Goal: Communication & Community: Share content

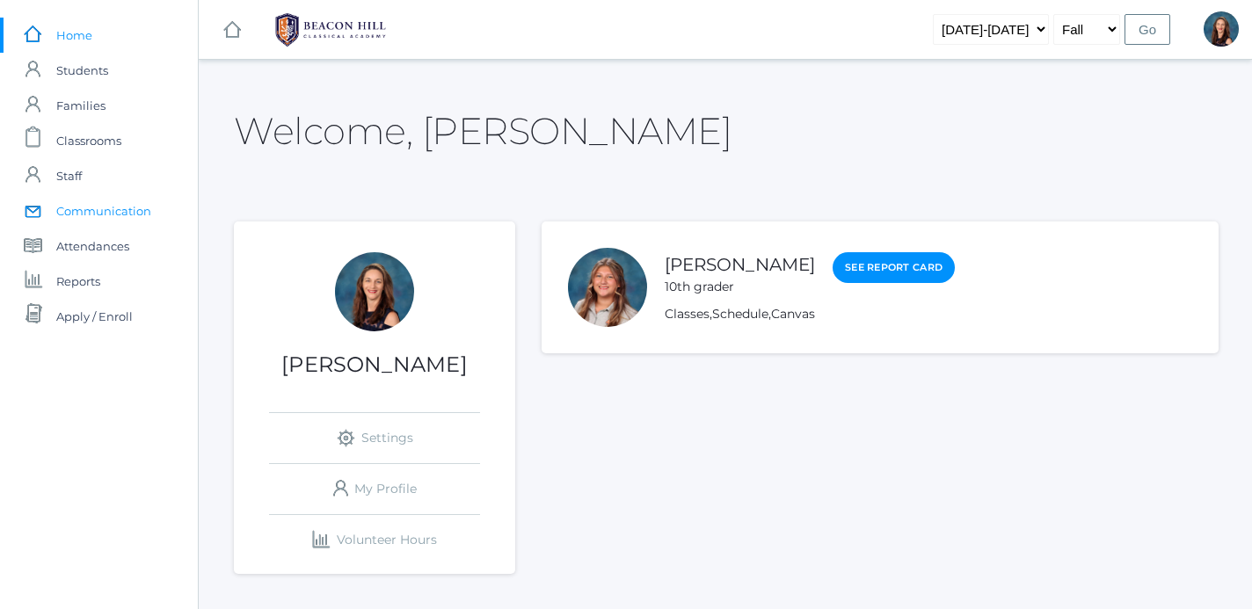
click at [114, 203] on span "Communication" at bounding box center [103, 210] width 95 height 35
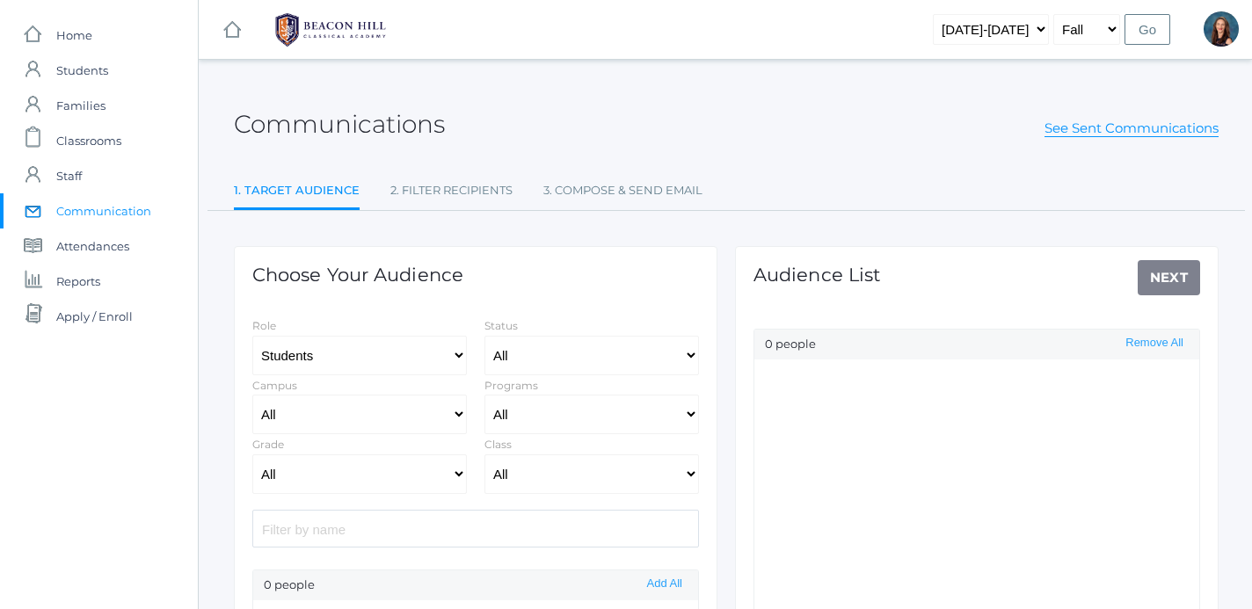
select select "Enrolled"
click at [1114, 127] on link "See Sent Communications" at bounding box center [1131, 129] width 174 height 18
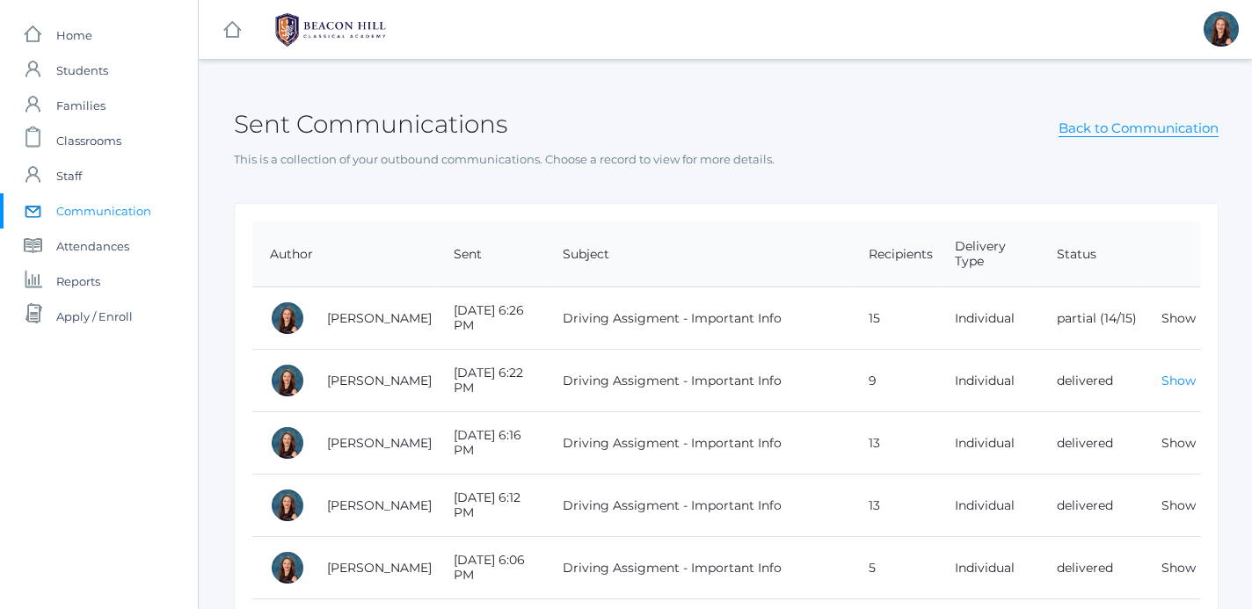
click at [1183, 381] on link "Show" at bounding box center [1178, 381] width 34 height 16
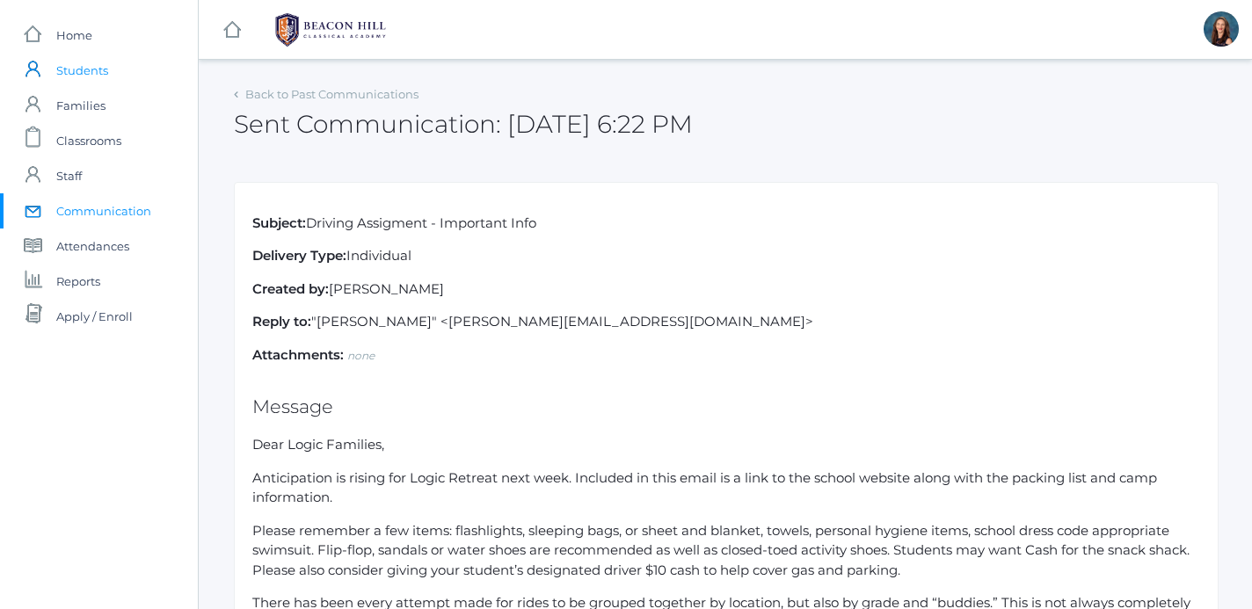
click at [80, 77] on span "Students" at bounding box center [82, 70] width 52 height 35
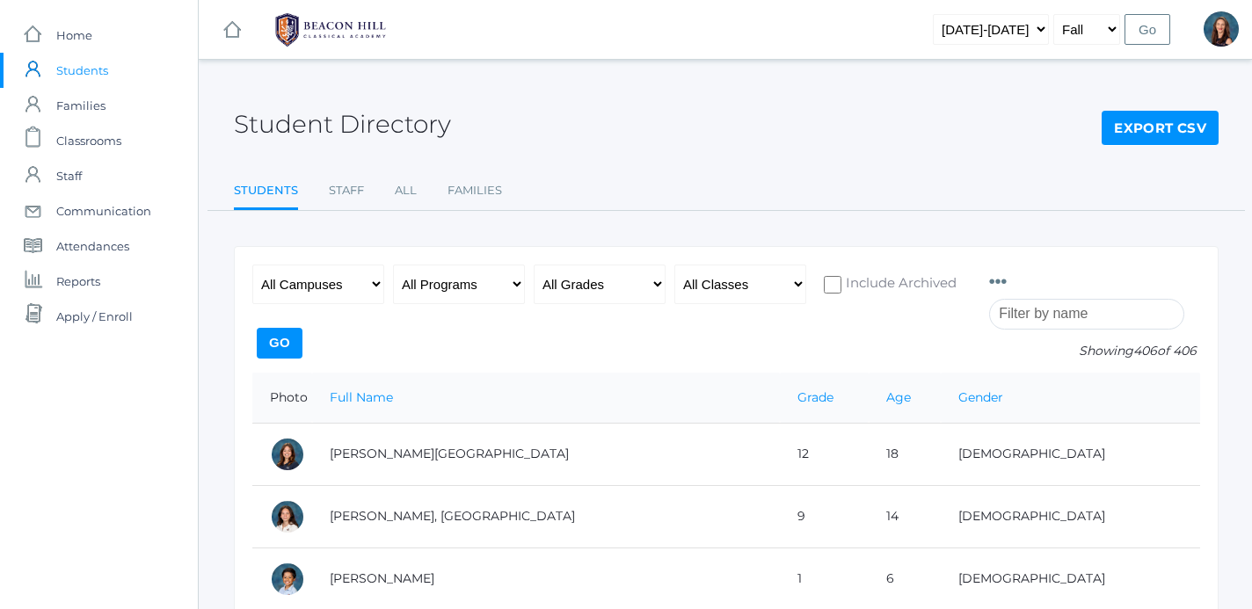
click at [84, 74] on span "Students" at bounding box center [82, 70] width 52 height 35
click at [1016, 315] on input "search" at bounding box center [1086, 314] width 195 height 31
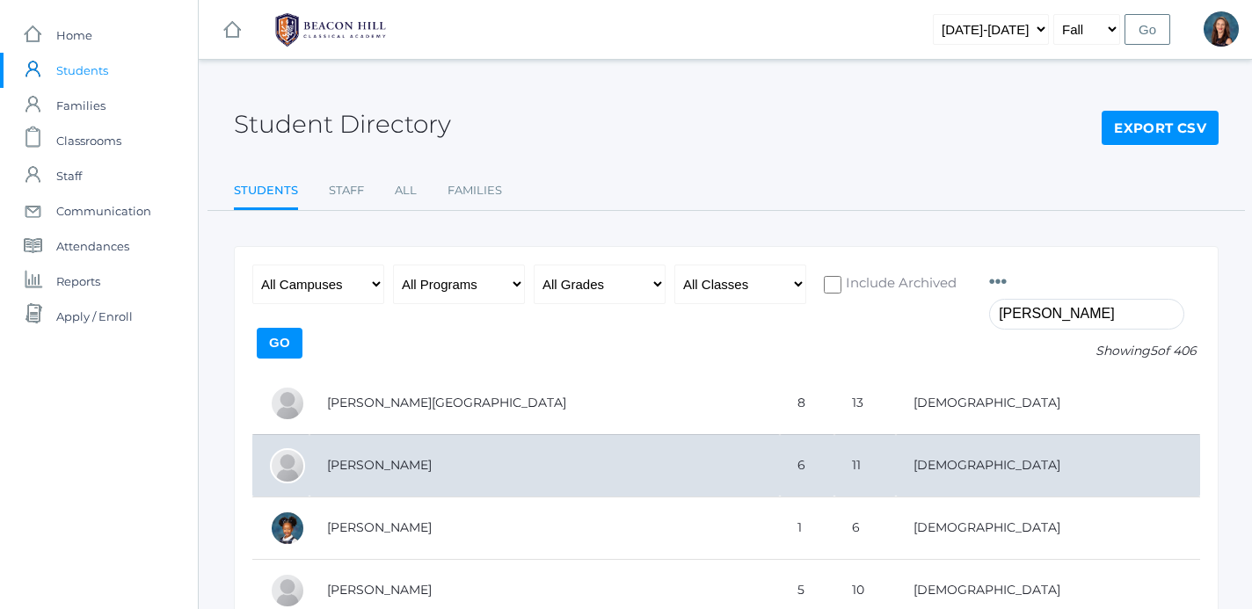
type input "[PERSON_NAME]"
click at [388, 459] on td "[PERSON_NAME]" at bounding box center [544, 465] width 470 height 62
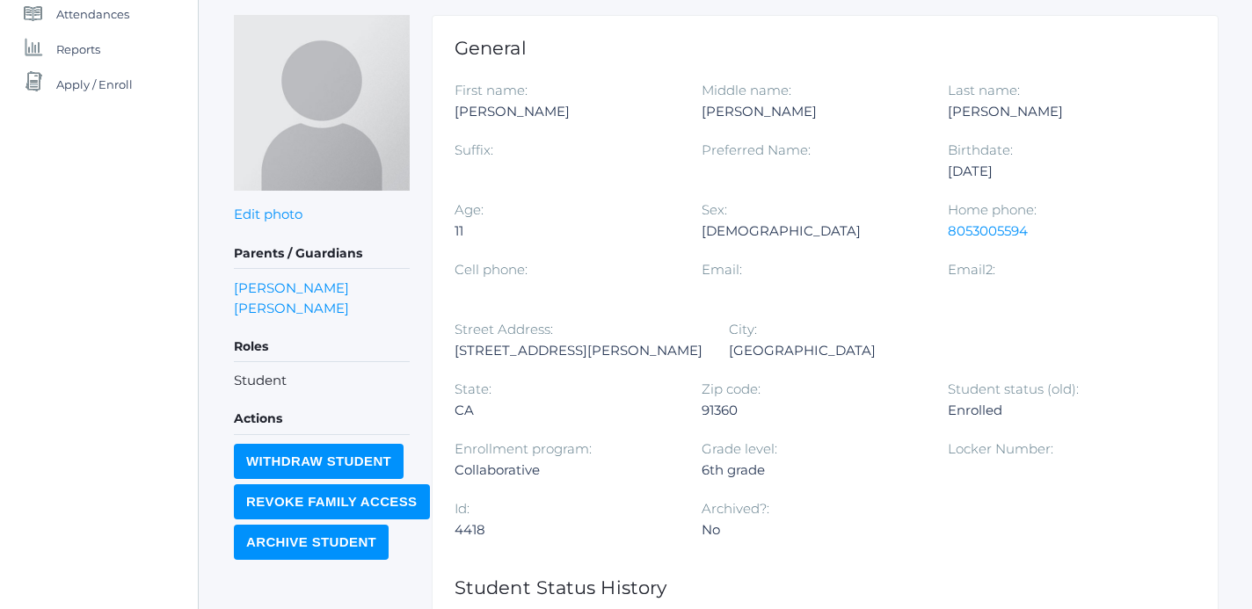
scroll to position [214, 0]
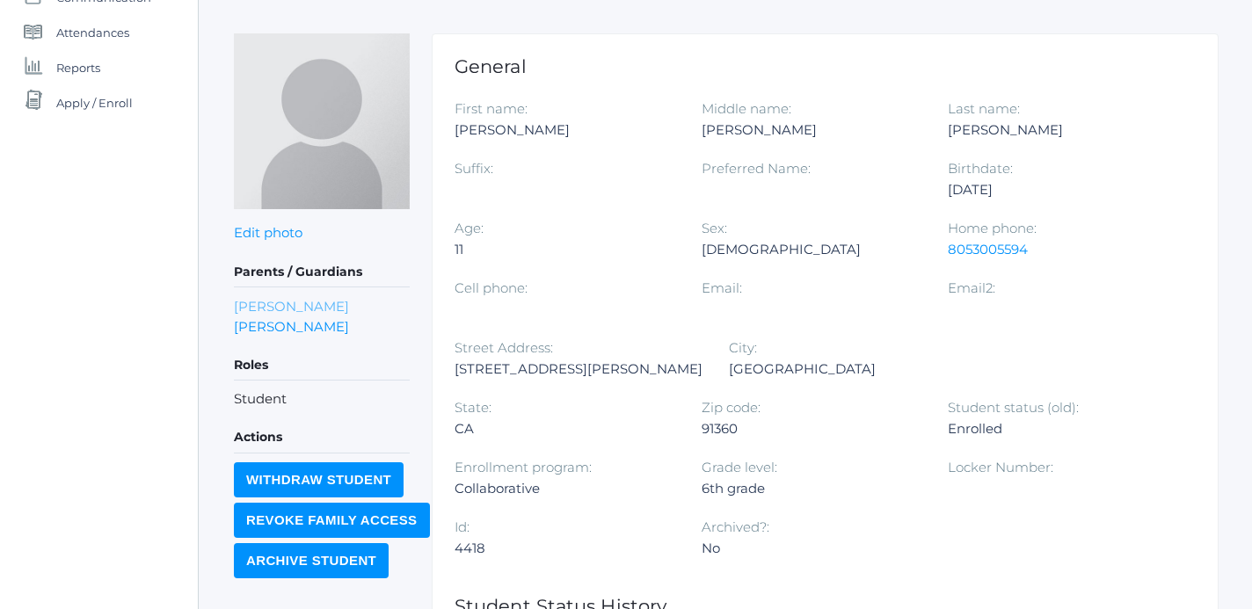
click at [307, 308] on link "[PERSON_NAME]" at bounding box center [291, 306] width 115 height 20
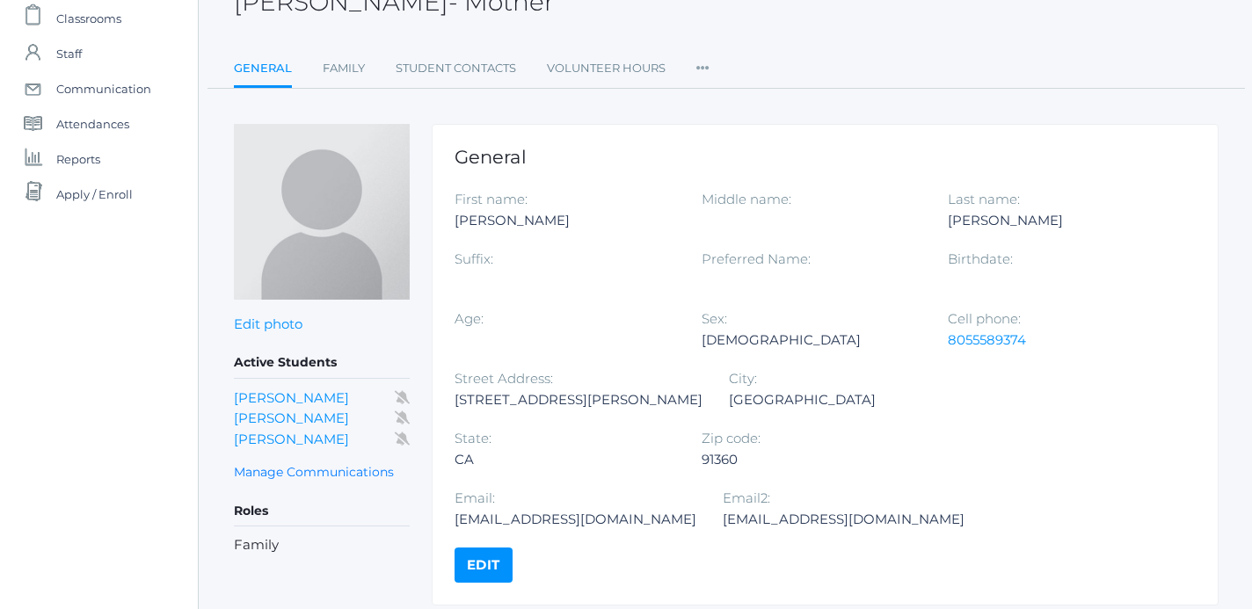
scroll to position [120, 0]
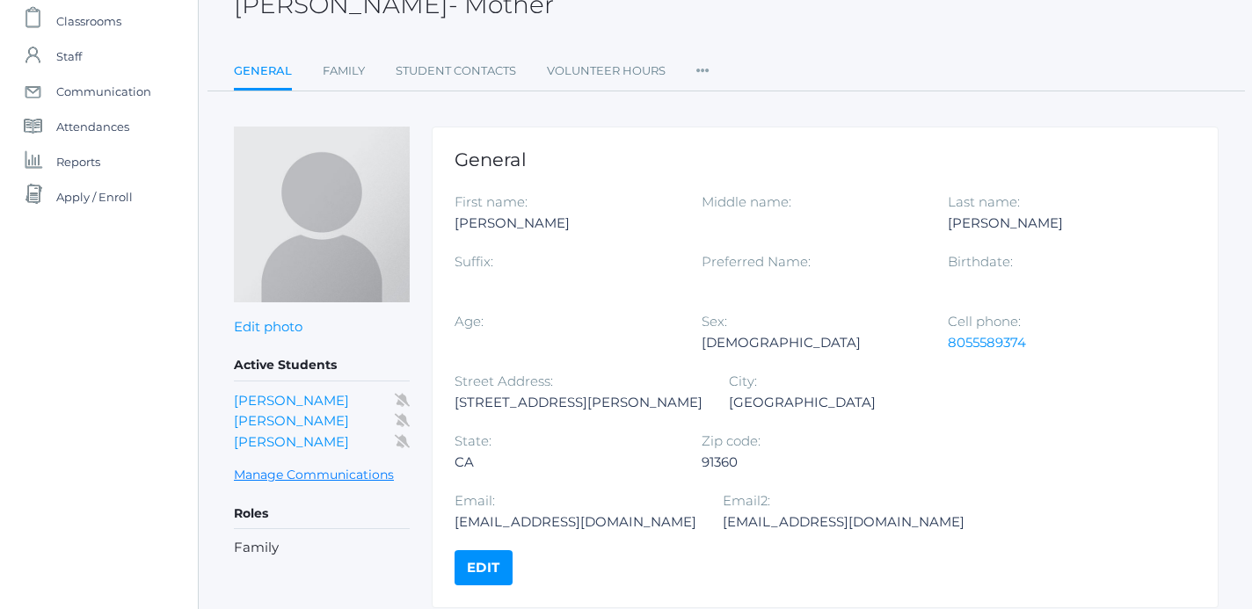
click at [337, 470] on link "Manage Communications" at bounding box center [314, 475] width 160 height 20
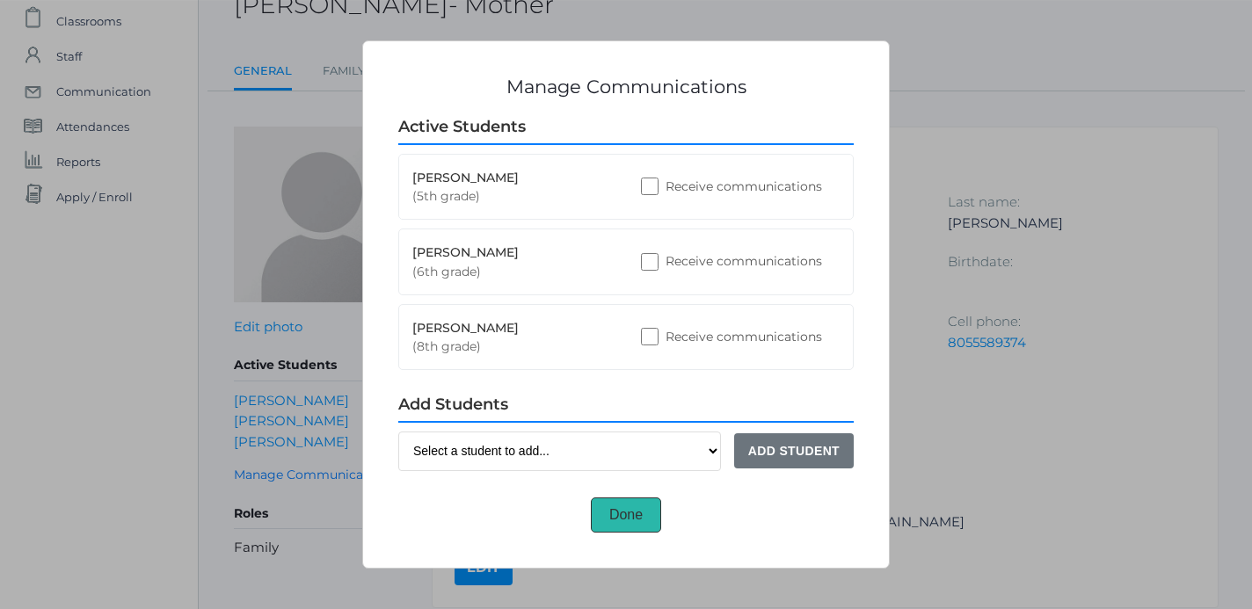
click at [631, 513] on button "Done" at bounding box center [626, 514] width 70 height 35
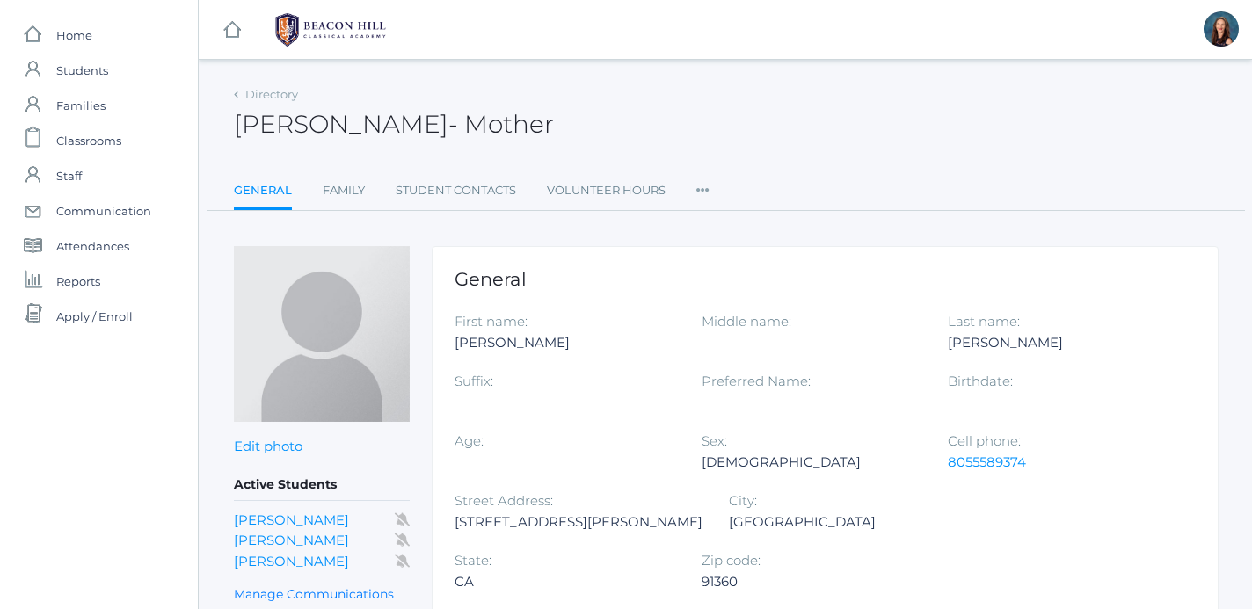
scroll to position [120, 0]
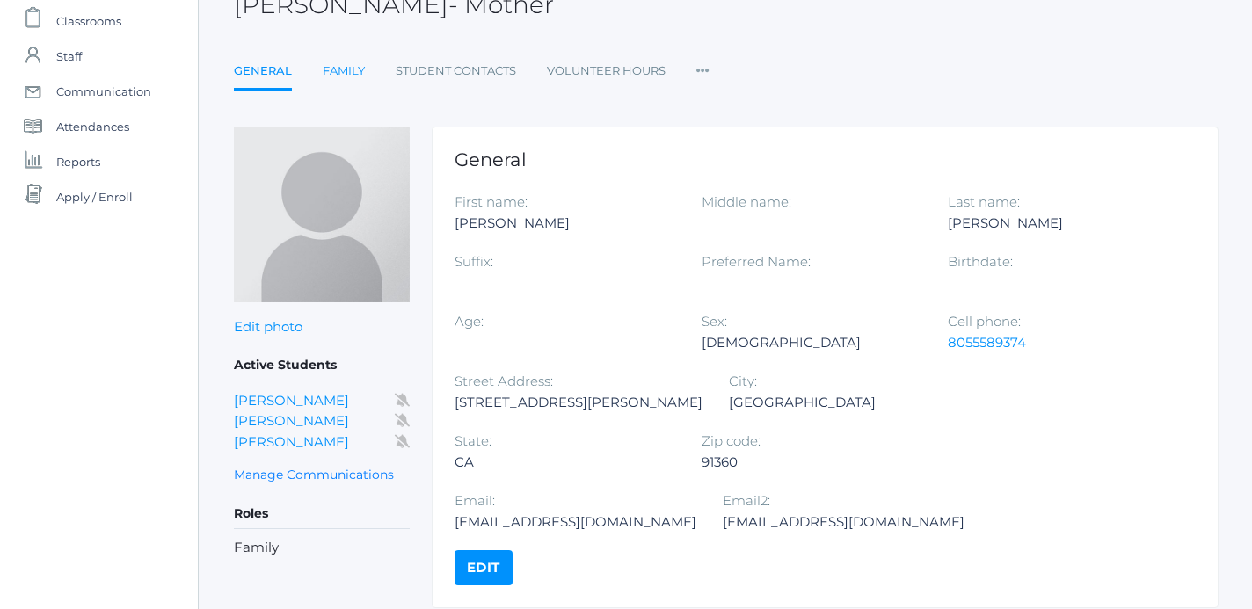
click at [352, 71] on link "Family" at bounding box center [344, 71] width 42 height 35
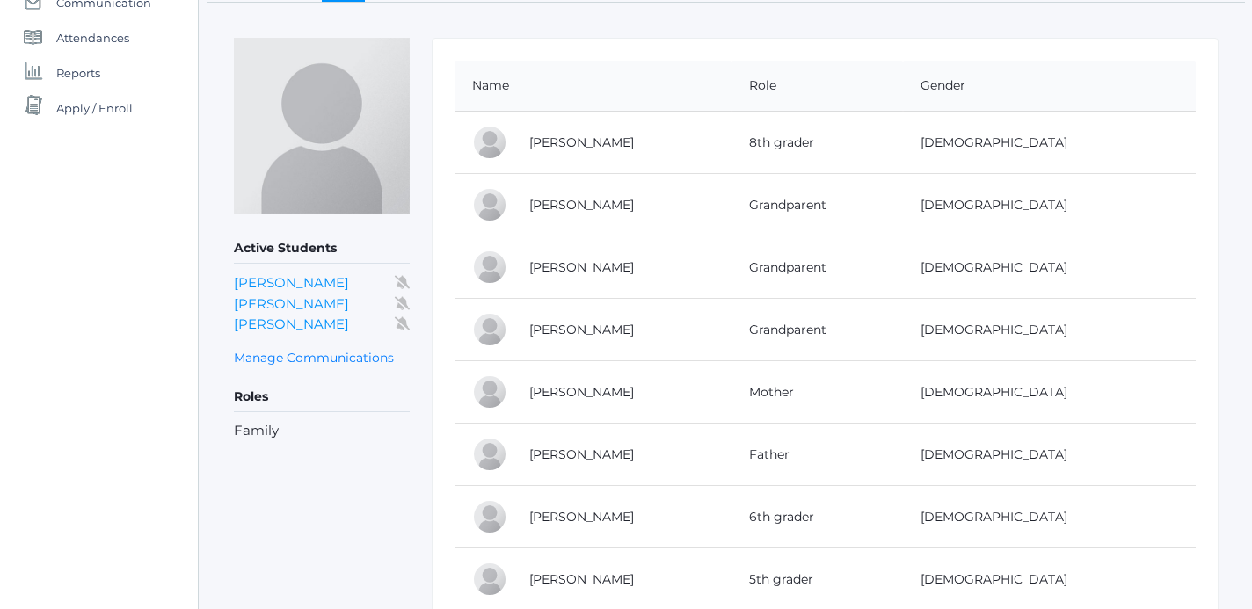
scroll to position [211, 0]
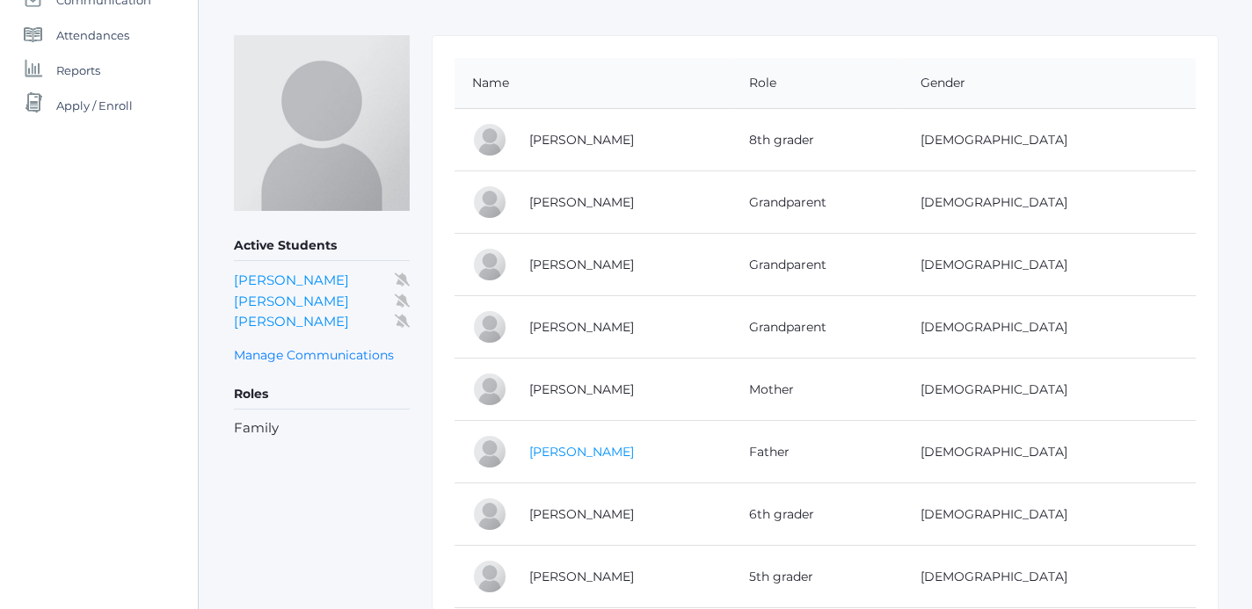
click at [566, 453] on link "[PERSON_NAME]" at bounding box center [581, 452] width 105 height 16
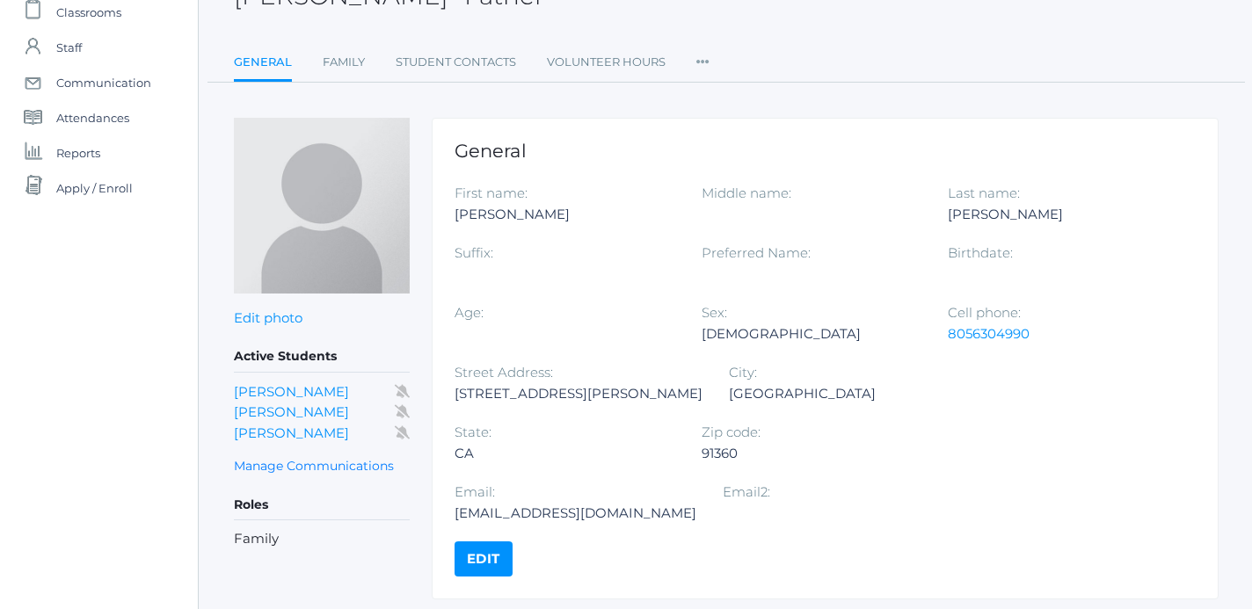
scroll to position [127, 0]
click at [318, 470] on link "Manage Communications" at bounding box center [314, 468] width 160 height 20
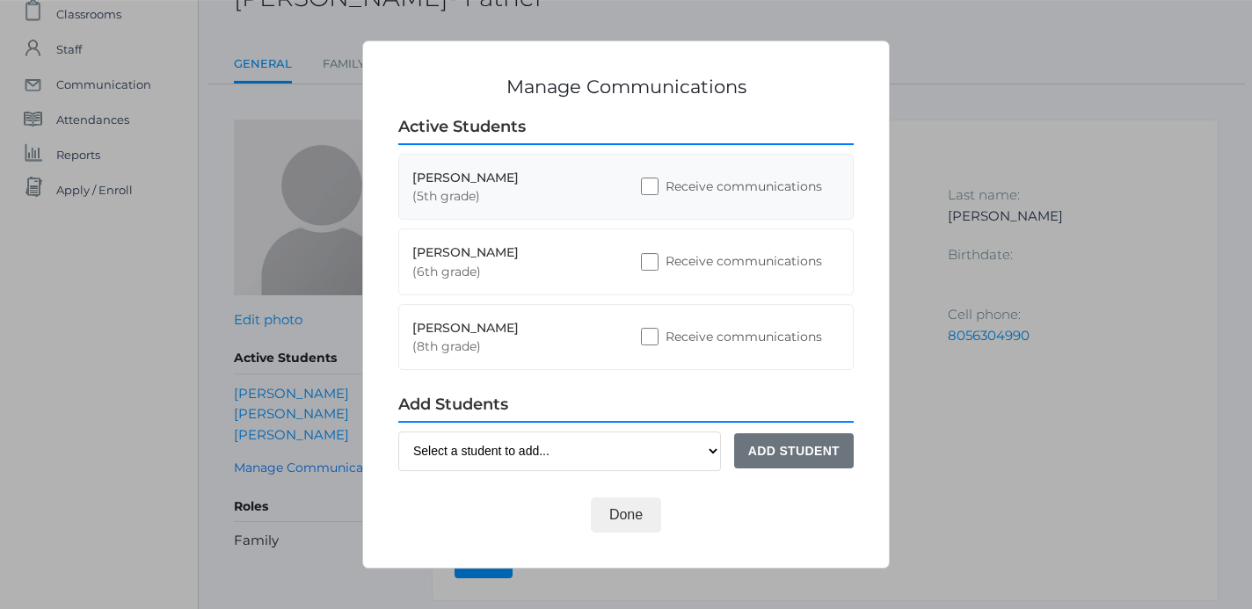
click at [646, 189] on input "Receive communications" at bounding box center [650, 187] width 18 height 18
checkbox input "true"
click at [649, 258] on input "Receive communications" at bounding box center [650, 262] width 18 height 18
checkbox input "true"
click at [654, 341] on input "Receive communications" at bounding box center [650, 337] width 18 height 18
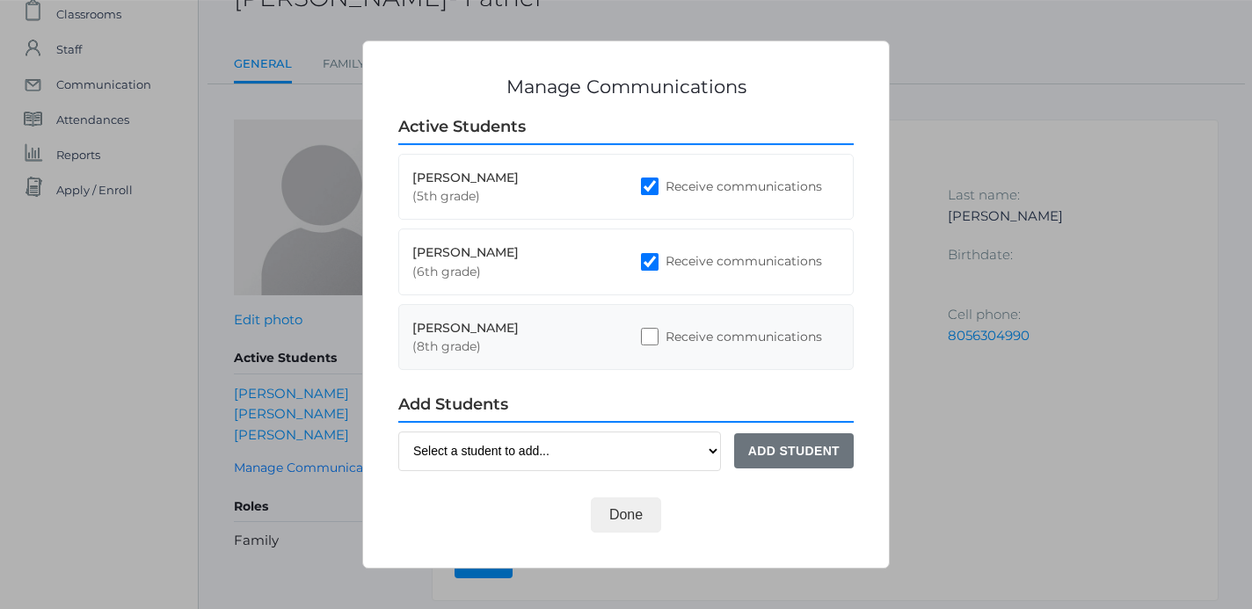
checkbox input "true"
click at [628, 518] on button "Done" at bounding box center [626, 514] width 70 height 35
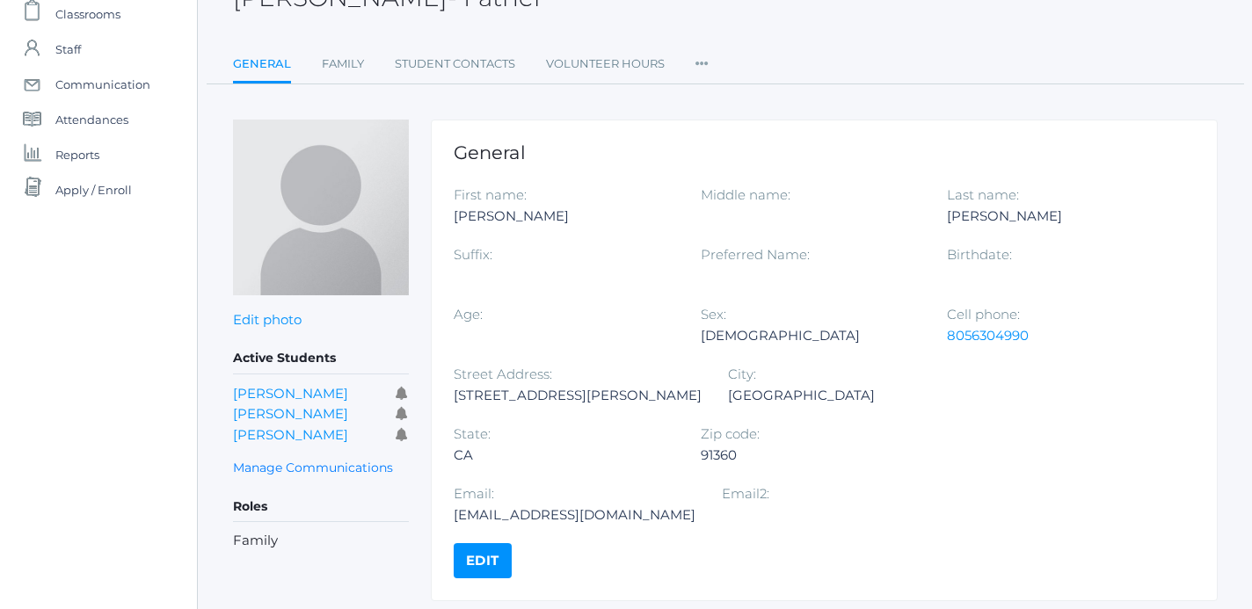
scroll to position [127, 2]
click at [337, 64] on link "Family" at bounding box center [342, 64] width 42 height 35
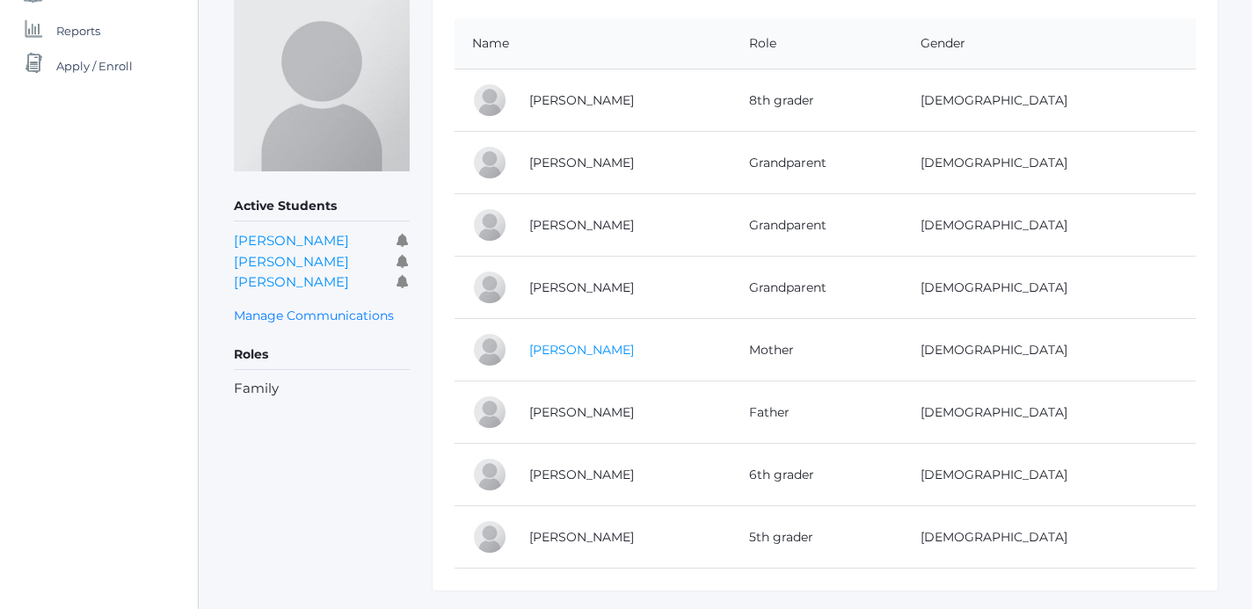
scroll to position [297, 0]
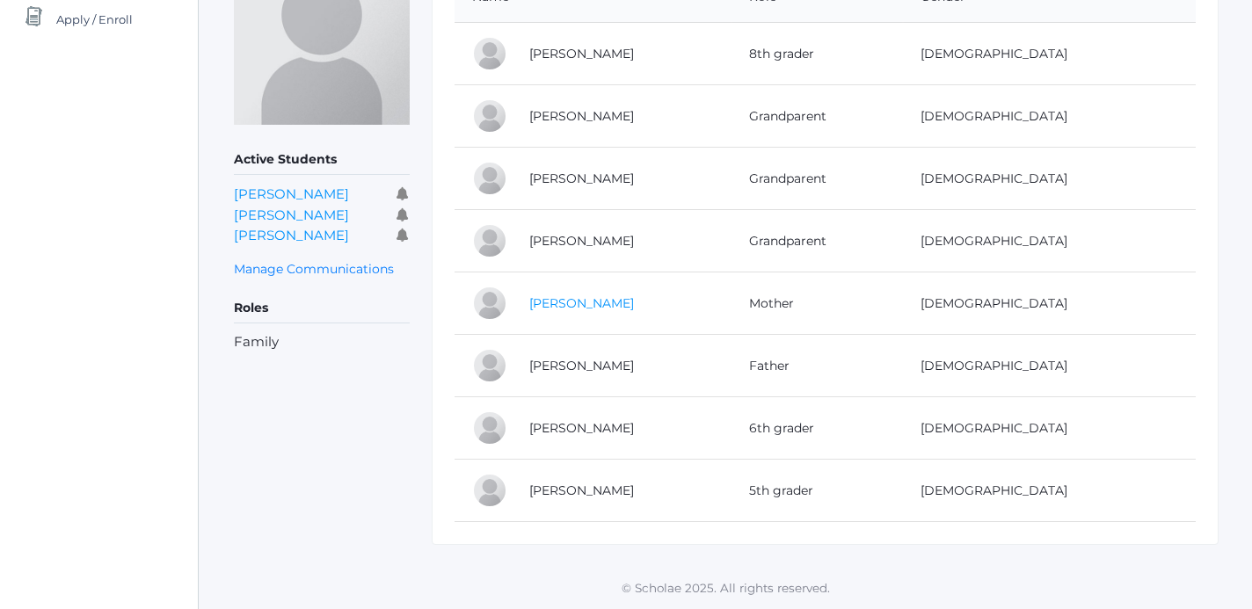
click at [569, 303] on link "[PERSON_NAME]" at bounding box center [581, 303] width 105 height 16
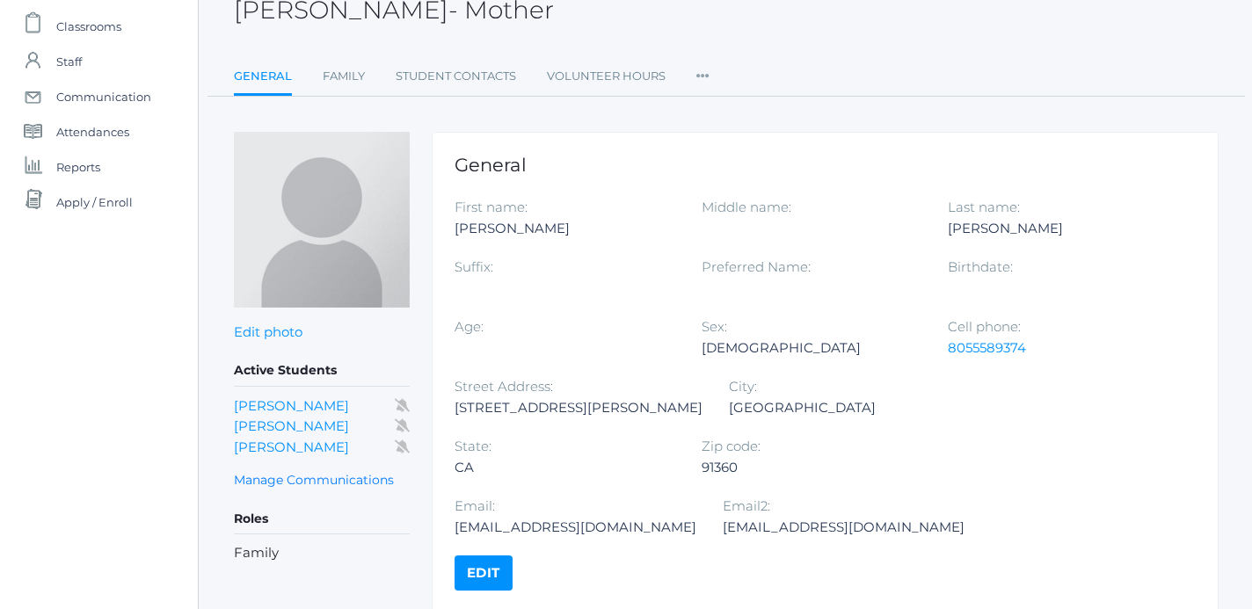
scroll to position [113, 0]
click at [331, 476] on link "Manage Communications" at bounding box center [314, 481] width 160 height 20
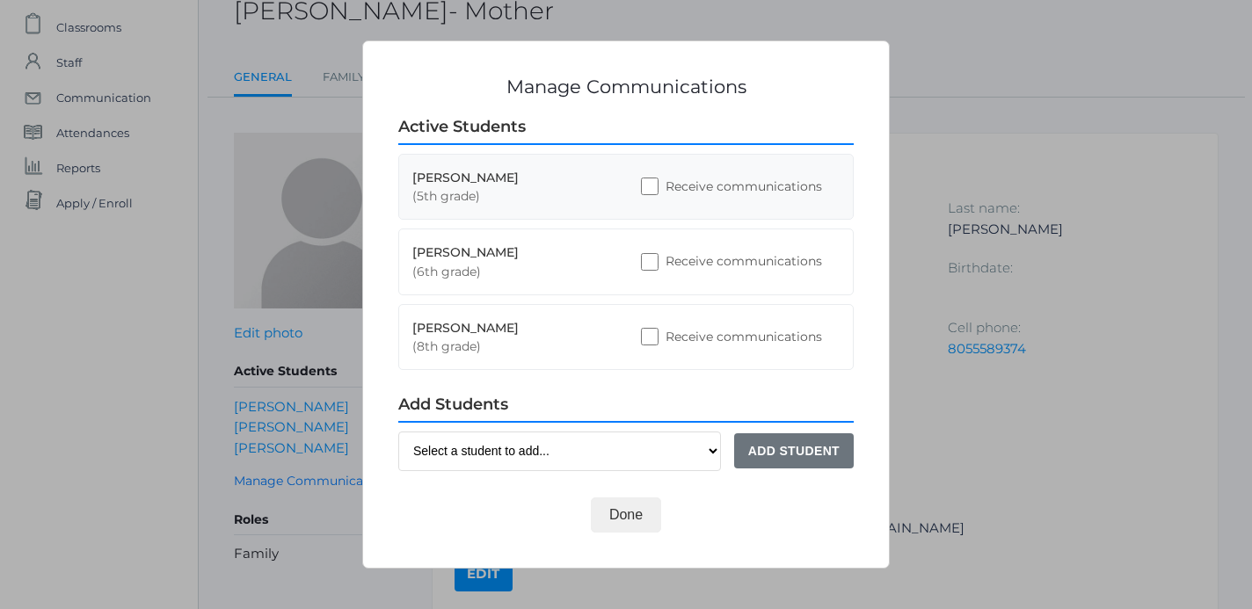
click at [643, 189] on input "Receive communications" at bounding box center [650, 187] width 18 height 18
checkbox input "true"
click at [649, 261] on input "Receive communications" at bounding box center [650, 262] width 18 height 18
checkbox input "true"
click at [648, 337] on input "Receive communications" at bounding box center [650, 337] width 18 height 18
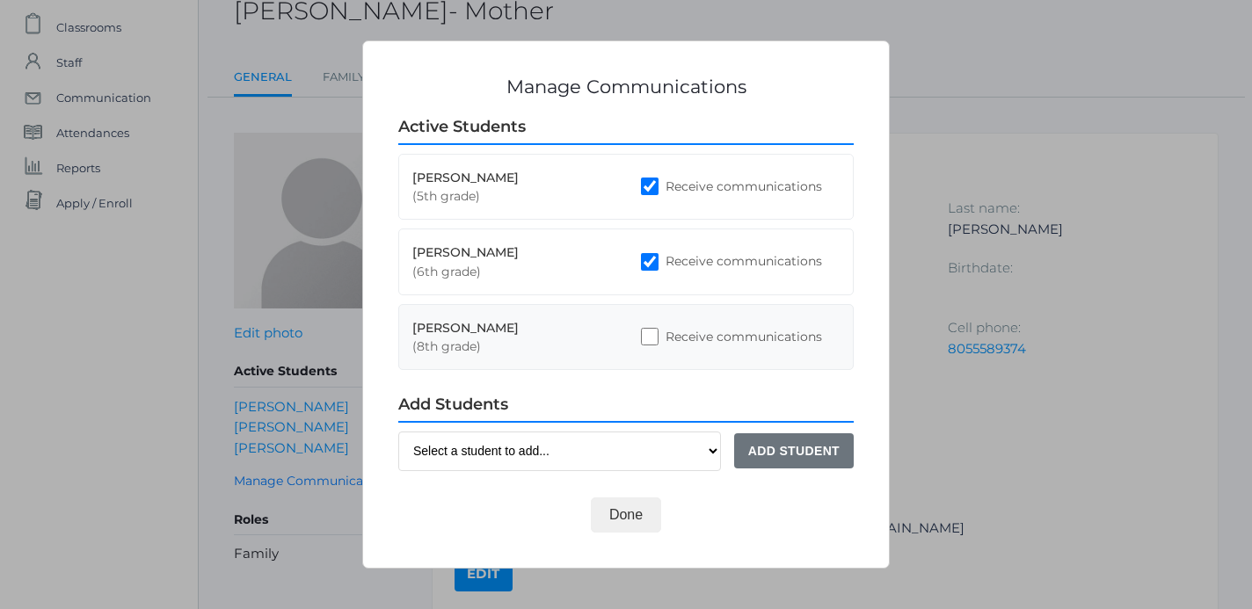
checkbox input "true"
click at [628, 516] on button "Done" at bounding box center [626, 514] width 70 height 35
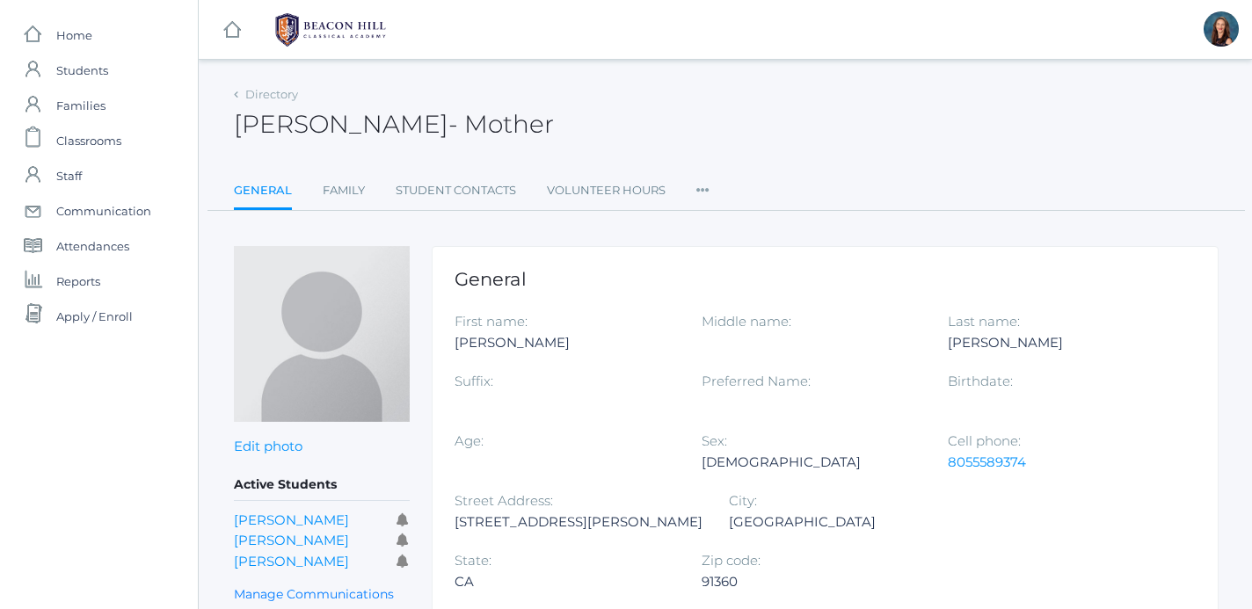
scroll to position [113, 0]
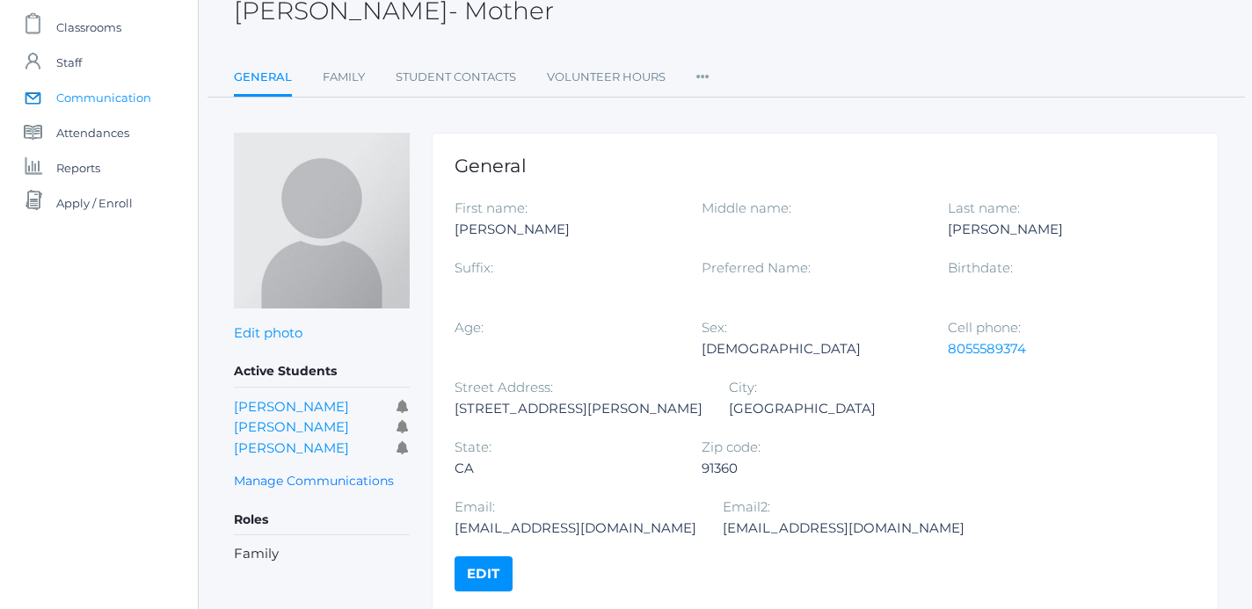
click at [111, 95] on span "Communication" at bounding box center [103, 97] width 95 height 35
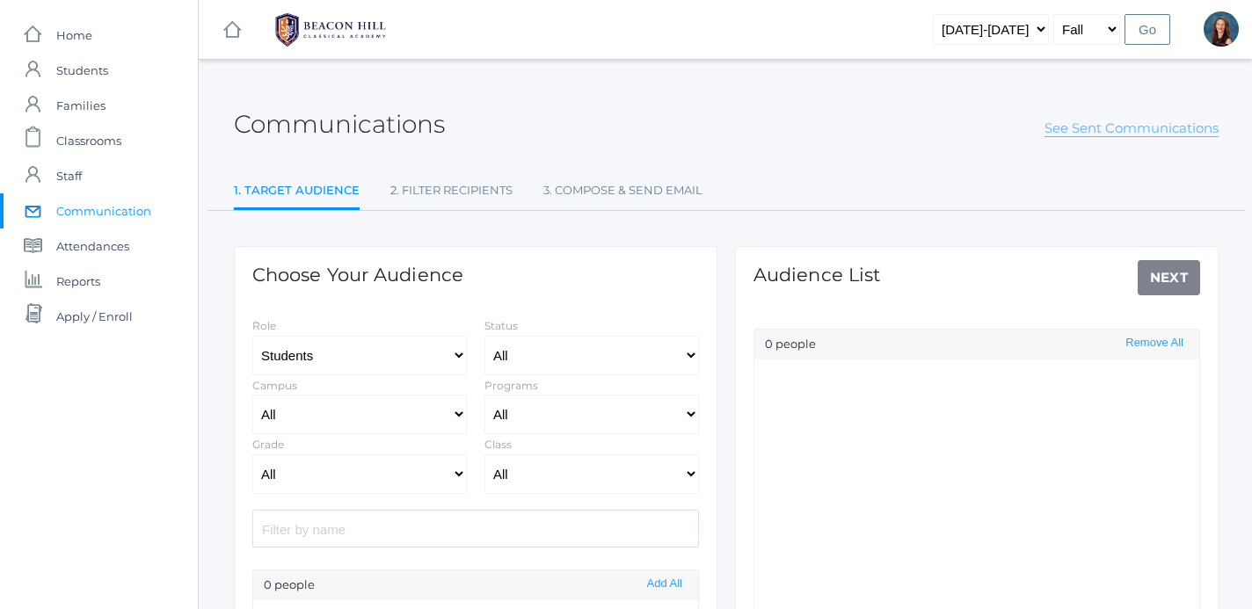
select select "Enrolled"
click at [1092, 134] on link "See Sent Communications" at bounding box center [1131, 129] width 174 height 18
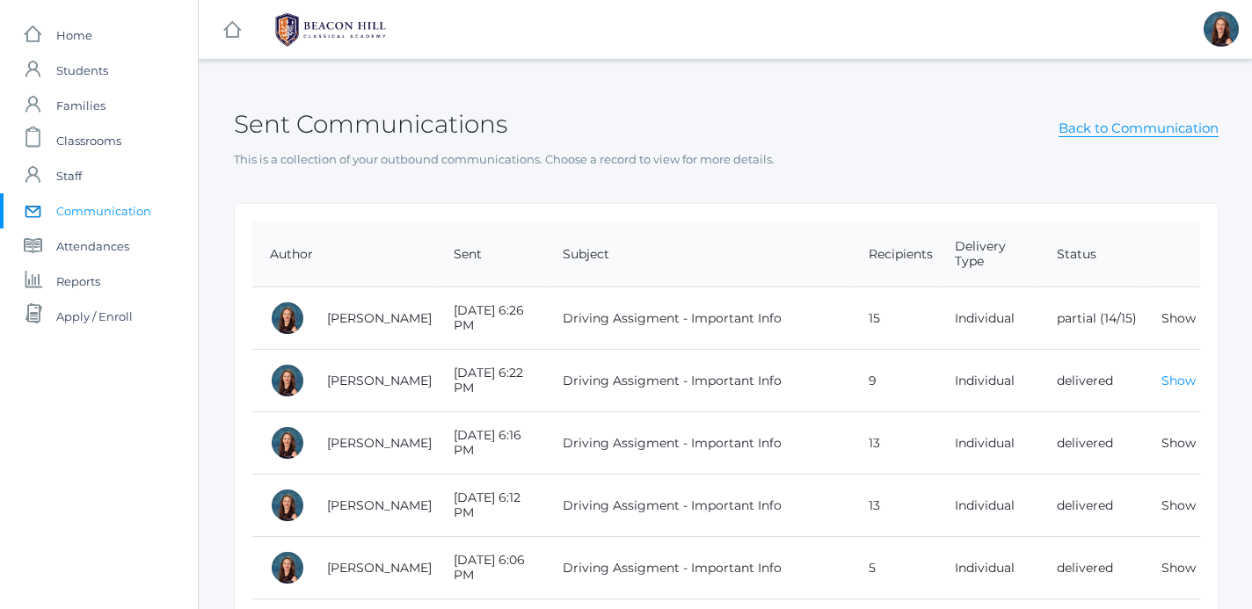
click at [1185, 380] on link "Show" at bounding box center [1178, 381] width 34 height 16
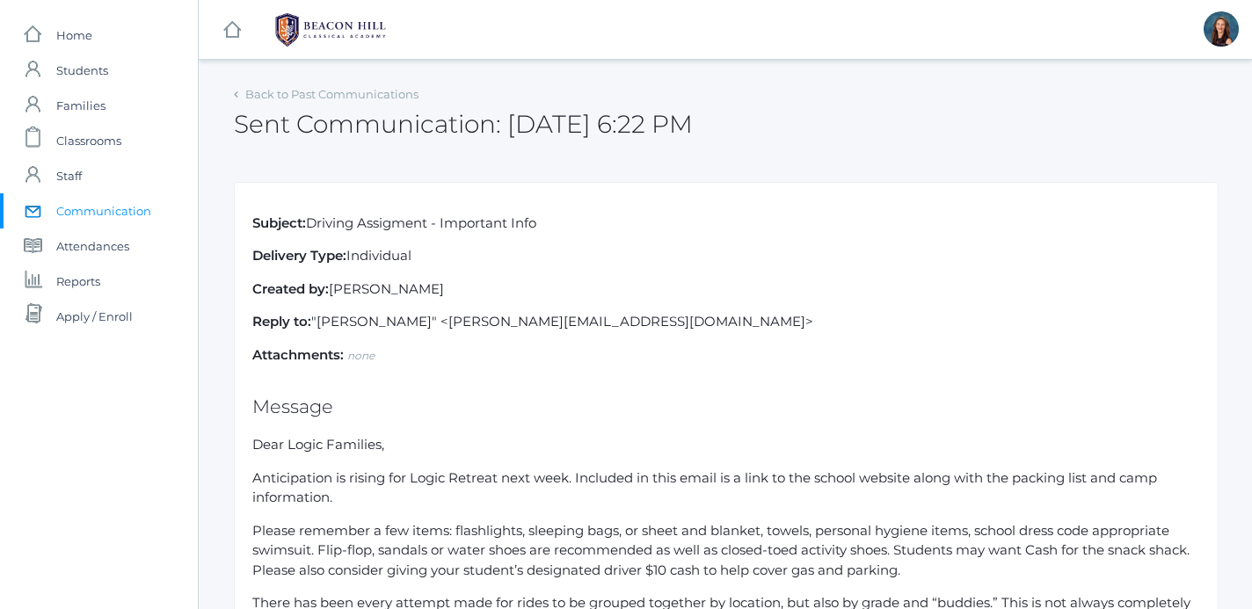
click at [79, 215] on span "Communication" at bounding box center [103, 210] width 95 height 35
select select "Enrolled"
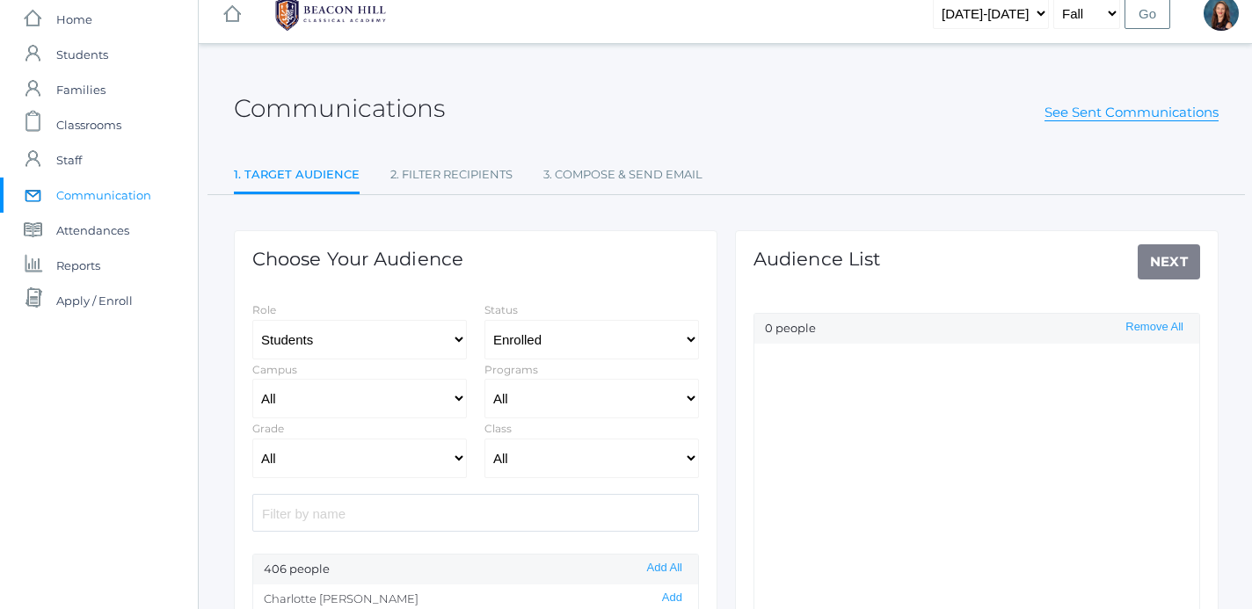
scroll to position [120, 0]
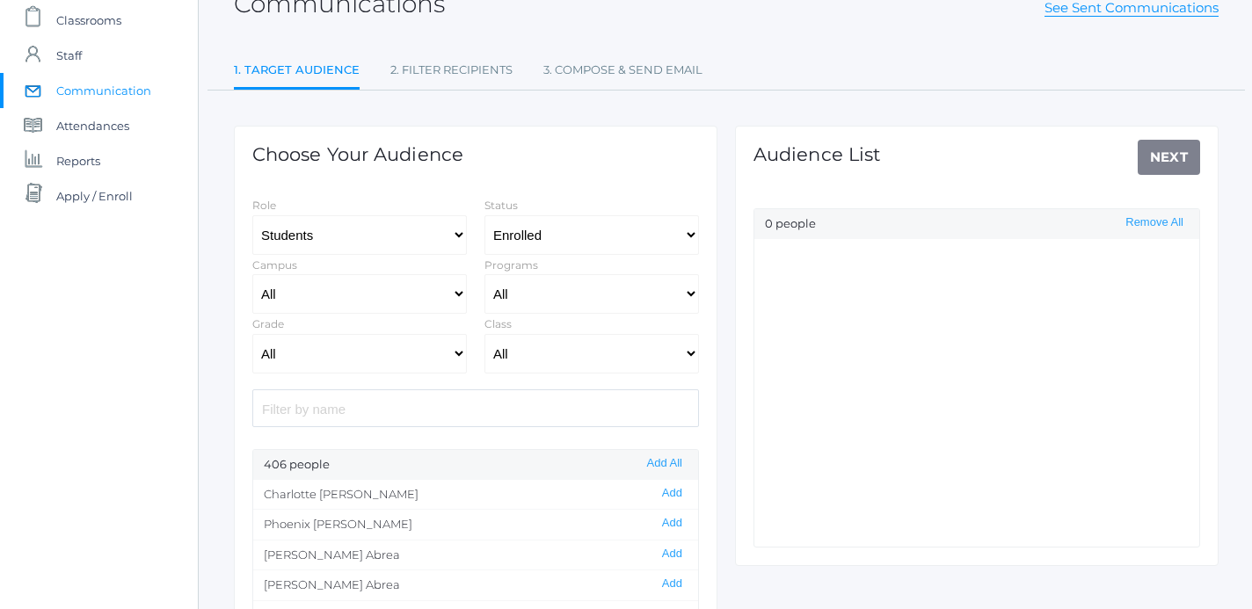
click at [492, 404] on input "search" at bounding box center [475, 408] width 446 height 38
type input "tal"
click at [677, 496] on button "Add" at bounding box center [672, 493] width 31 height 15
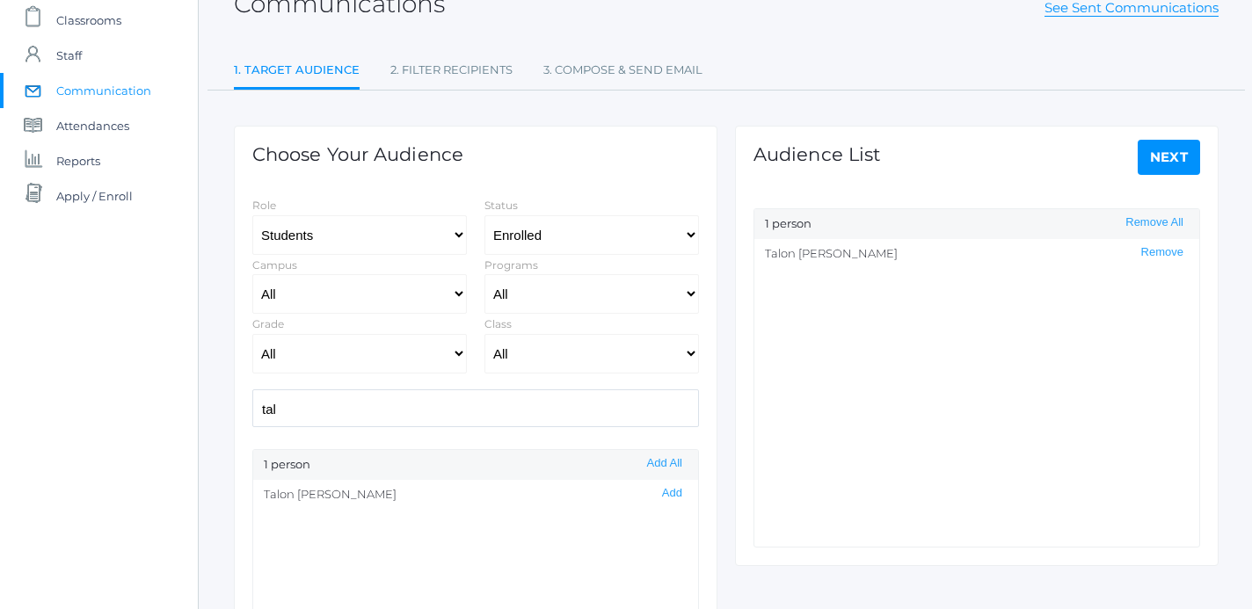
click at [1175, 156] on link "Next" at bounding box center [1168, 157] width 63 height 35
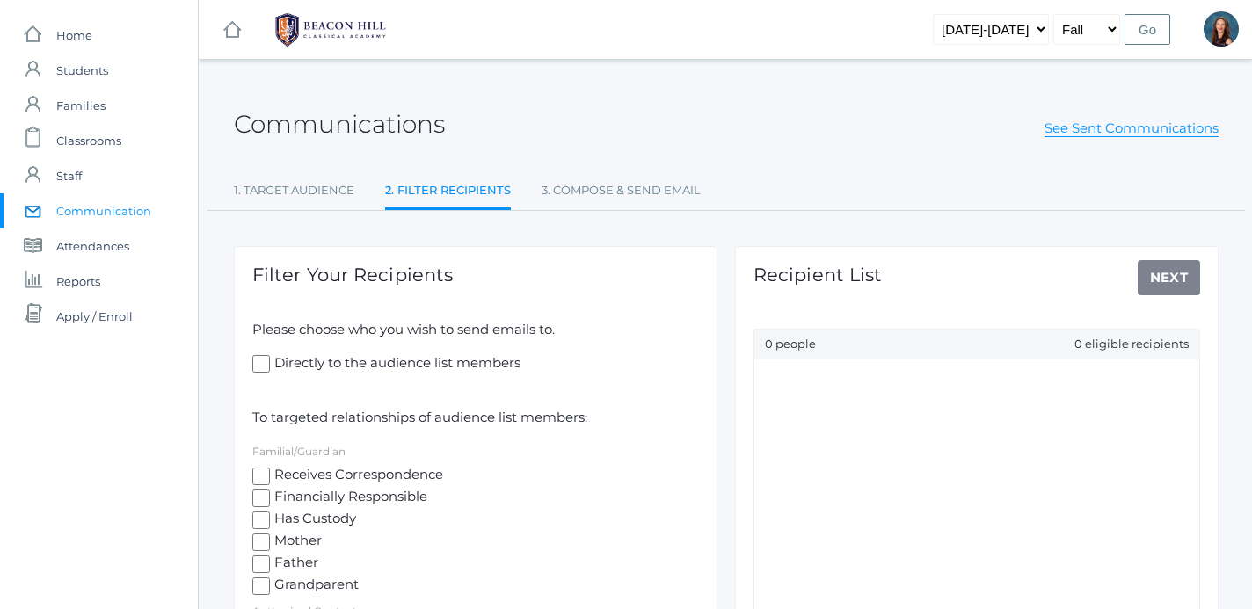
click at [270, 476] on span "Receives Correspondence" at bounding box center [356, 476] width 173 height 22
click at [270, 476] on input "Receives Correspondence" at bounding box center [261, 477] width 18 height 18
checkbox input "true"
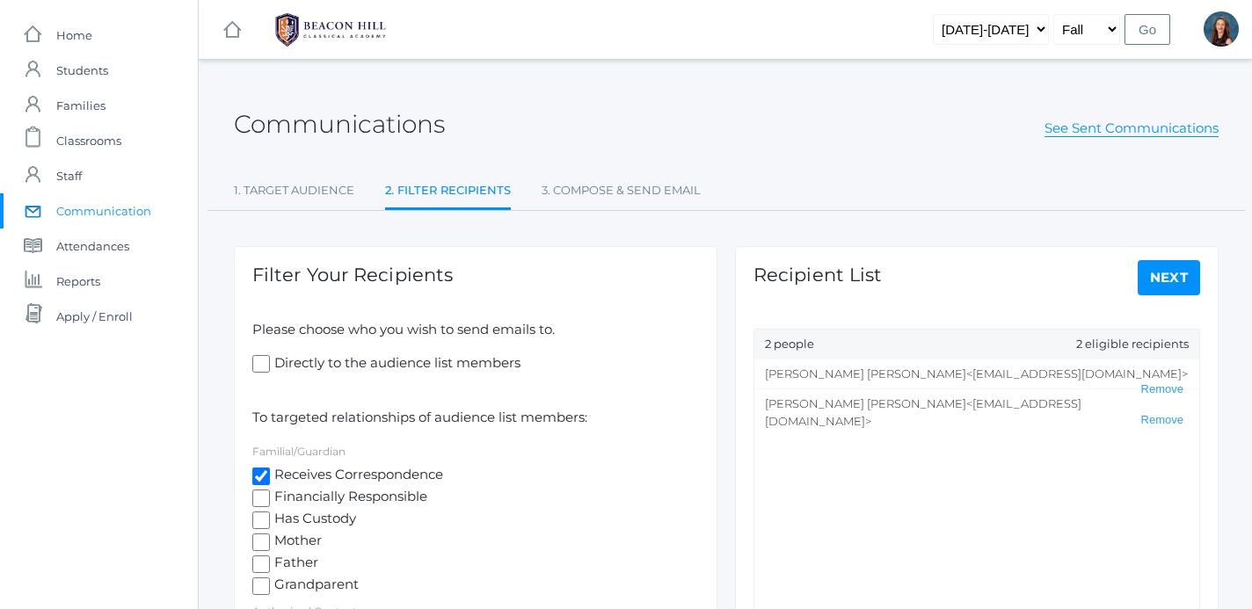
click at [262, 363] on input "Directly to the audience list members" at bounding box center [261, 364] width 18 height 18
checkbox input "true"
click at [1196, 281] on link "Next" at bounding box center [1168, 277] width 63 height 35
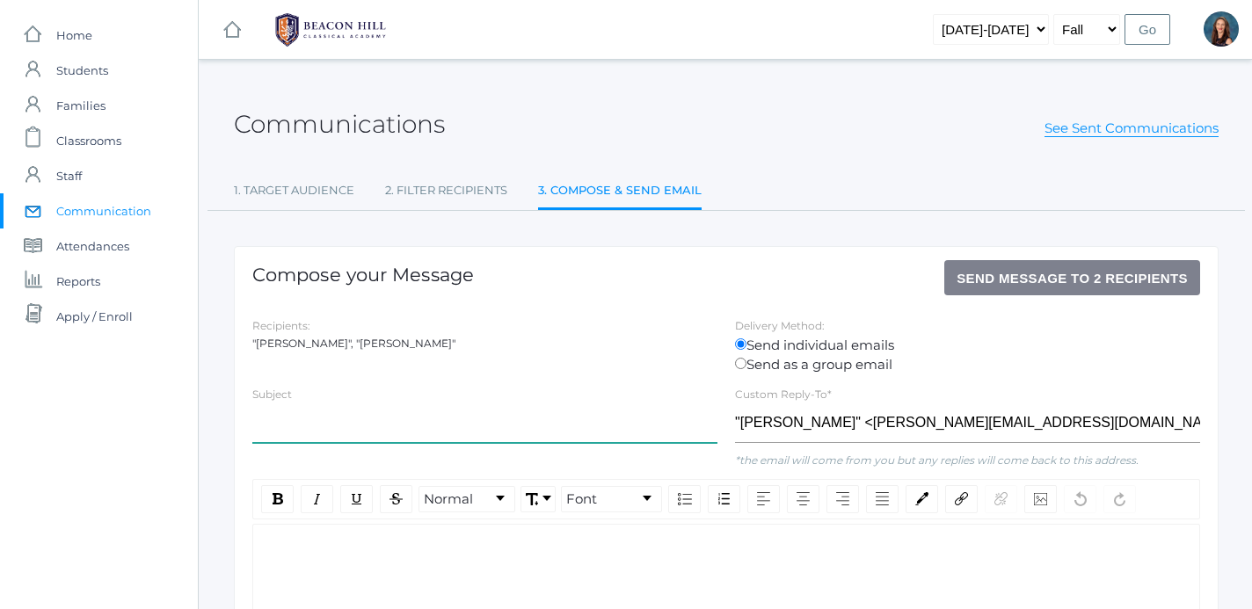
click at [436, 437] on input "text" at bounding box center [484, 423] width 465 height 40
click at [1104, 134] on link "See Sent Communications" at bounding box center [1131, 129] width 174 height 18
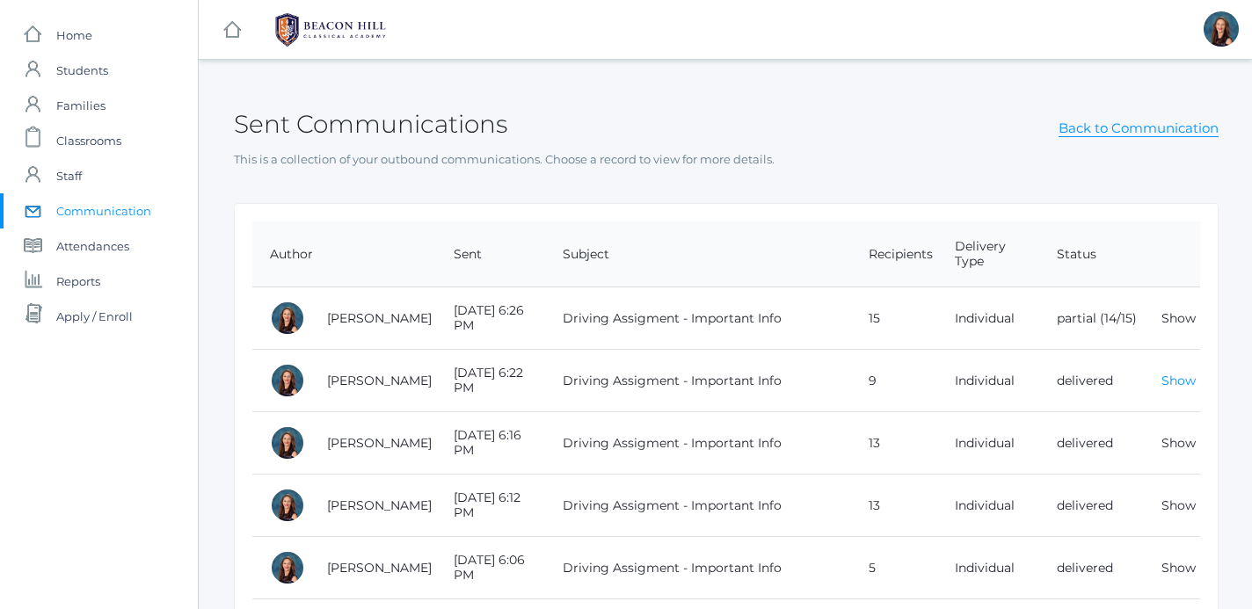
click at [1178, 384] on link "Show" at bounding box center [1178, 381] width 34 height 16
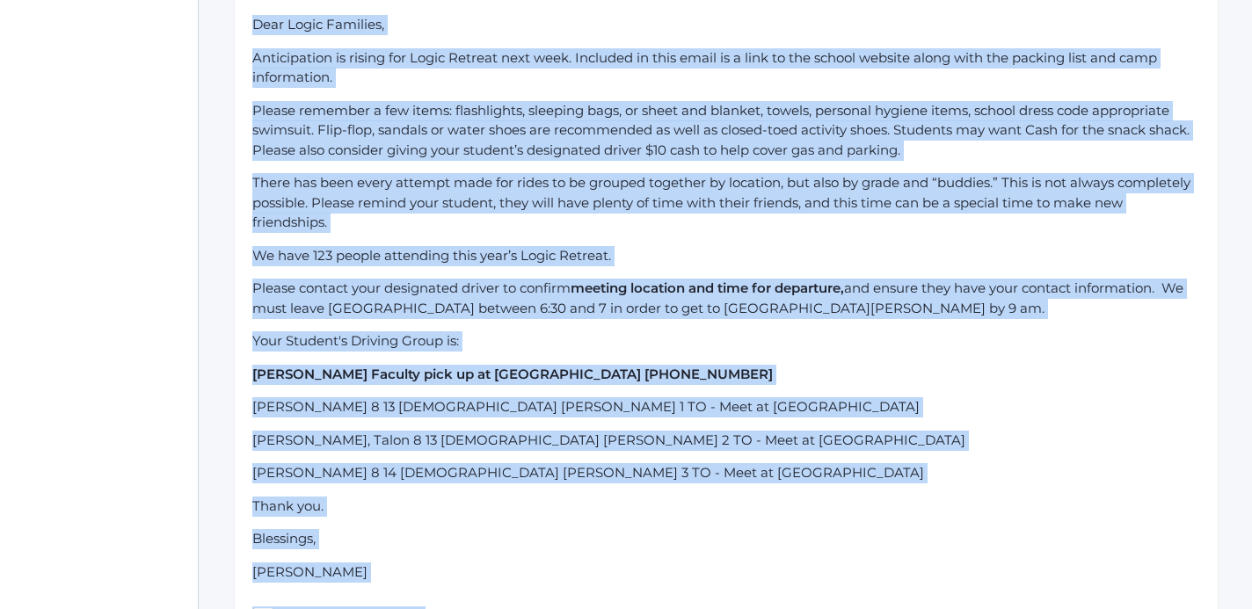
scroll to position [829, 0]
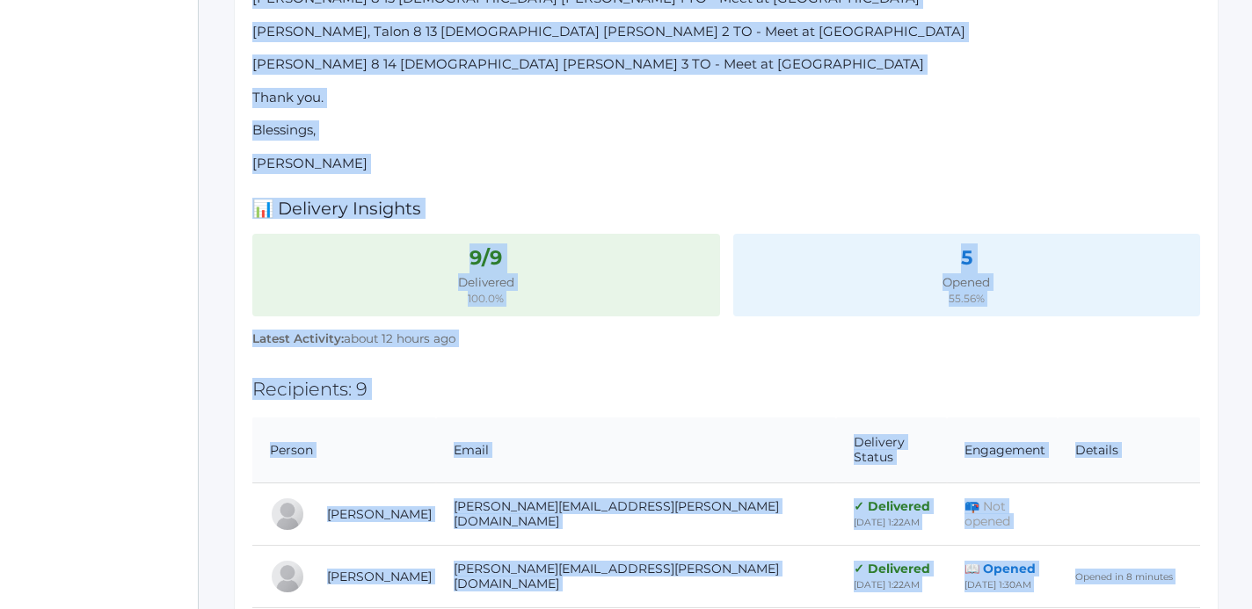
drag, startPoint x: 256, startPoint y: 445, endPoint x: 483, endPoint y: 160, distance: 364.0
click at [483, 160] on div "Subject: Driving Assigment - Important Info Delivery Type: Individual Created b…" at bounding box center [726, 208] width 984 height 1711
copy div "Lore Ipsum Dolorsit, Ametconsecte ad elitse doe Tempo Incidid utla etdo. Magnaa…"
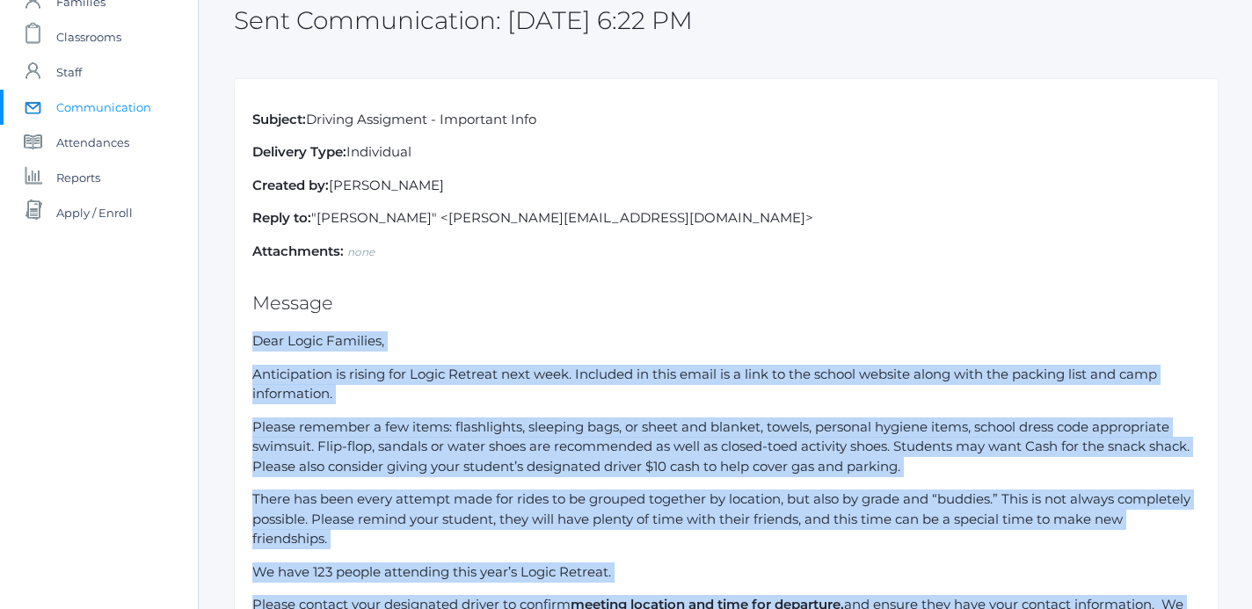
scroll to position [0, 0]
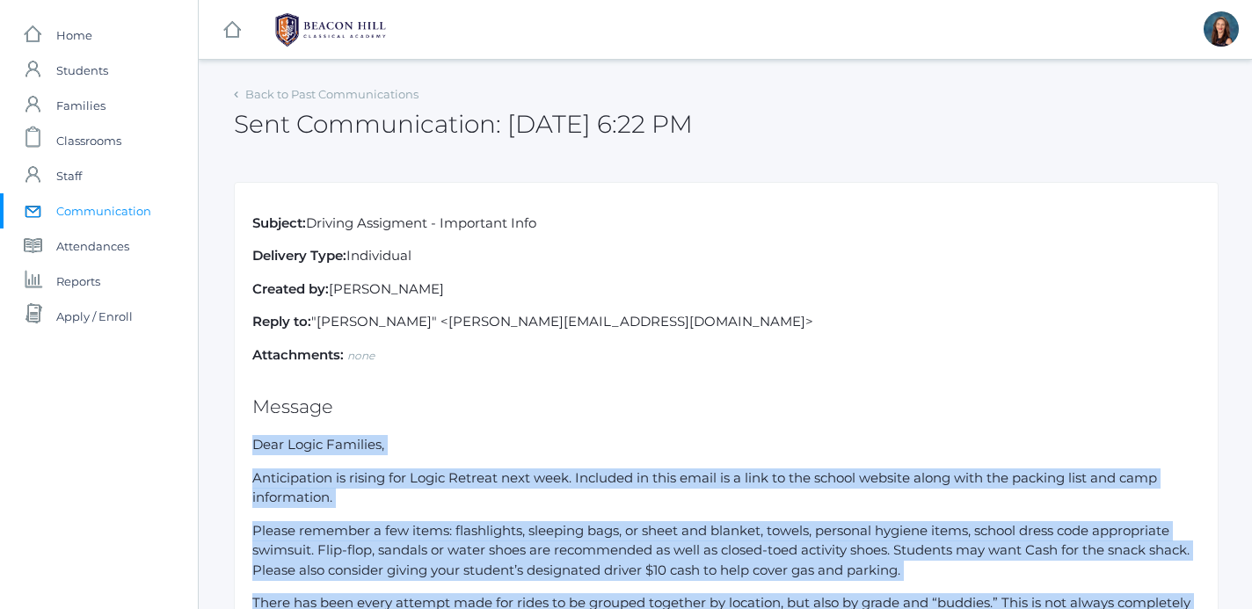
click at [110, 209] on span "Communication" at bounding box center [103, 210] width 95 height 35
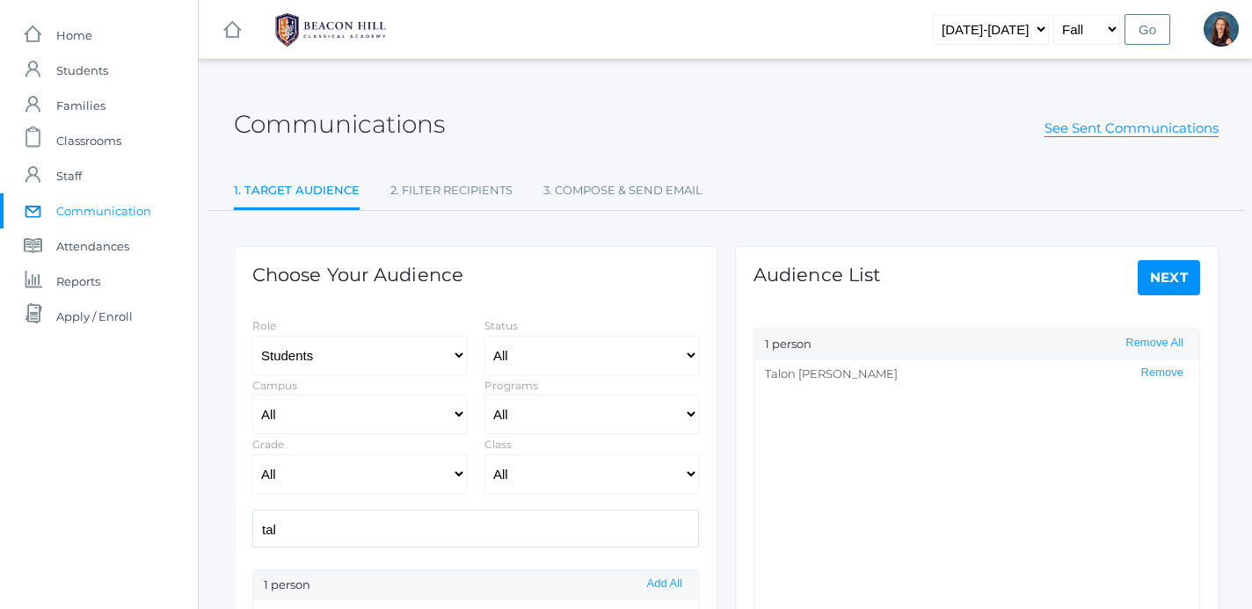
select select "Enrolled"
click at [1165, 283] on link "Next" at bounding box center [1168, 277] width 63 height 35
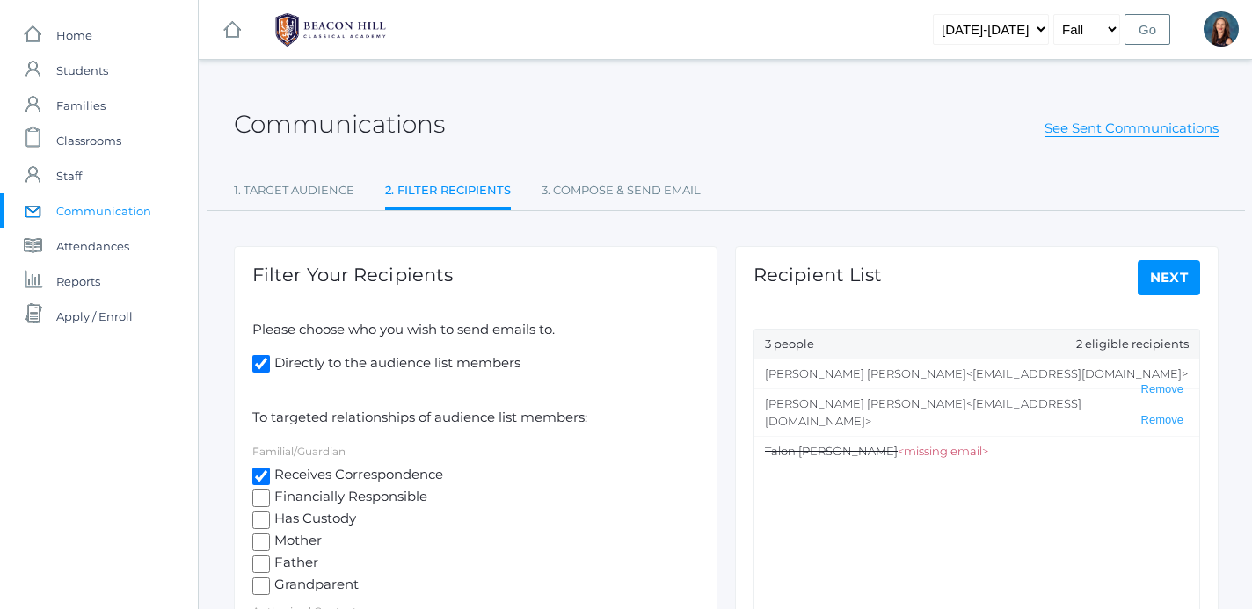
click at [1168, 277] on link "Next" at bounding box center [1168, 277] width 63 height 35
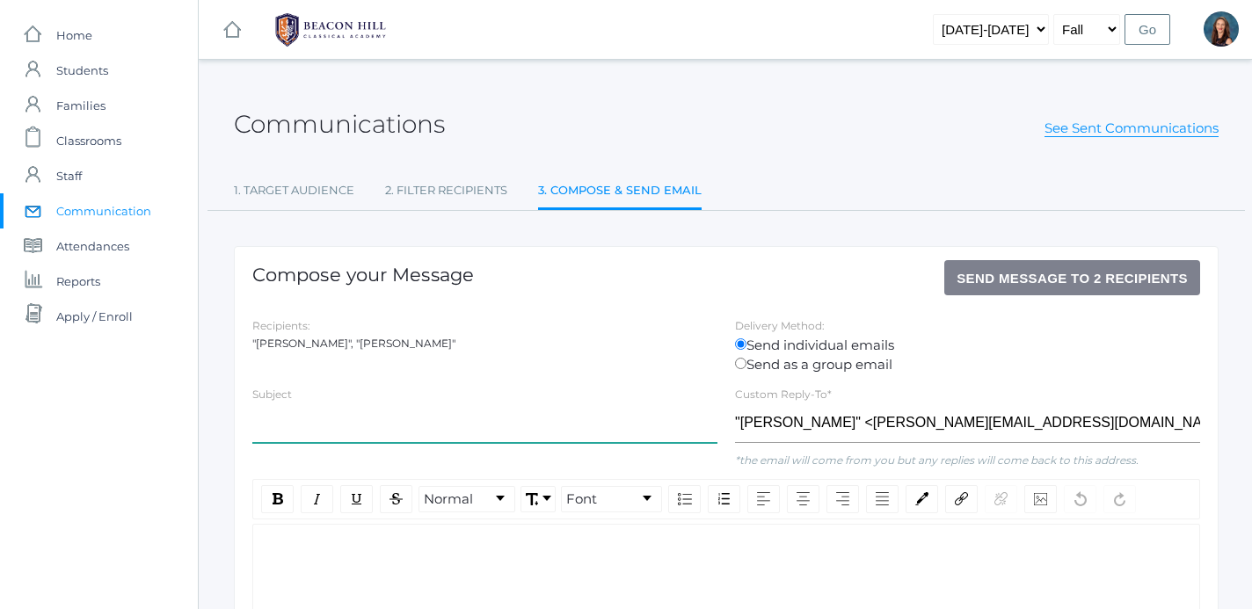
click at [377, 431] on input "text" at bounding box center [484, 423] width 465 height 40
type input "Logic Retreat Driving Info"
click at [350, 545] on div "rdw-editor" at bounding box center [726, 552] width 918 height 20
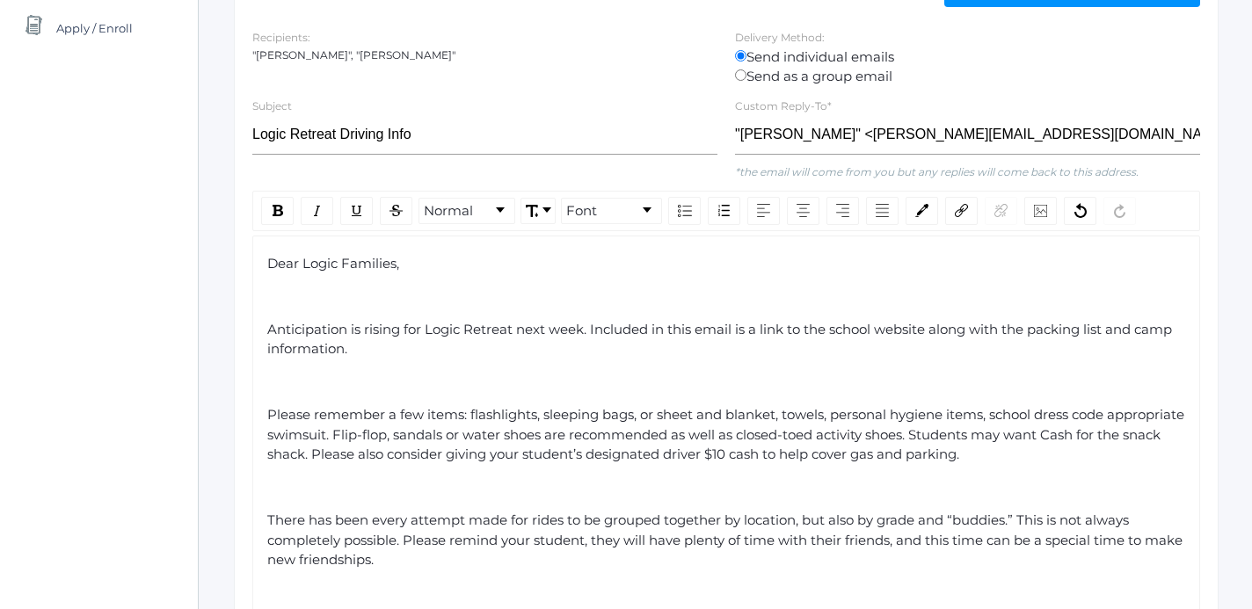
scroll to position [294, 0]
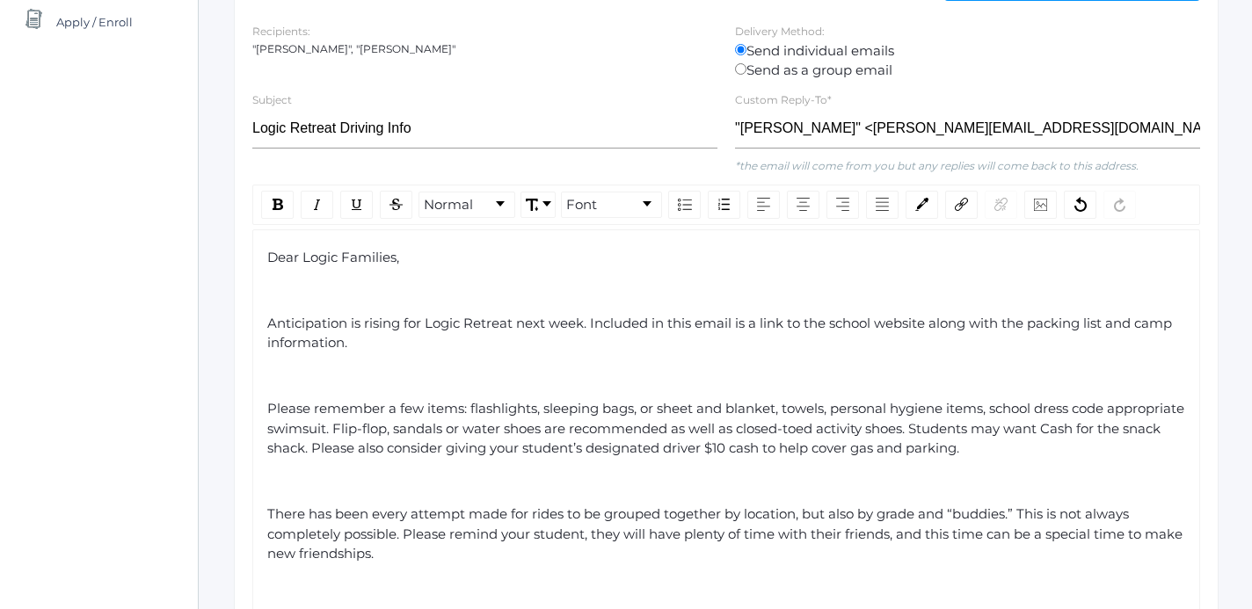
click at [285, 292] on div "rdw-editor" at bounding box center [726, 290] width 918 height 20
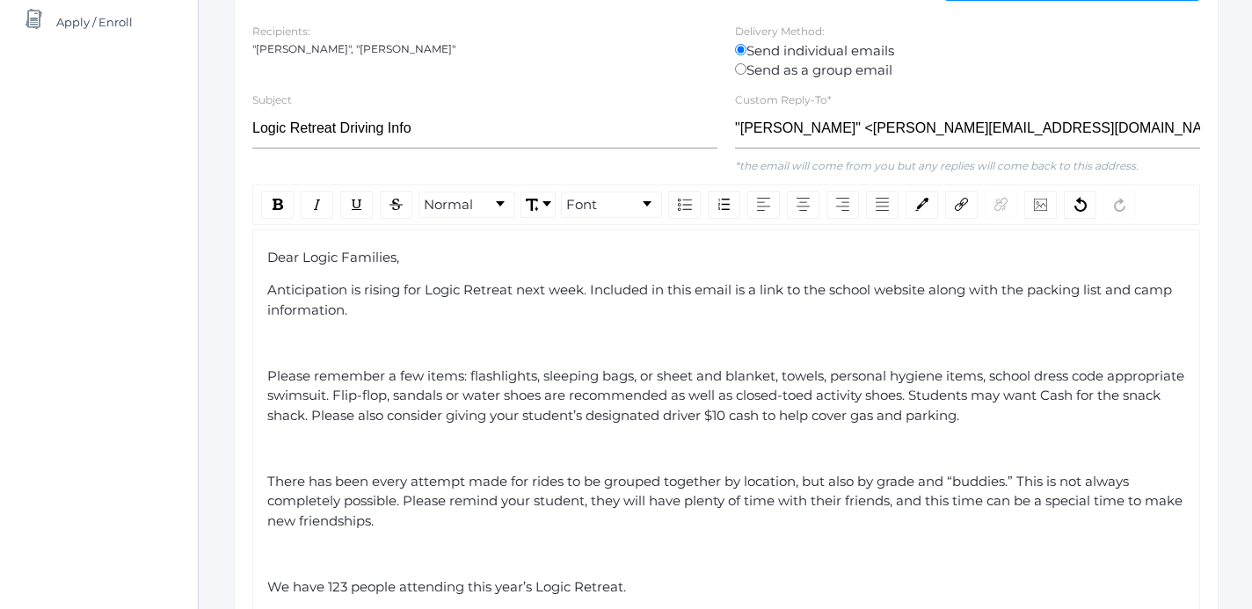
click at [275, 344] on div "rdw-editor" at bounding box center [726, 343] width 918 height 20
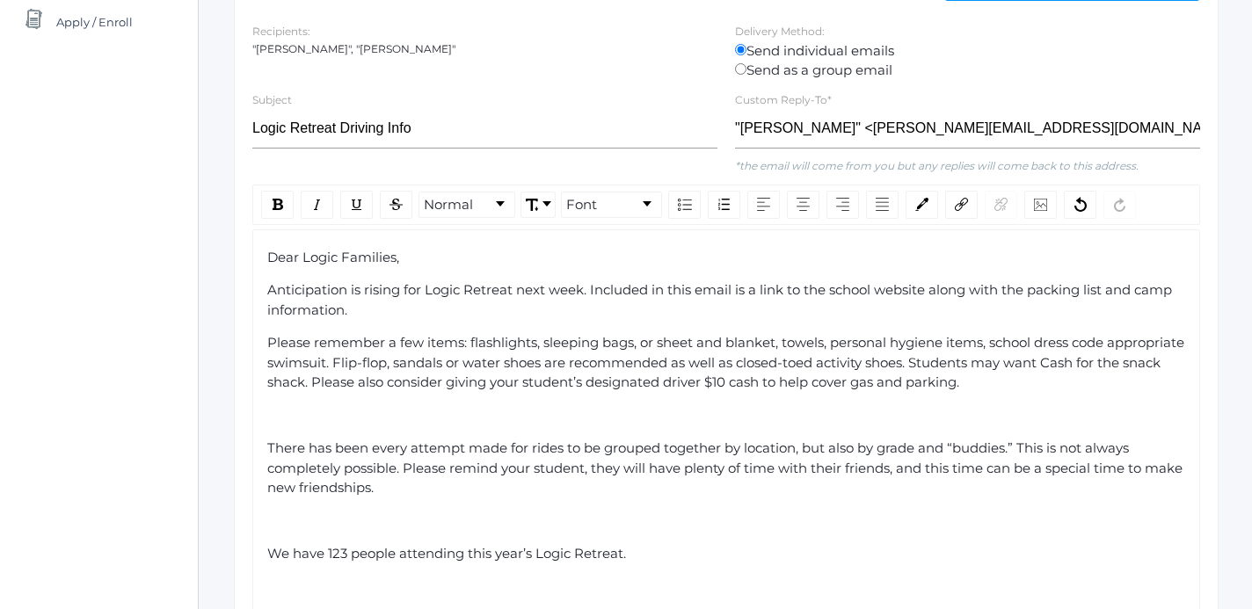
click at [278, 420] on div "rdw-editor" at bounding box center [726, 416] width 918 height 20
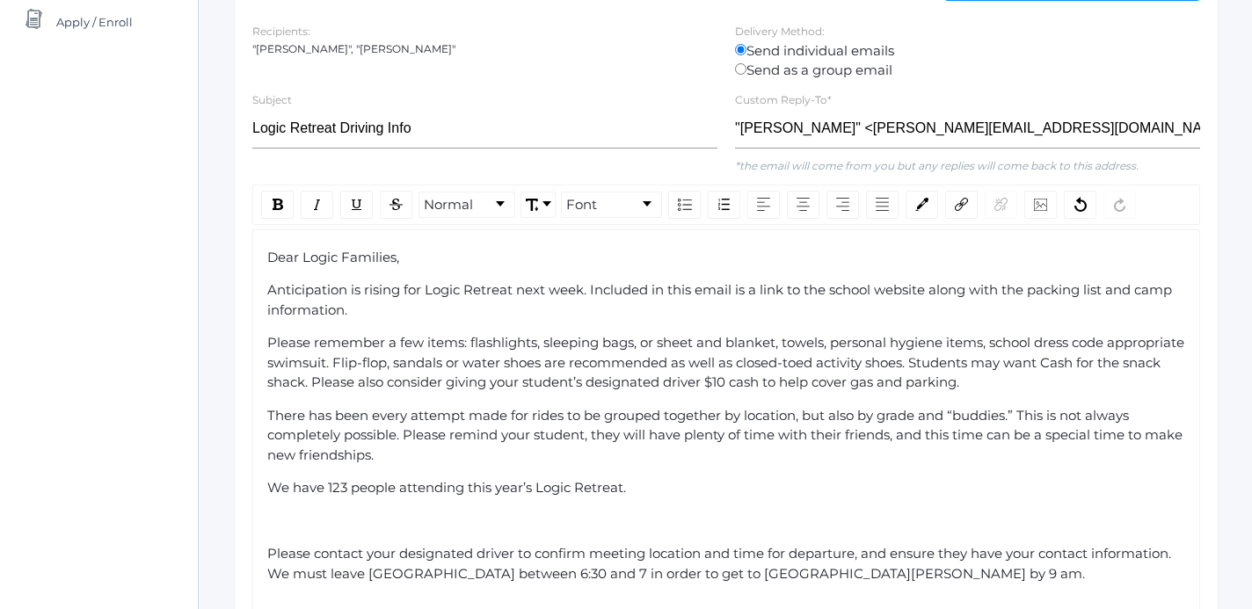
click at [287, 519] on div "rdw-editor" at bounding box center [726, 522] width 918 height 20
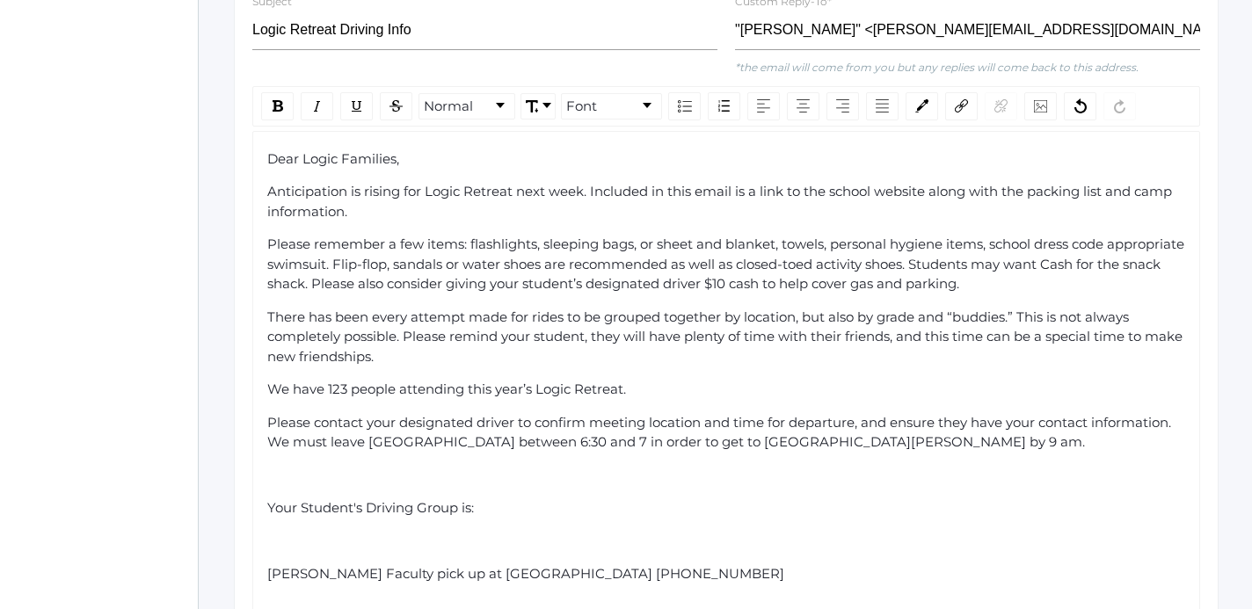
scroll to position [394, 0]
click at [284, 480] on div "rdw-editor" at bounding box center [726, 475] width 918 height 20
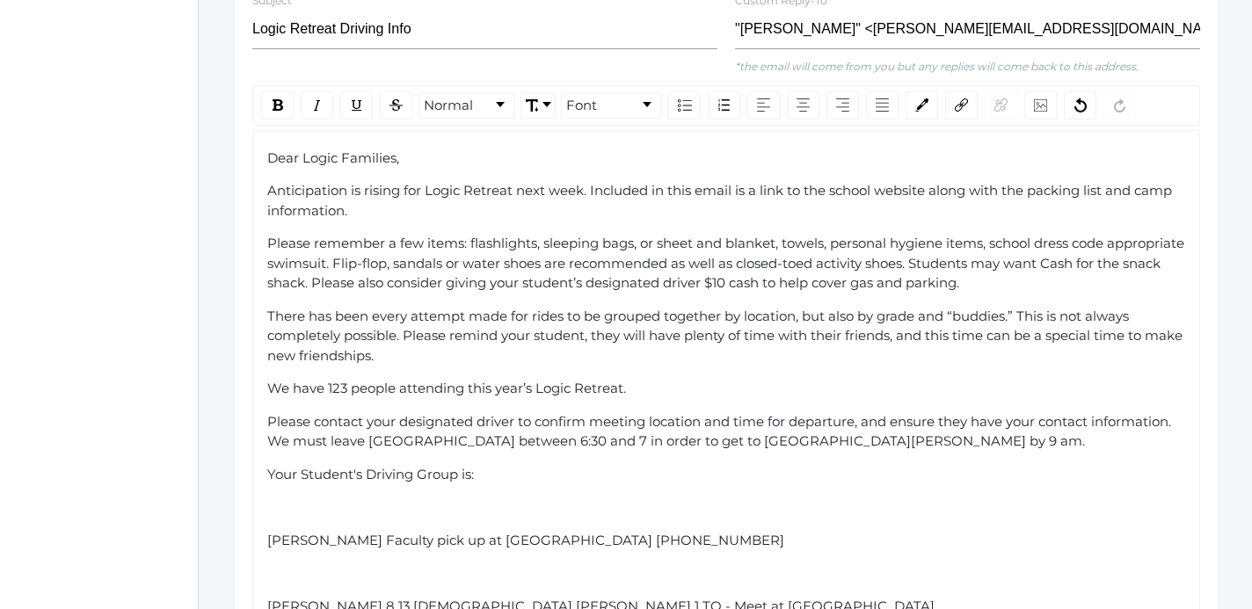
click at [288, 513] on div "rdw-editor" at bounding box center [726, 507] width 918 height 20
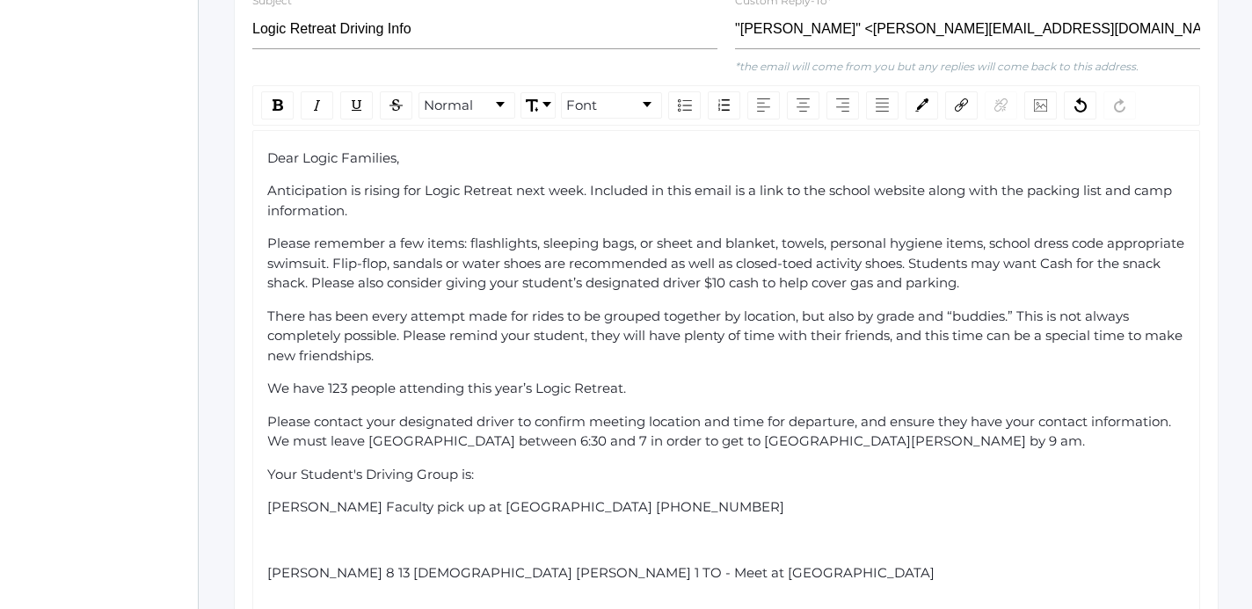
drag, startPoint x: 268, startPoint y: 510, endPoint x: 763, endPoint y: 512, distance: 494.8
click at [763, 512] on div "Webster Avery Faculty pick up at Philz Coffee Moorpark Rd 805-558-1494" at bounding box center [726, 507] width 918 height 20
click at [278, 106] on img "rdw-inline-control" at bounding box center [277, 104] width 11 height 11
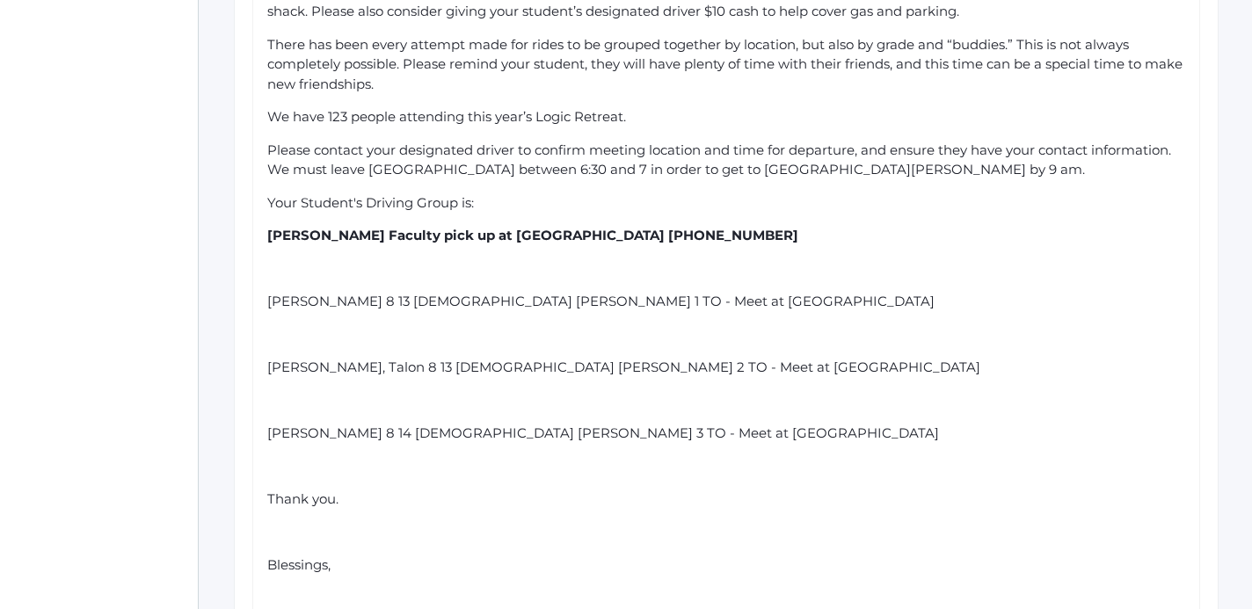
scroll to position [672, 0]
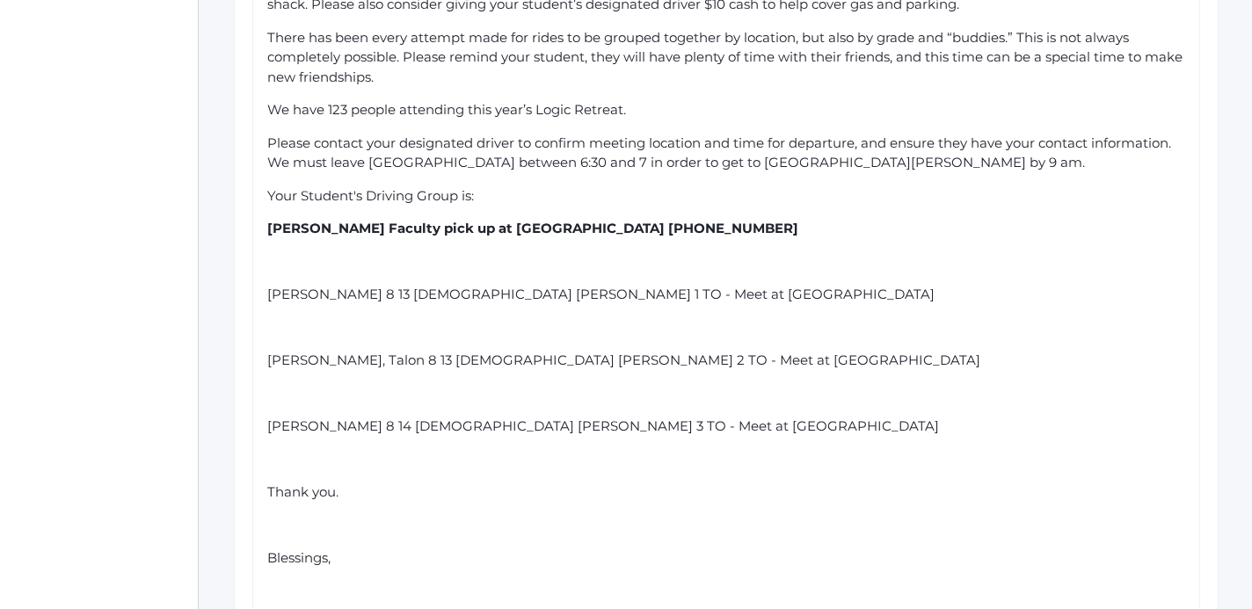
click at [821, 363] on div "Harris, Talon 8 13 Male Avery Webster 2 TO - Meet at Philz Coffee Moorpark Rd" at bounding box center [726, 361] width 918 height 20
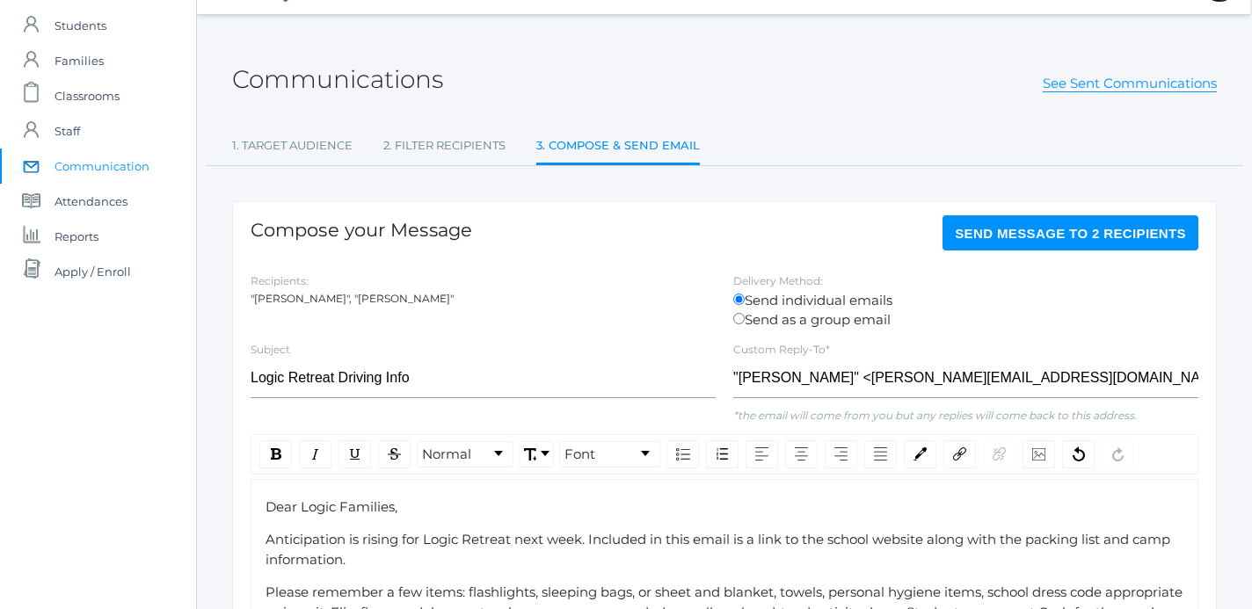
scroll to position [0, 2]
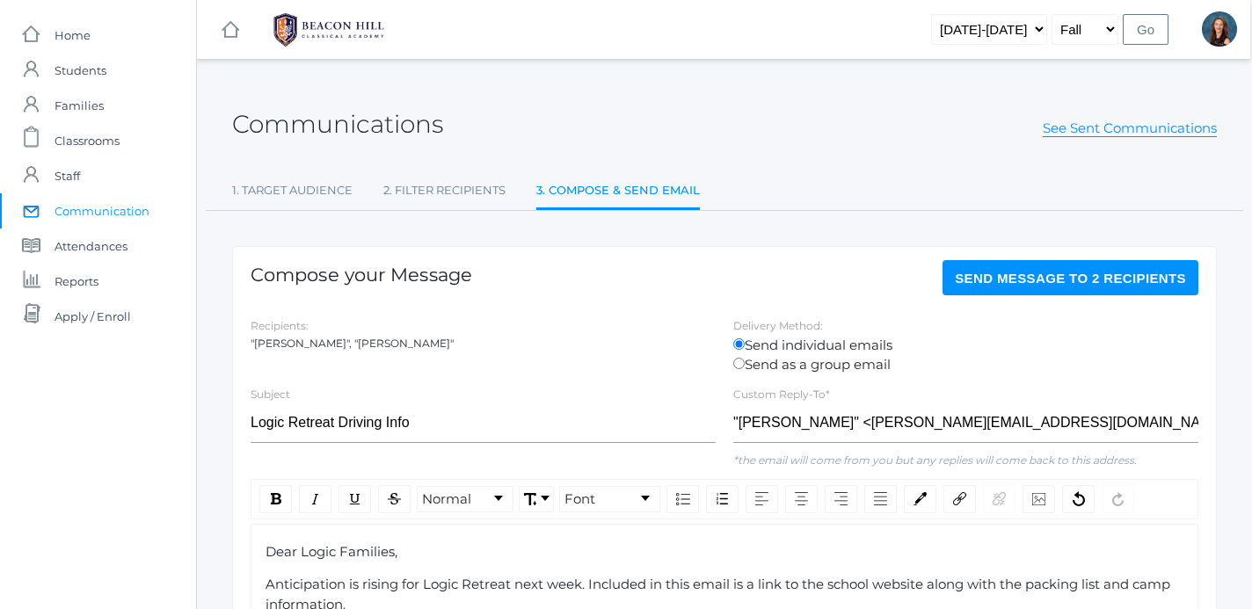
click at [1116, 275] on span "Send Message to 2 recipients" at bounding box center [1069, 278] width 231 height 15
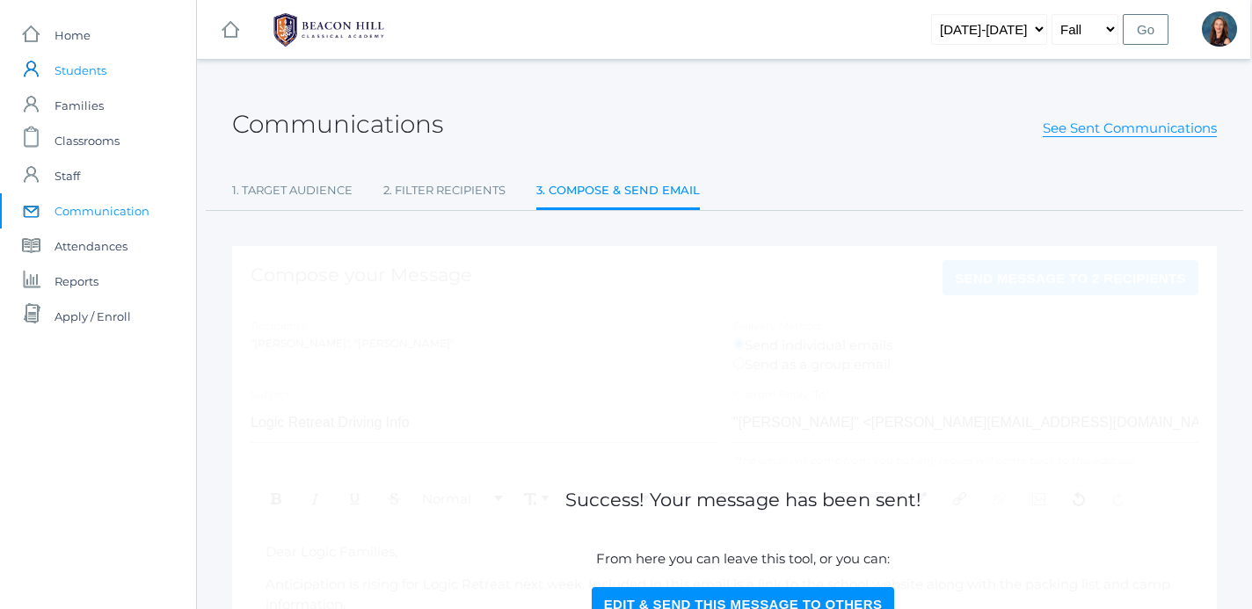
click at [83, 75] on span "Students" at bounding box center [80, 70] width 52 height 35
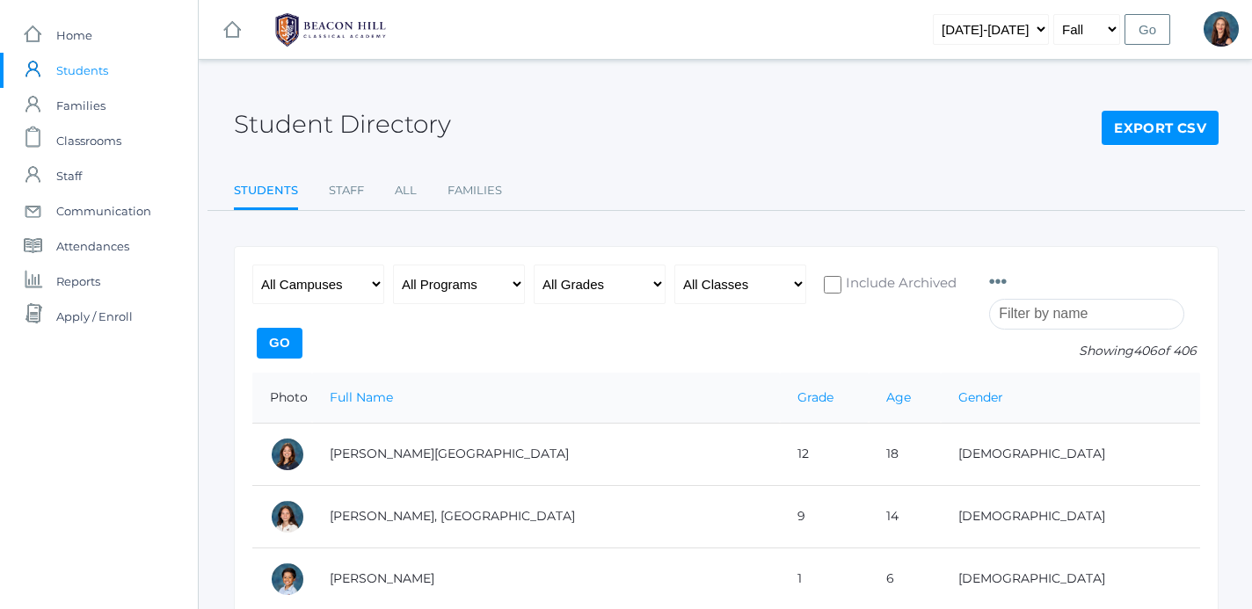
click at [1018, 314] on input "search" at bounding box center [1086, 314] width 195 height 31
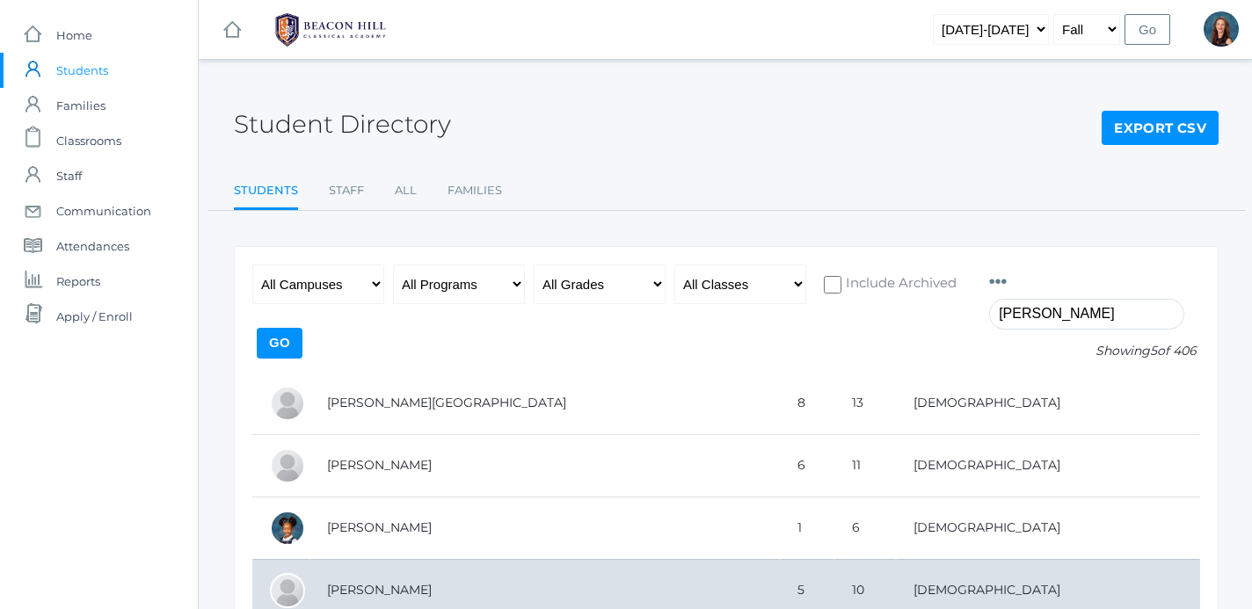
type input "harris"
click at [368, 591] on td "[PERSON_NAME]" at bounding box center [544, 590] width 470 height 62
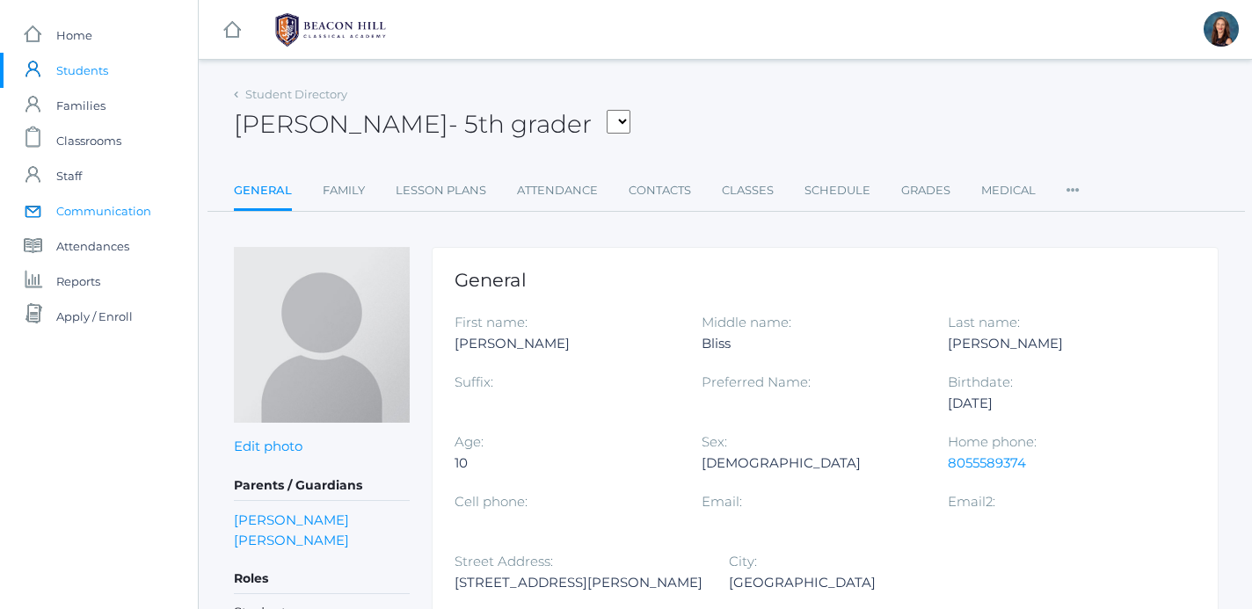
click at [105, 214] on span "Communication" at bounding box center [103, 210] width 95 height 35
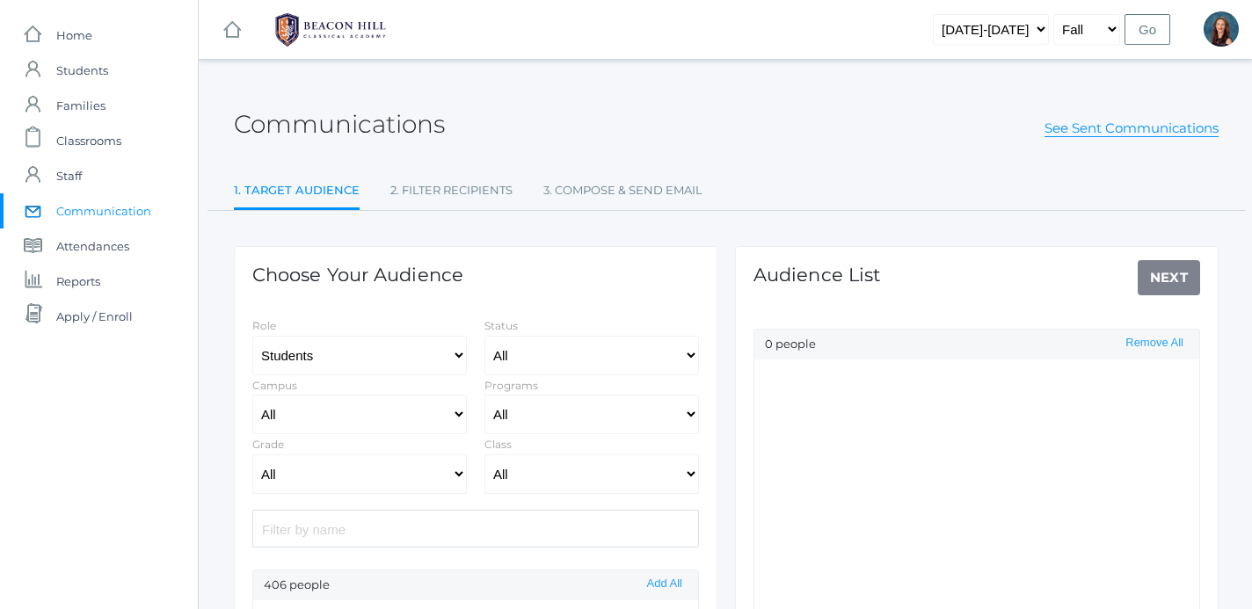
select select "Enrolled"
click at [1107, 127] on link "See Sent Communications" at bounding box center [1131, 129] width 174 height 18
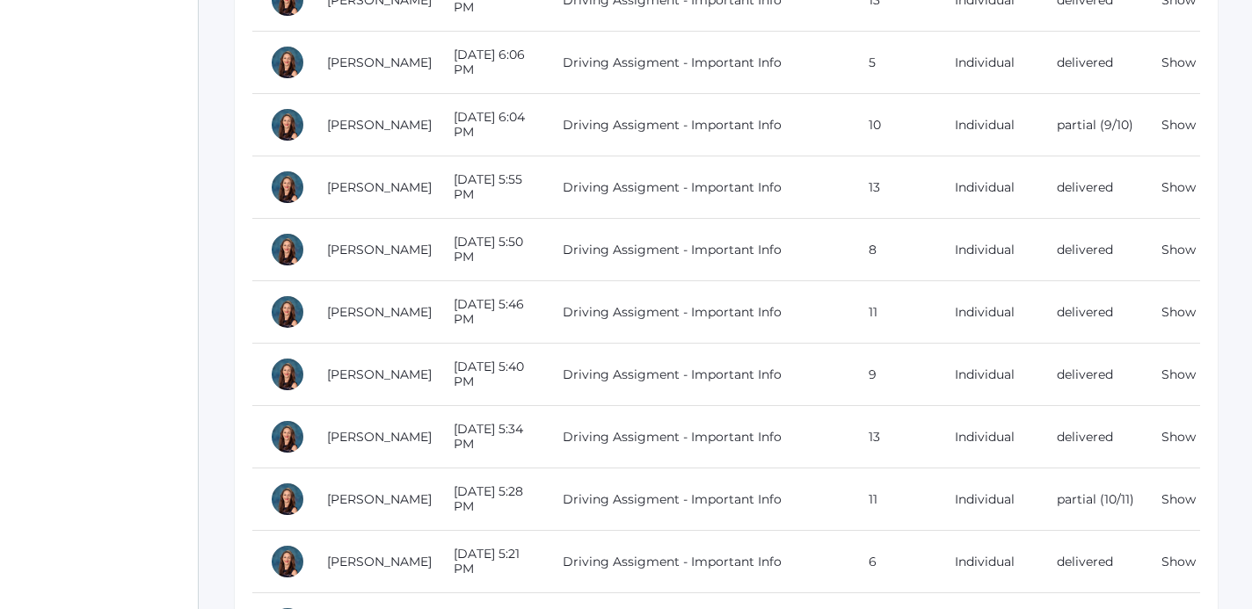
scroll to position [558, 0]
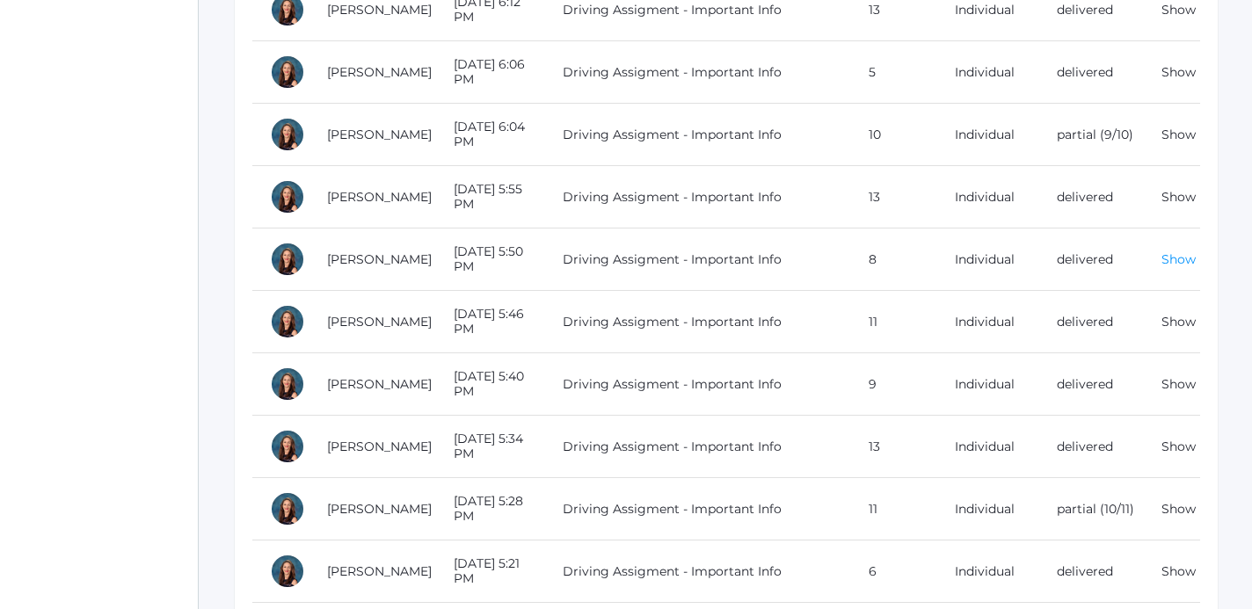
click at [1183, 258] on link "Show" at bounding box center [1178, 259] width 34 height 16
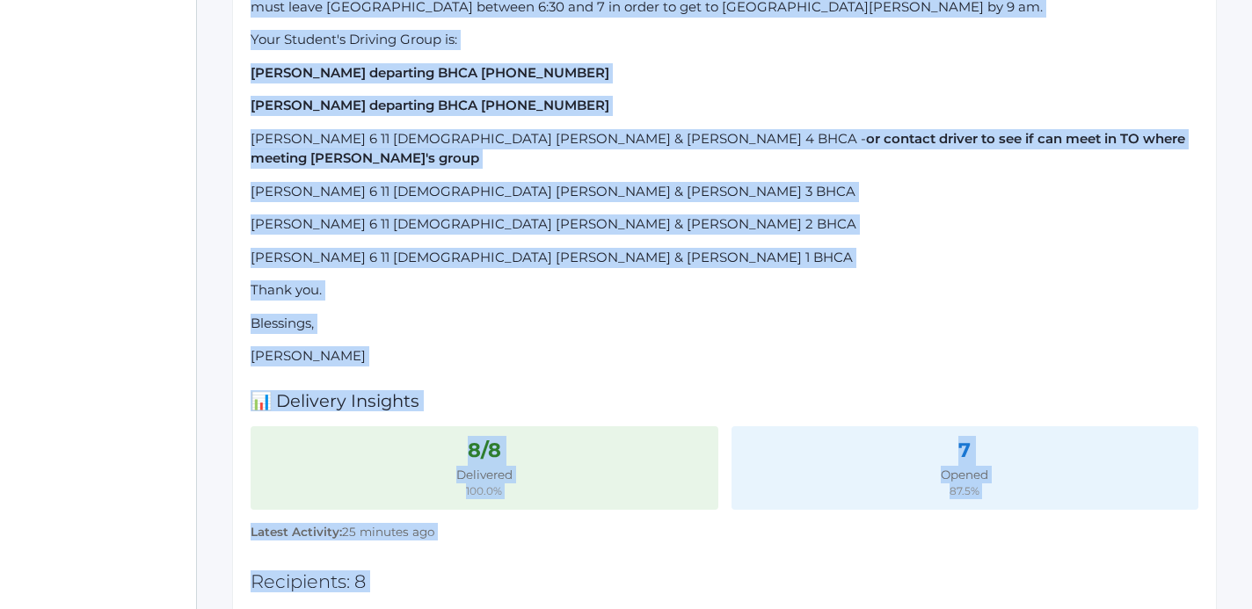
scroll to position [813, 2]
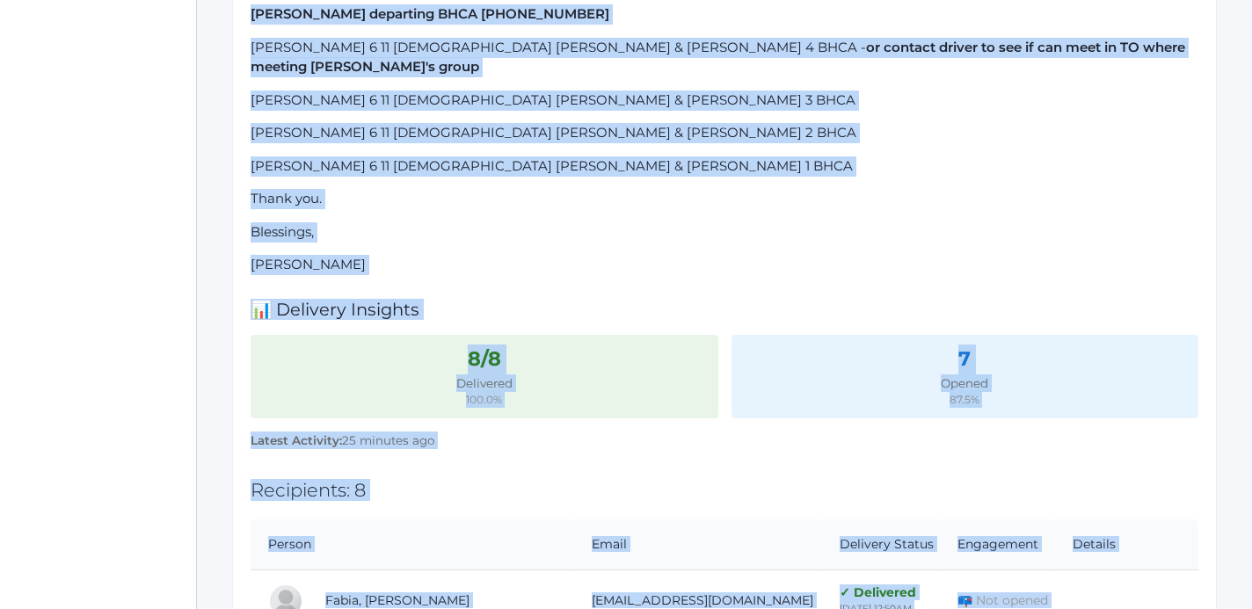
drag, startPoint x: 254, startPoint y: 125, endPoint x: 483, endPoint y: 260, distance: 266.3
click at [483, 260] on div "Subject: Driving Assigment - Important Info Delivery Type: Individual Created b…" at bounding box center [724, 228] width 984 height 1719
copy div "Lore Ipsum Dolorsit, Ametconsecte ad elitse doe Tempo Incidid utla etdo. Magnaa…"
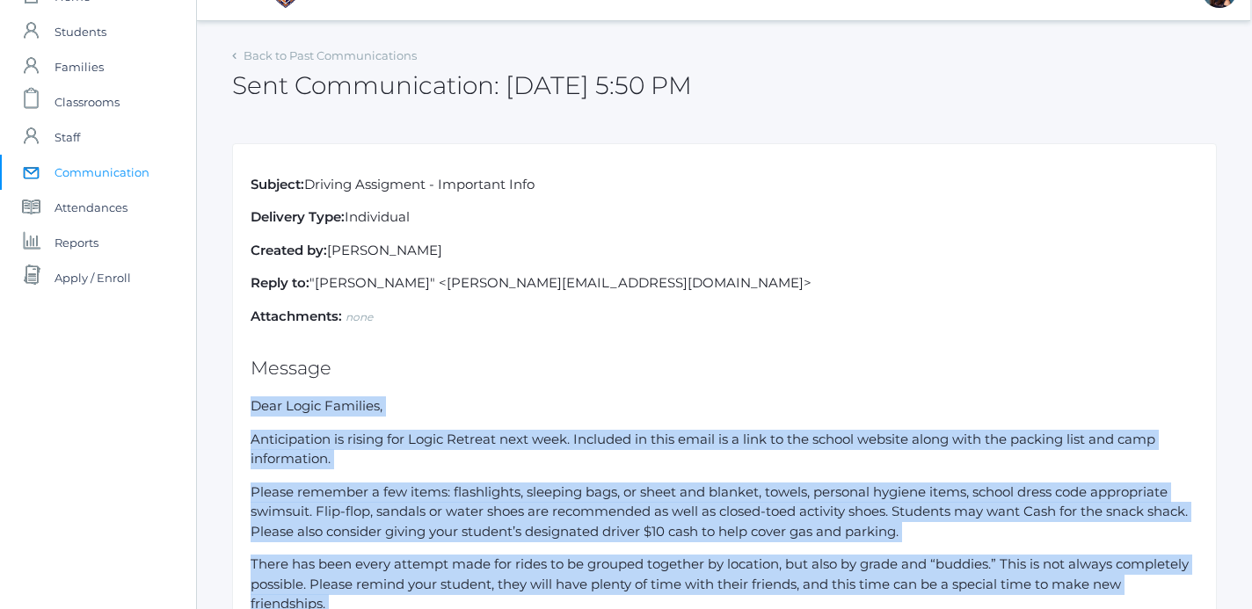
scroll to position [0, 2]
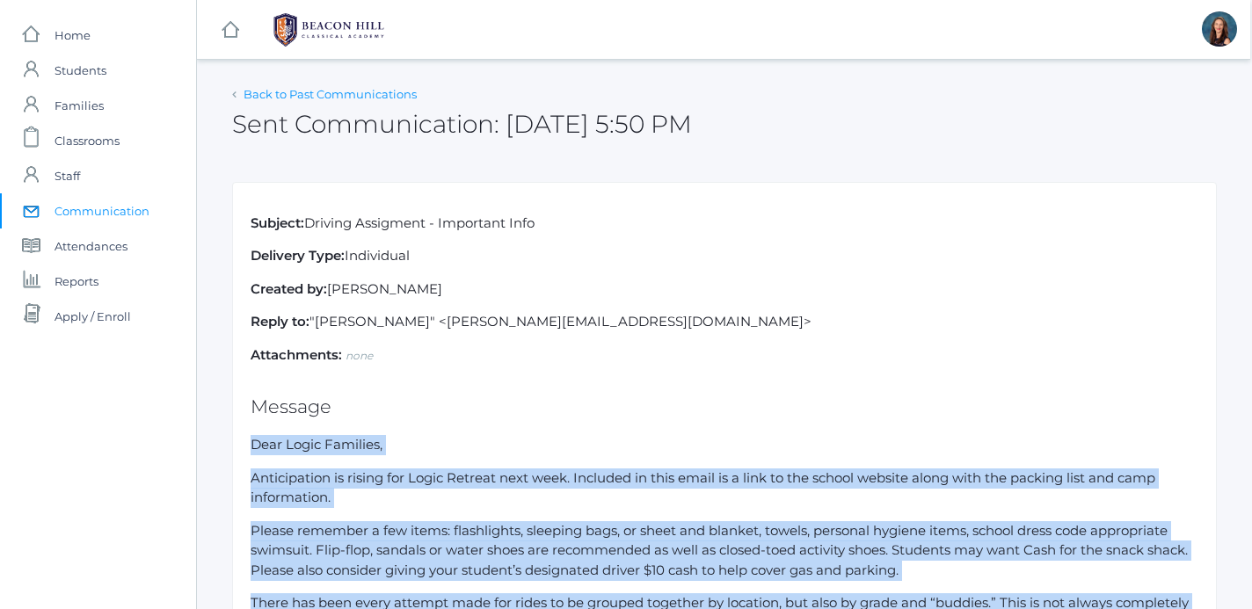
click at [246, 95] on link "Back to Past Communications" at bounding box center [329, 94] width 173 height 14
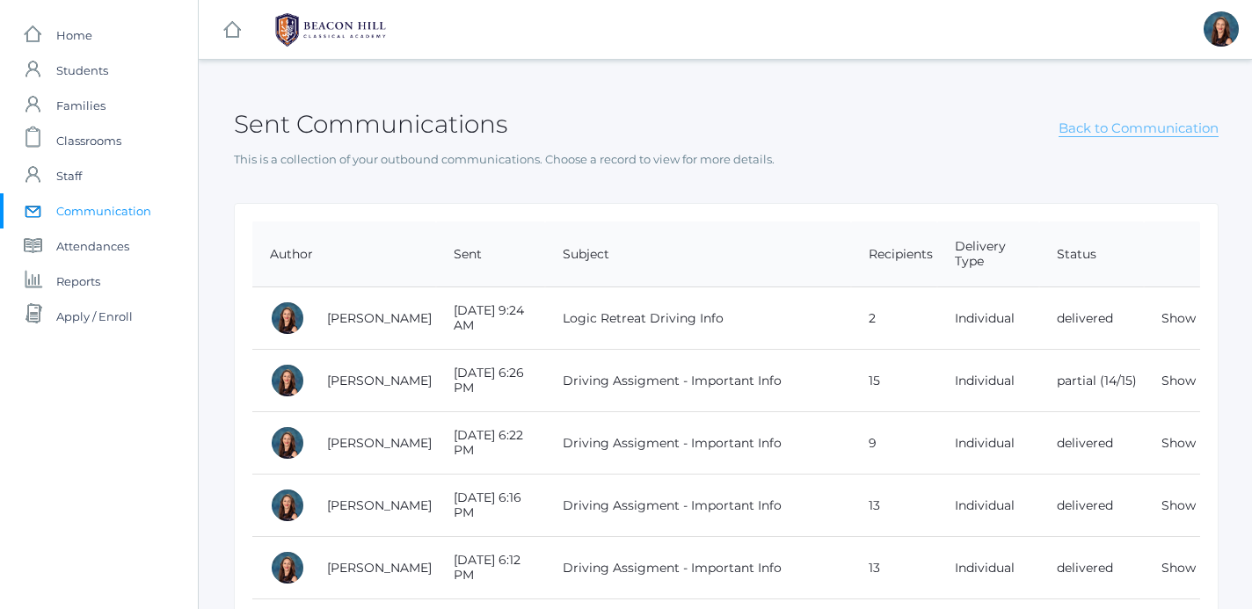
click at [1168, 133] on link "Back to Communication" at bounding box center [1138, 129] width 160 height 18
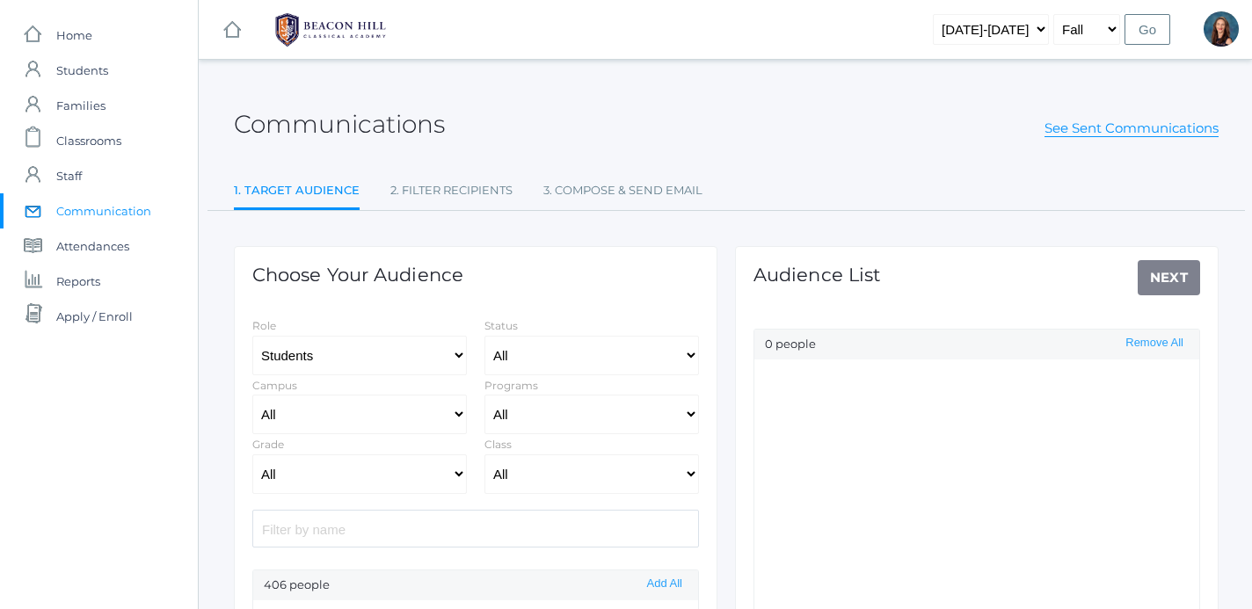
select select "Enrolled"
click at [508, 533] on input "search" at bounding box center [475, 529] width 446 height 38
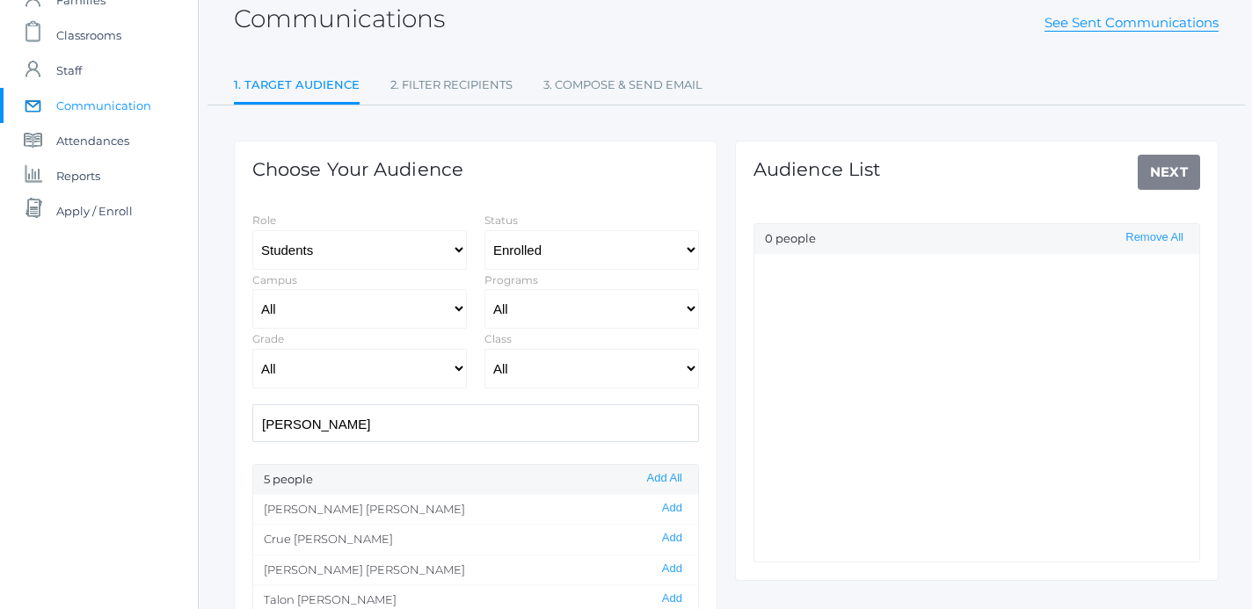
scroll to position [112, 0]
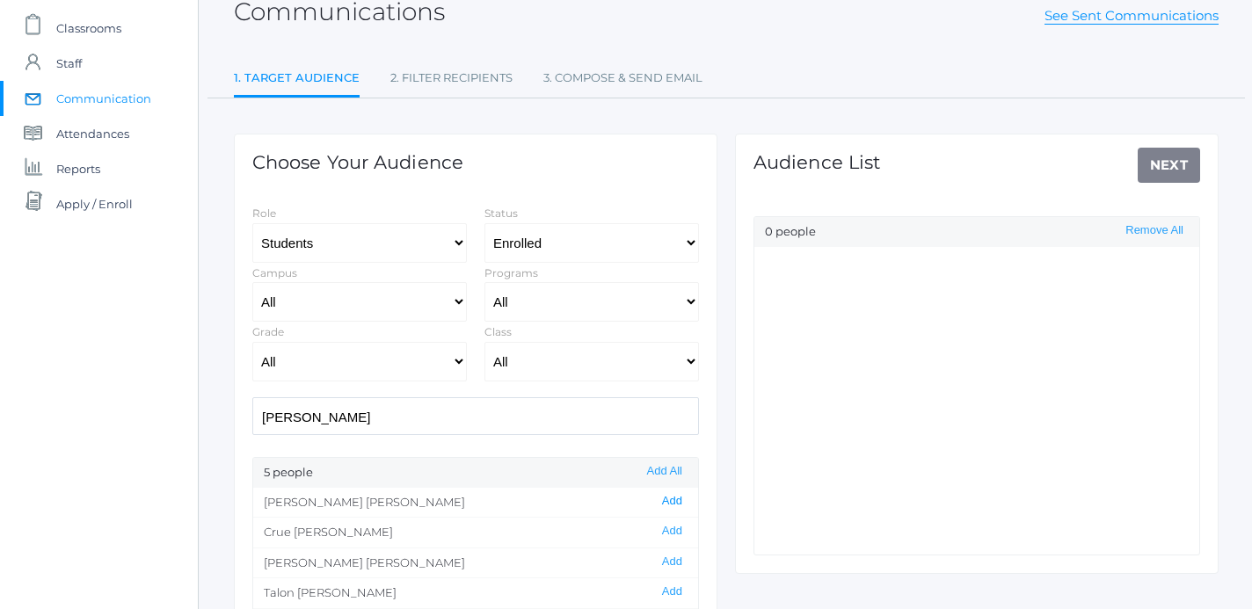
type input "[PERSON_NAME]"
click at [672, 500] on button "Add" at bounding box center [672, 501] width 31 height 15
click at [1179, 163] on link "Next" at bounding box center [1168, 165] width 63 height 35
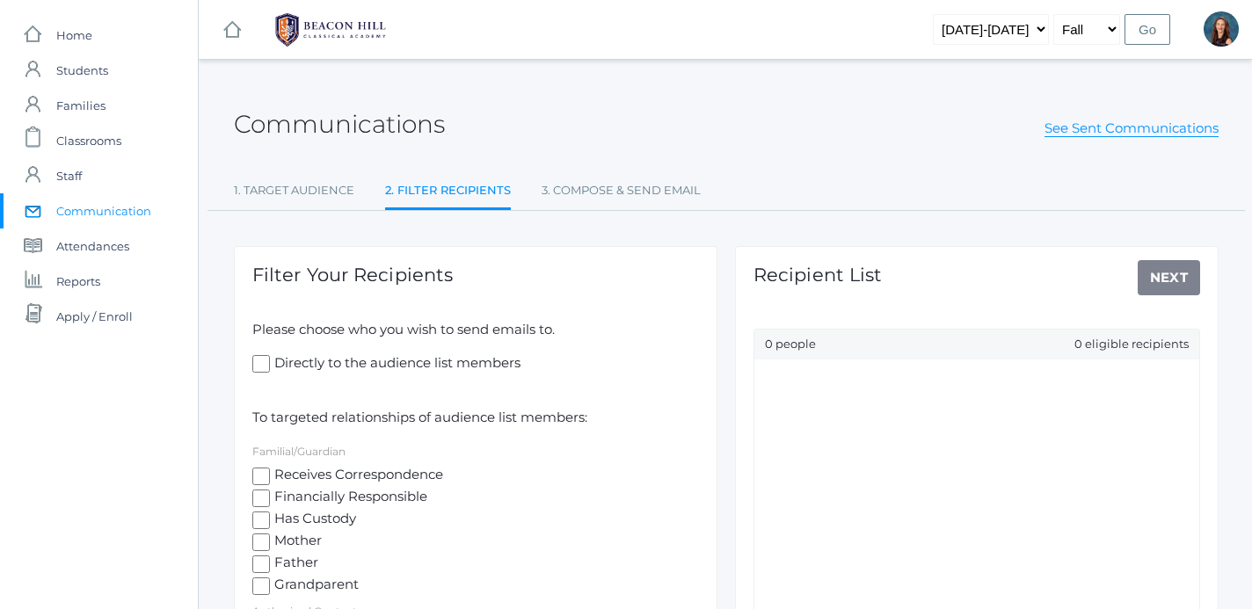
click at [256, 358] on input "Directly to the audience list members" at bounding box center [261, 364] width 18 height 18
checkbox input "true"
click at [266, 478] on input "Receives Correspondence" at bounding box center [261, 477] width 18 height 18
checkbox input "true"
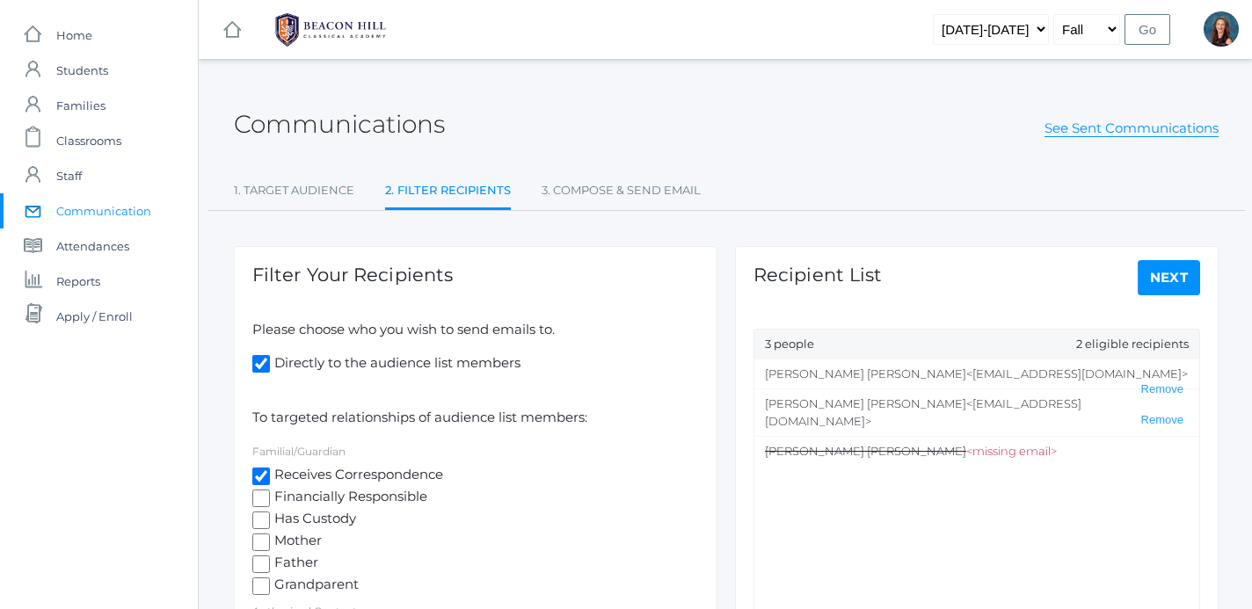
click at [1176, 280] on link "Next" at bounding box center [1168, 277] width 63 height 35
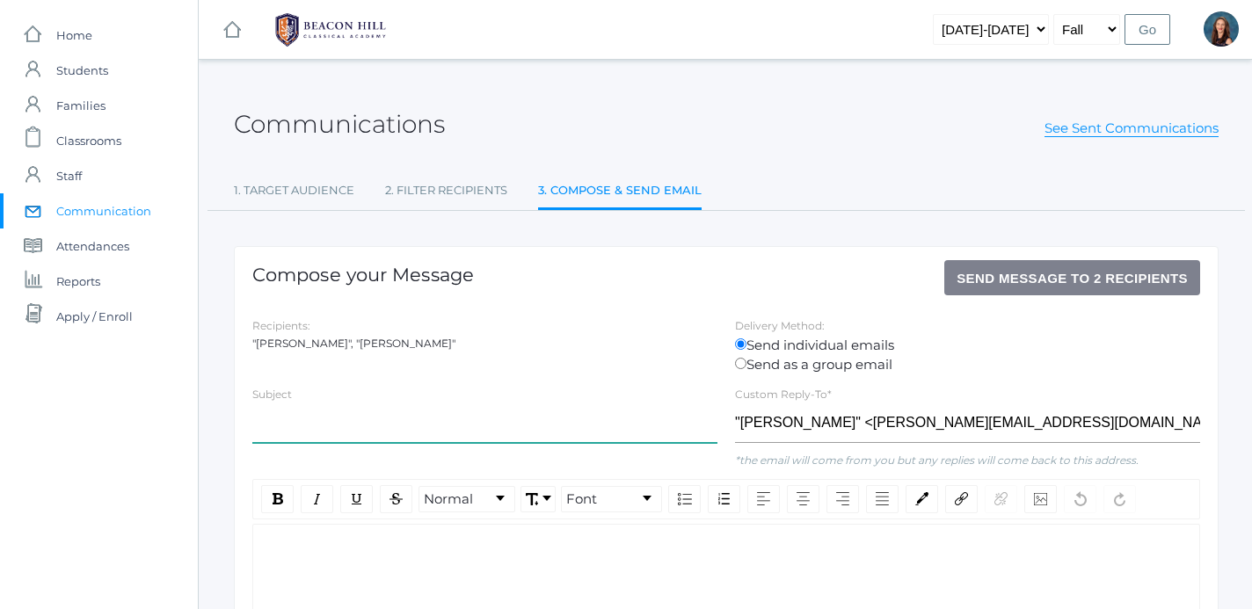
click at [385, 431] on input "text" at bounding box center [484, 423] width 465 height 40
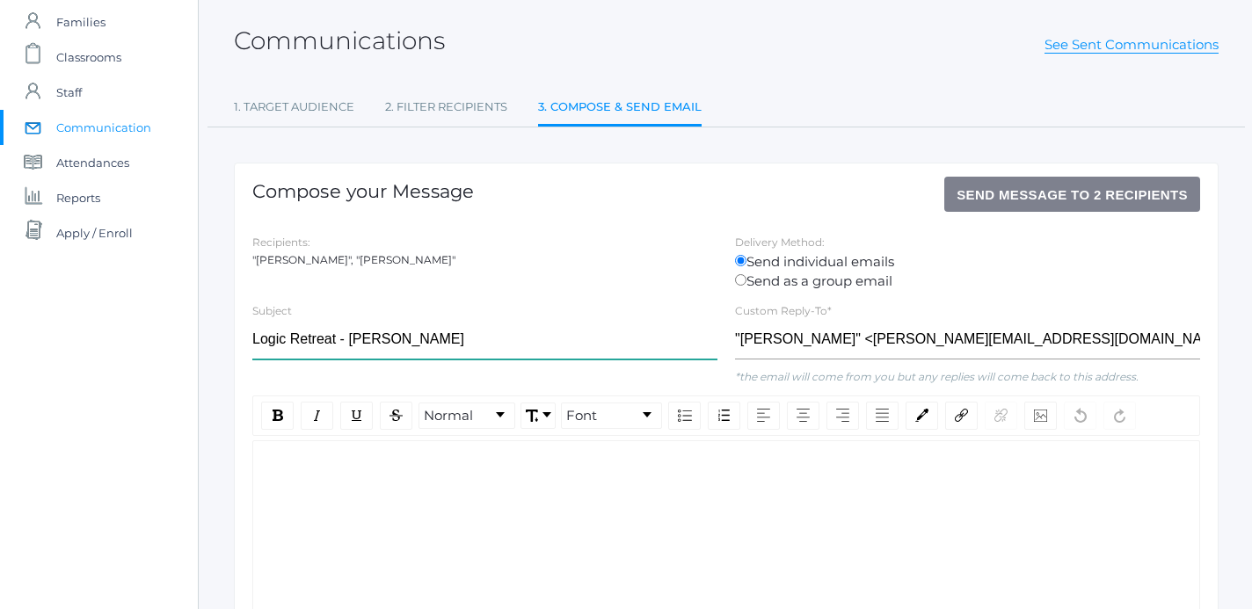
scroll to position [89, 0]
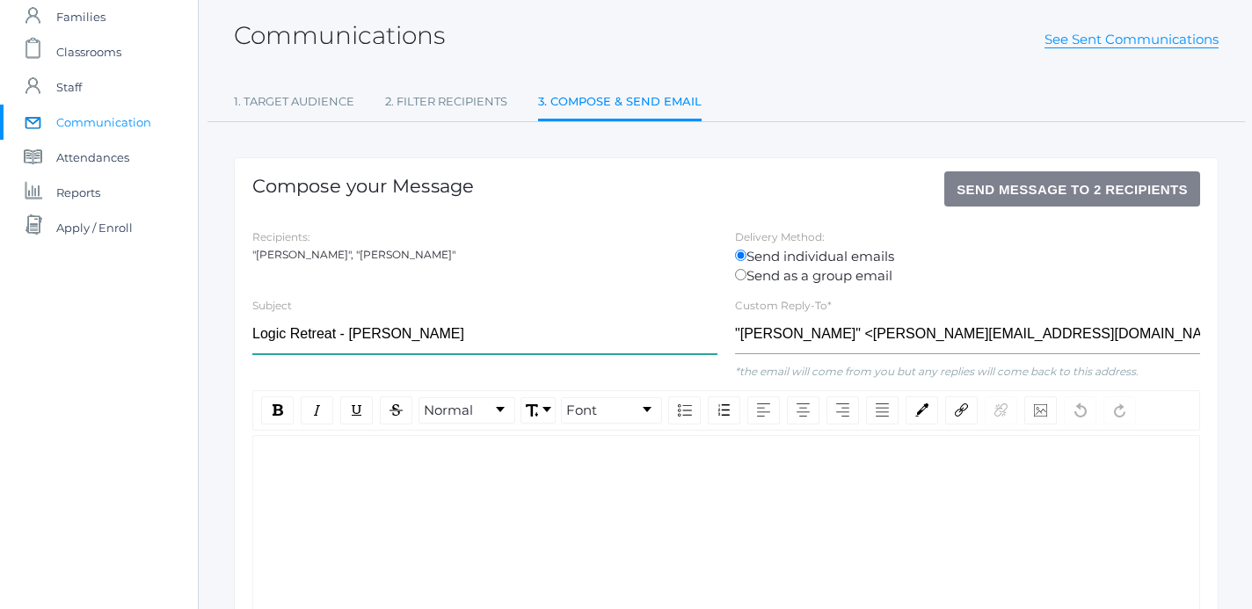
type input "Logic Retreat - [PERSON_NAME]"
click at [309, 468] on div "rdw-editor" at bounding box center [726, 464] width 918 height 20
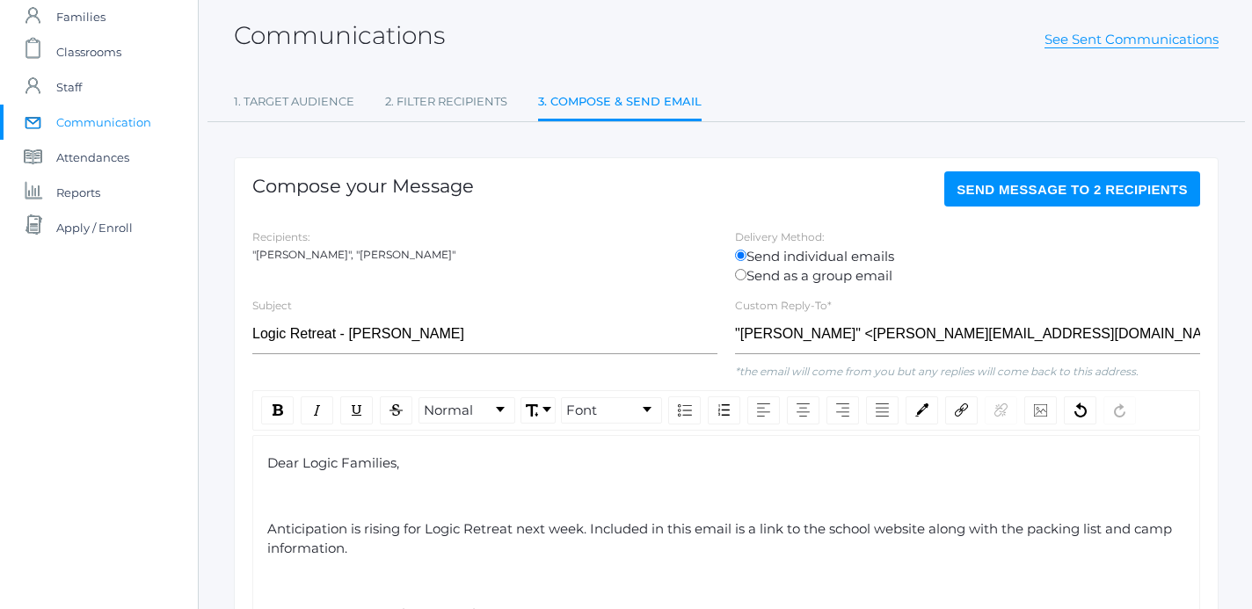
scroll to position [94, 0]
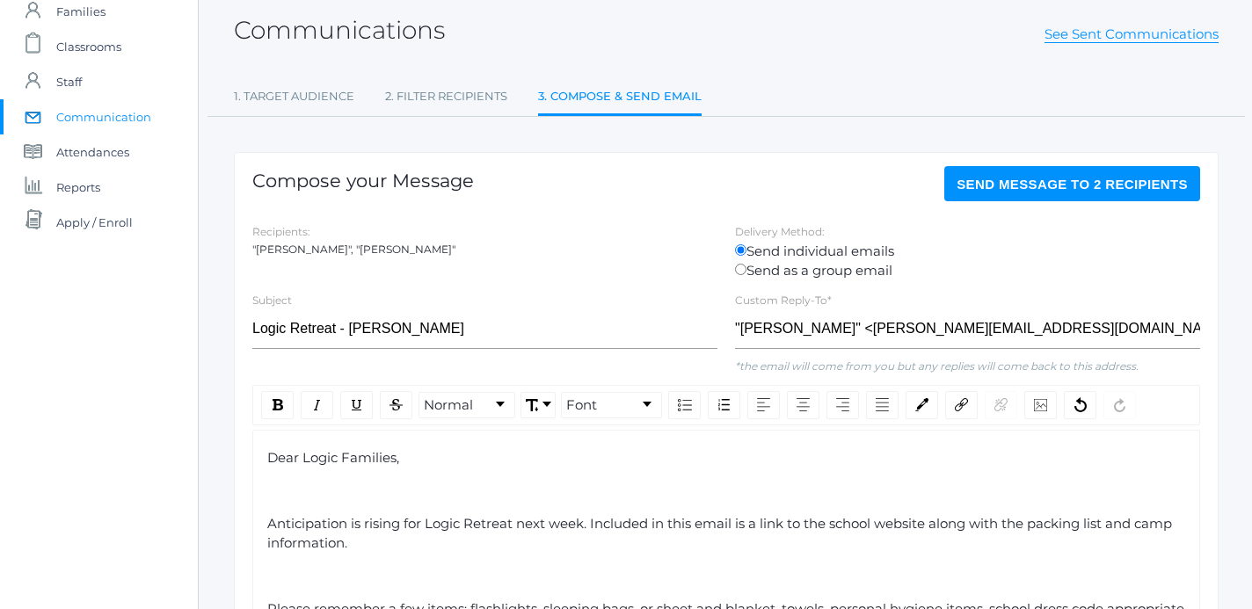
click at [297, 490] on div "rdw-editor" at bounding box center [726, 491] width 918 height 20
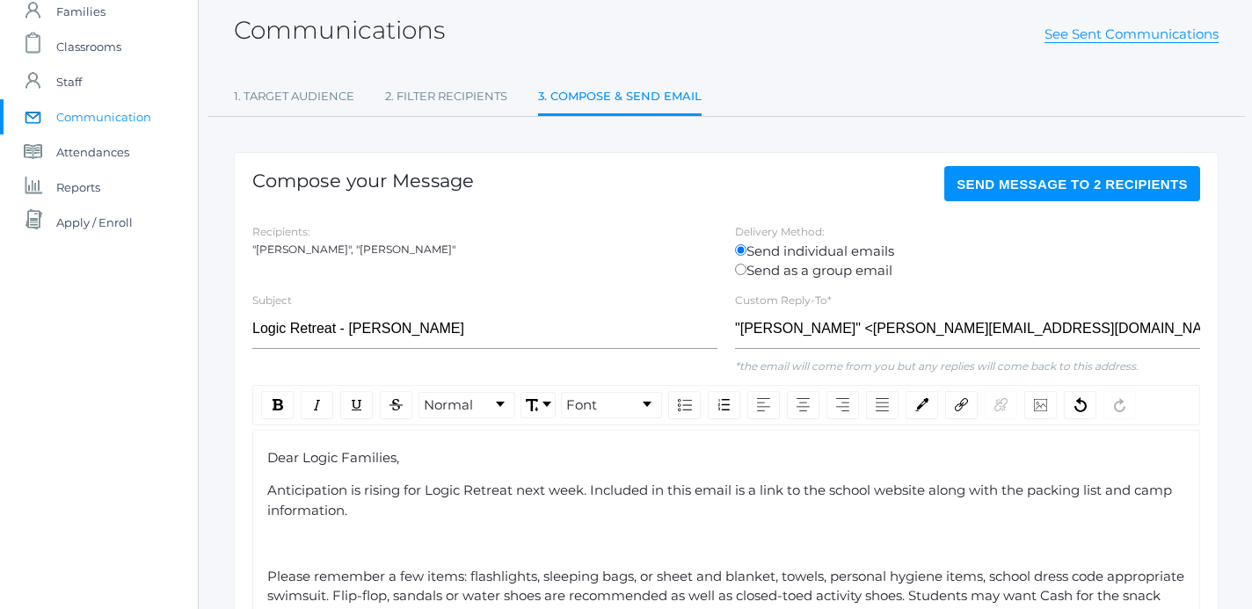
click at [284, 548] on div "rdw-editor" at bounding box center [726, 543] width 918 height 20
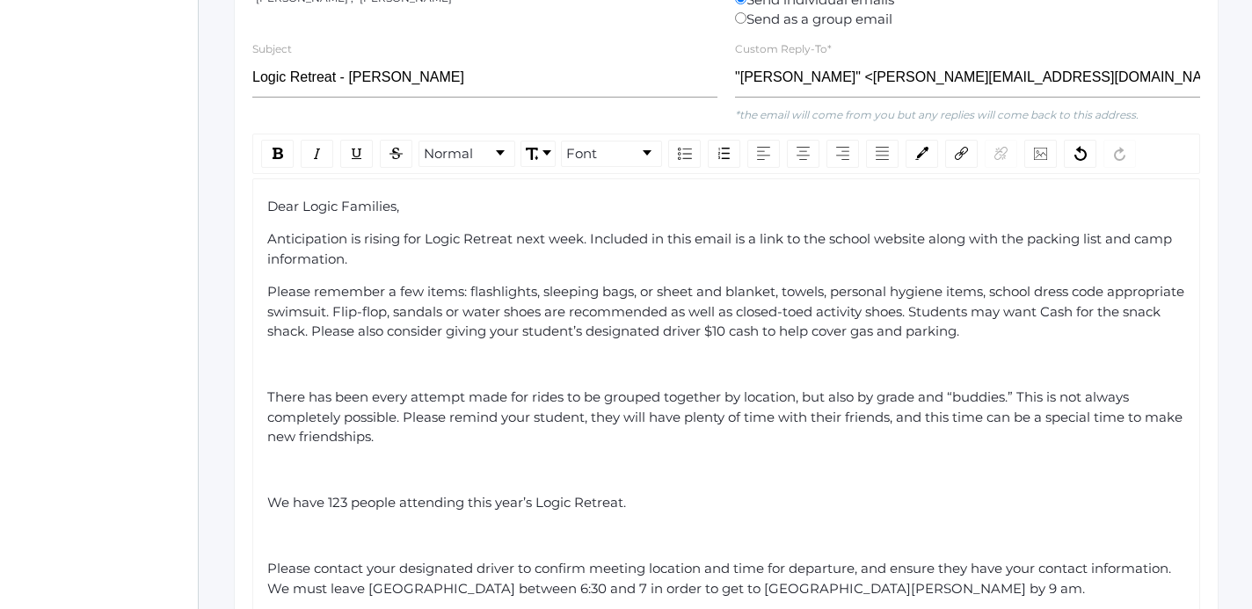
scroll to position [388, 0]
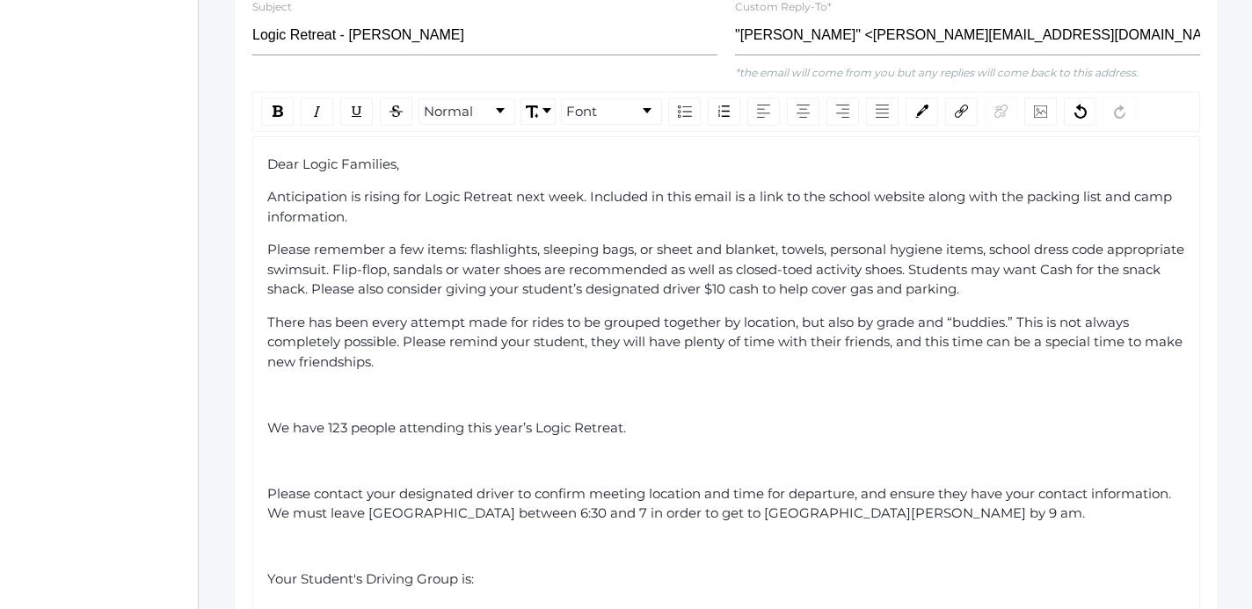
click at [289, 388] on div "rdw-editor" at bounding box center [726, 395] width 918 height 20
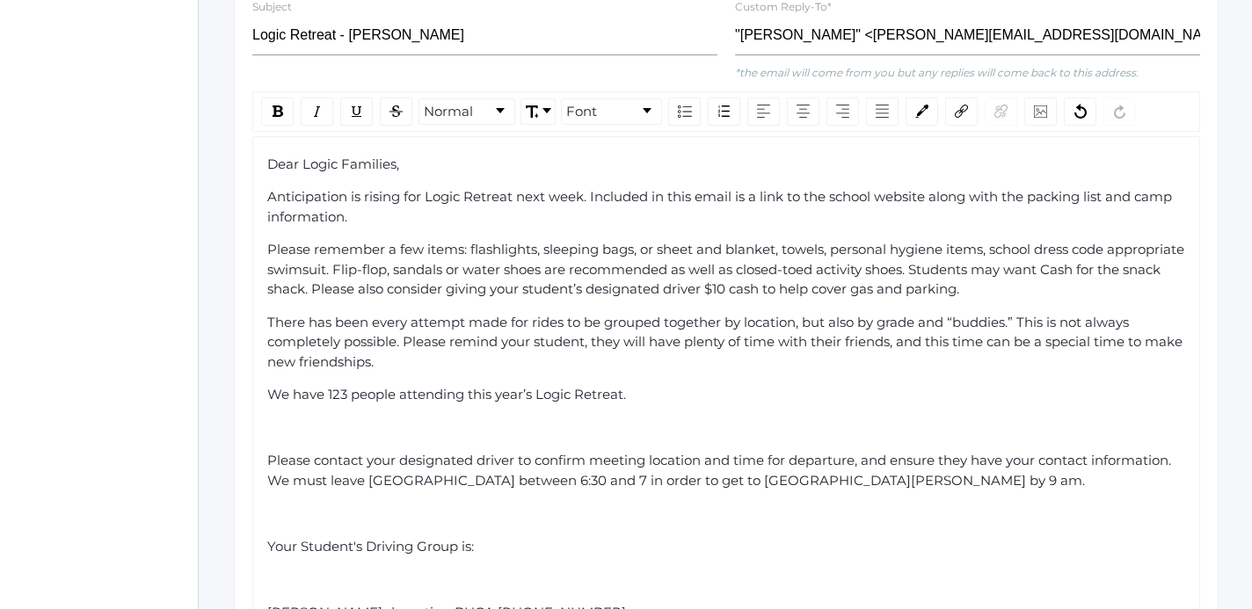
click at [294, 421] on div "rdw-editor" at bounding box center [726, 428] width 918 height 20
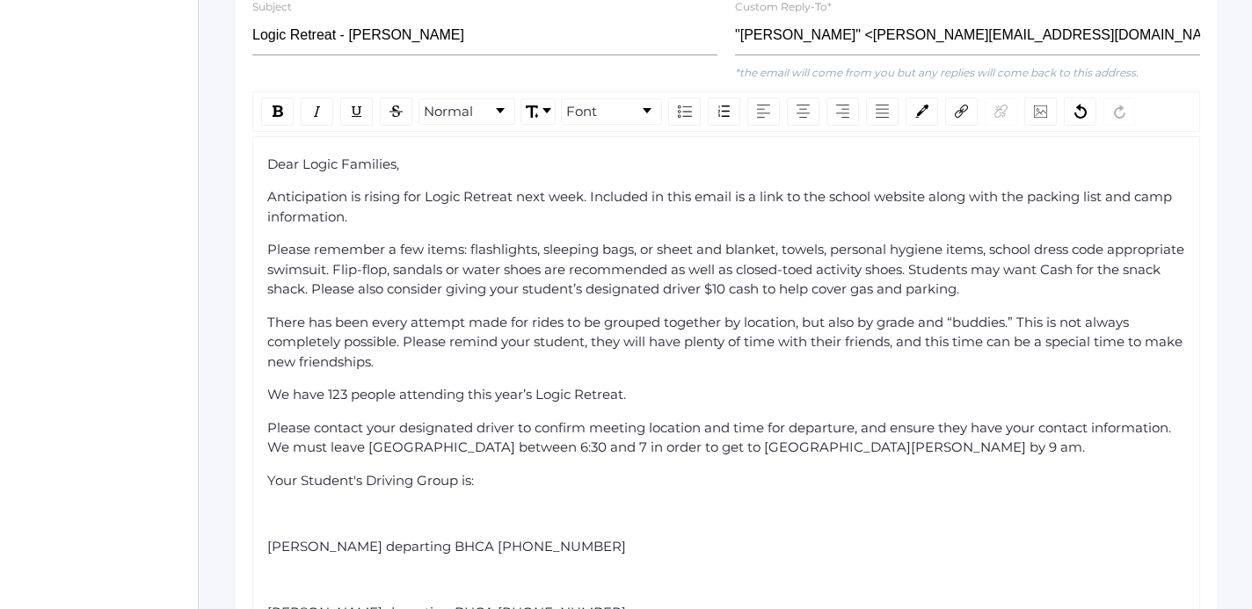
click at [311, 515] on div "rdw-editor" at bounding box center [726, 514] width 918 height 20
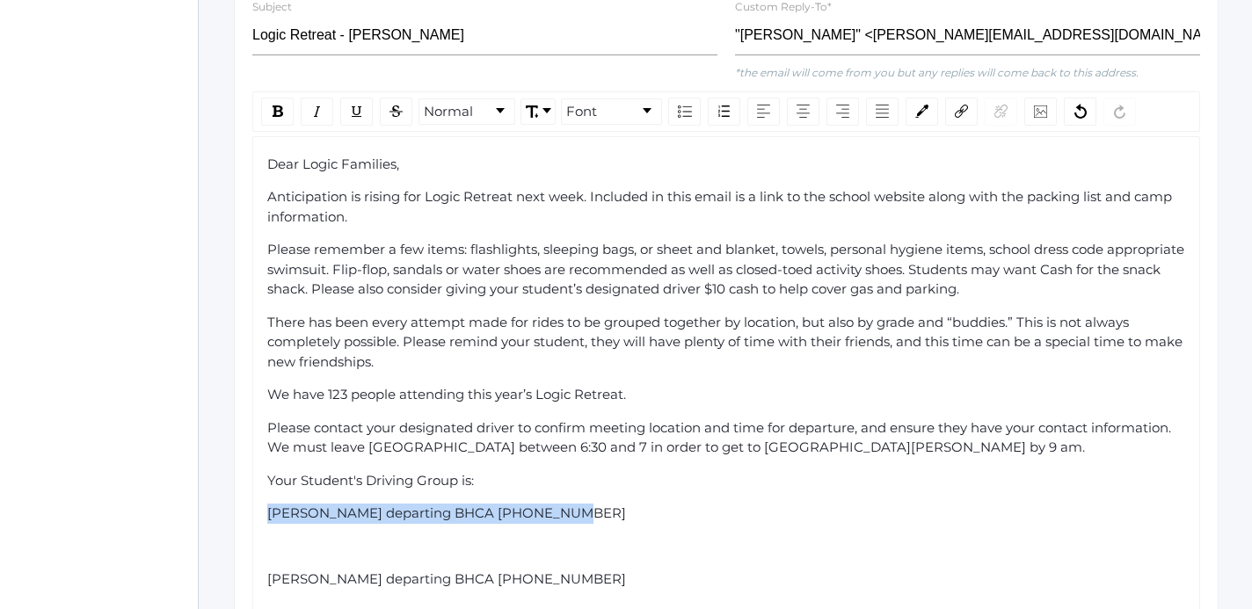
drag, startPoint x: 561, startPoint y: 514, endPoint x: 219, endPoint y: 511, distance: 341.9
click at [252, 511] on div "Dear Logic Families, Anticipation is rising for Logic Retreat next week. Includ…" at bounding box center [725, 613] width 947 height 954
click at [281, 113] on img "rdw-inline-control" at bounding box center [277, 110] width 11 height 11
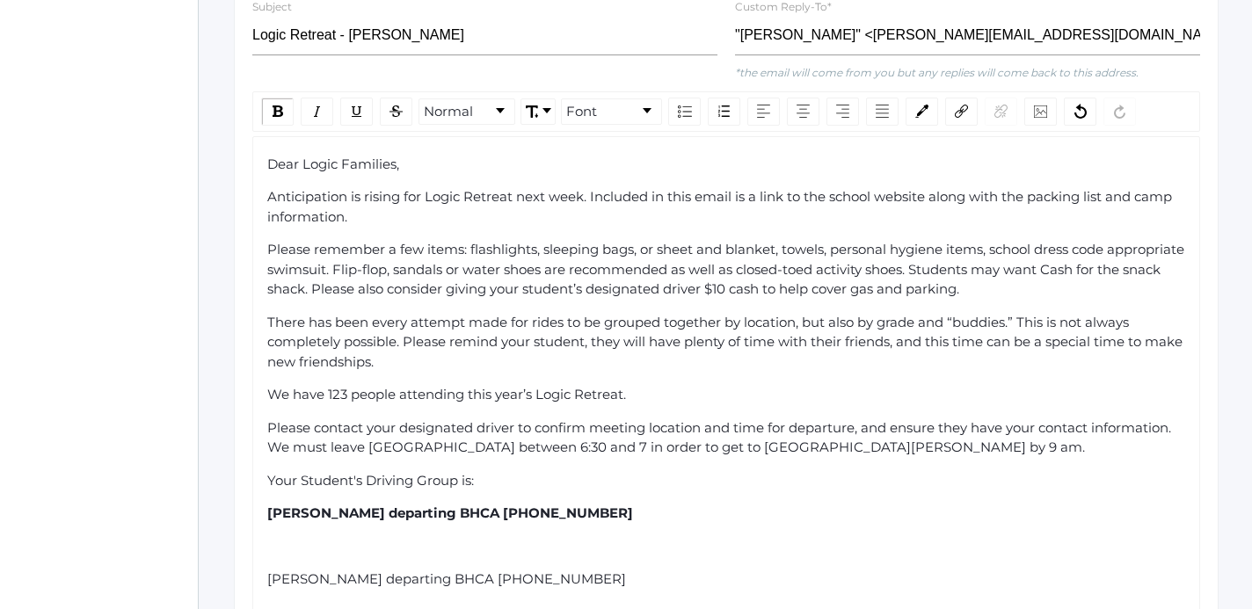
click at [377, 552] on div "rdw-editor" at bounding box center [726, 547] width 918 height 20
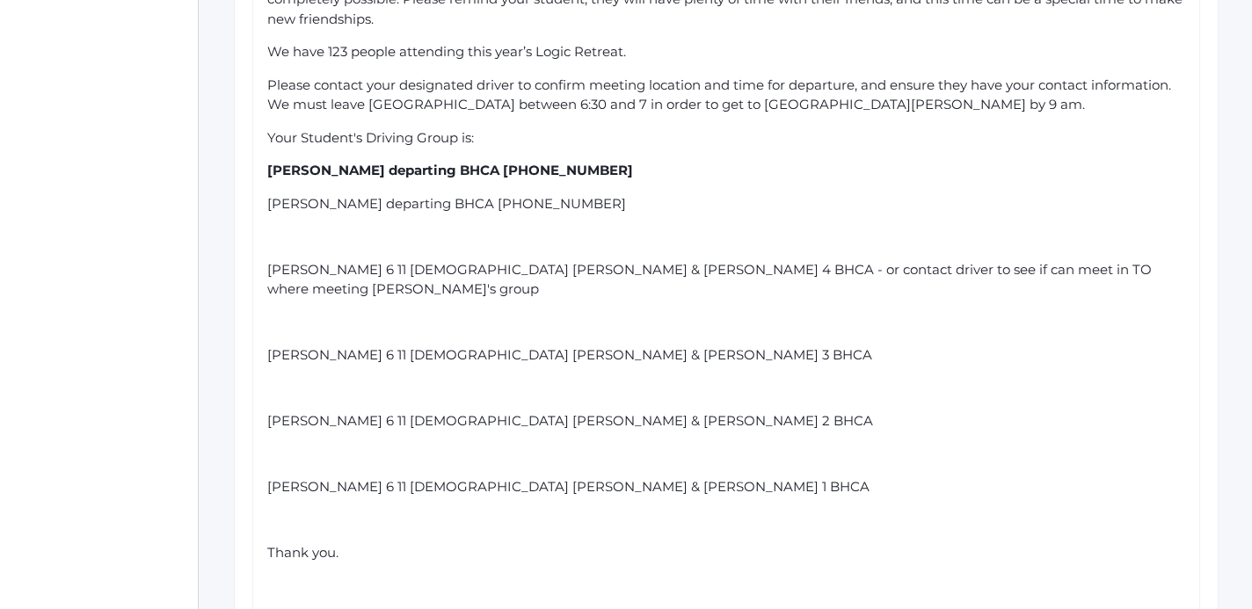
scroll to position [732, 0]
click at [286, 248] on div "Dear Logic Families, Anticipation is rising for Logic Retreat next week. Includ…" at bounding box center [726, 251] width 918 height 883
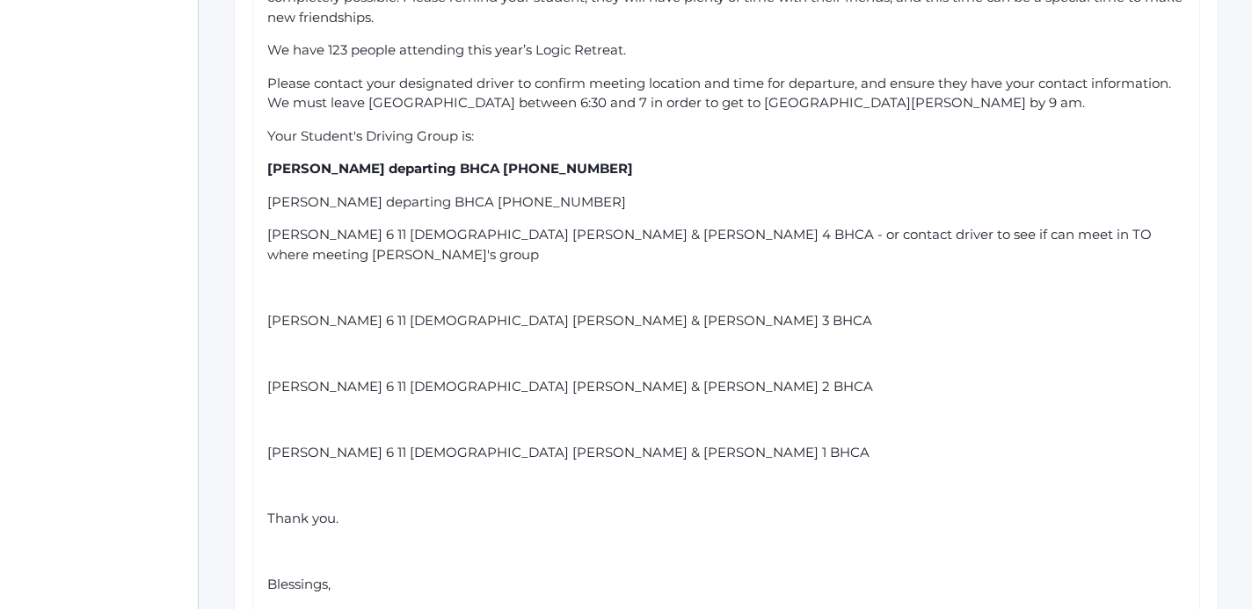
click at [276, 281] on div "Dear Logic Families, Anticipation is rising for Logic Retreat next week. Includ…" at bounding box center [726, 235] width 918 height 851
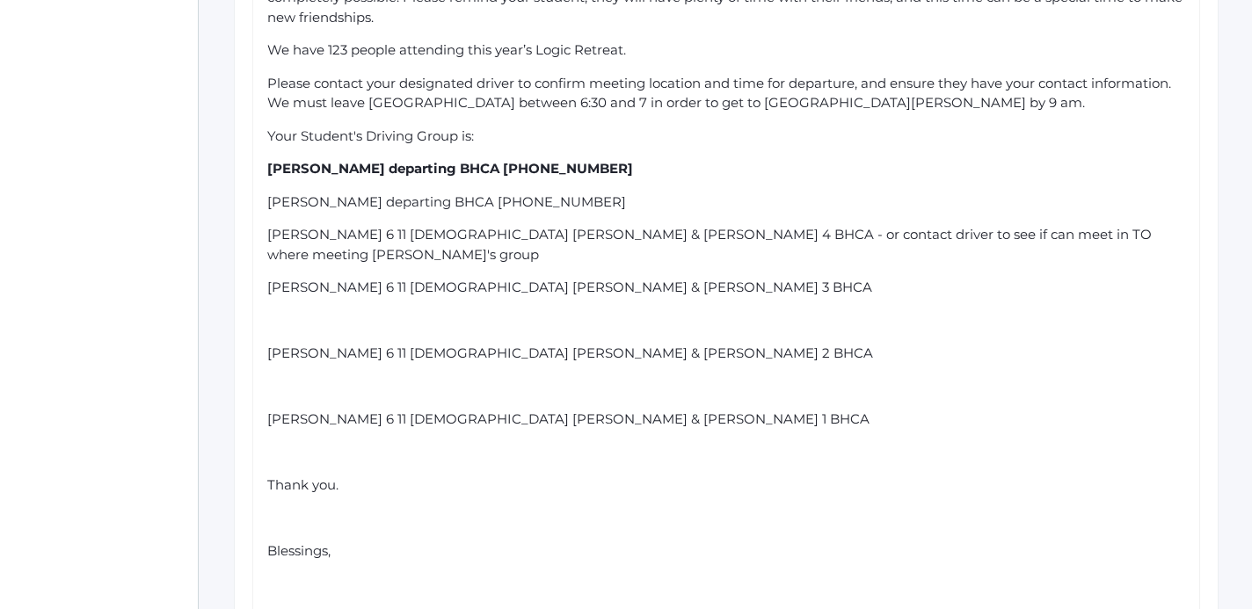
click at [284, 311] on div "rdw-editor" at bounding box center [726, 321] width 918 height 20
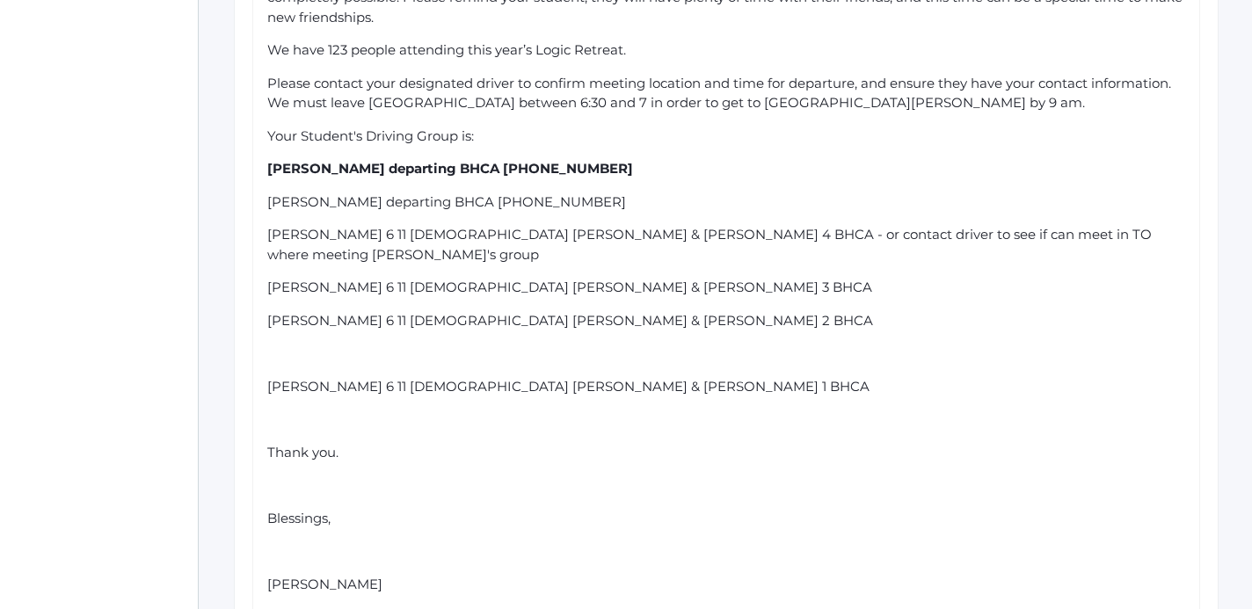
click at [292, 344] on div "rdw-editor" at bounding box center [726, 354] width 918 height 20
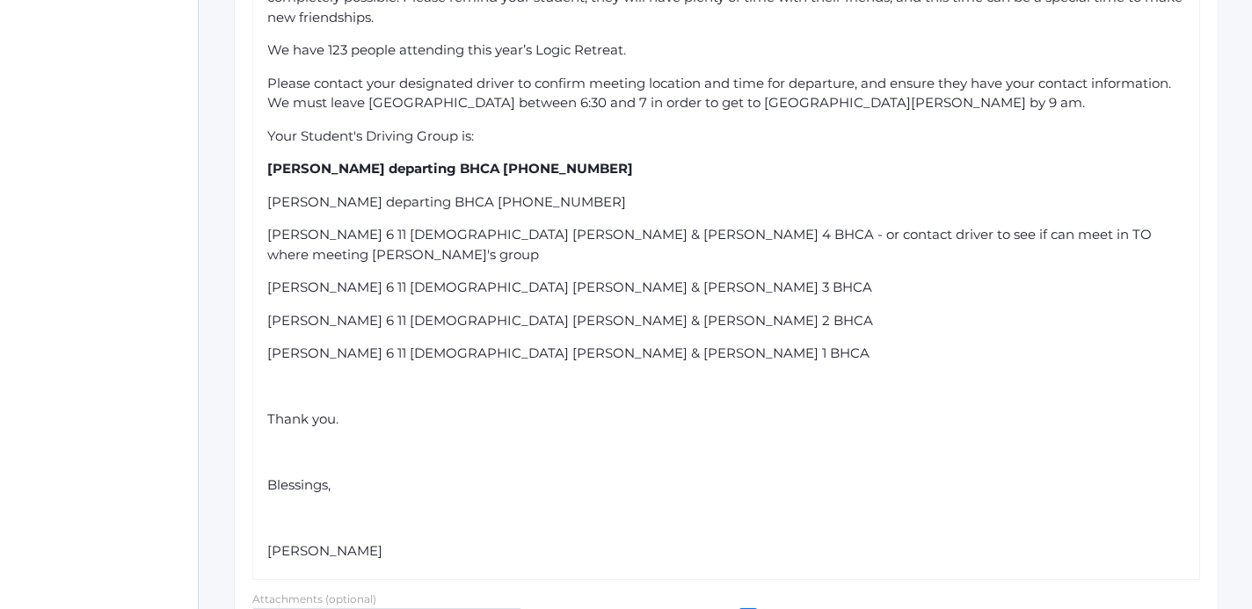
click at [294, 510] on div "Dear Logic Families, Anticipation is rising for Logic Retreat next week. Includ…" at bounding box center [726, 185] width 918 height 751
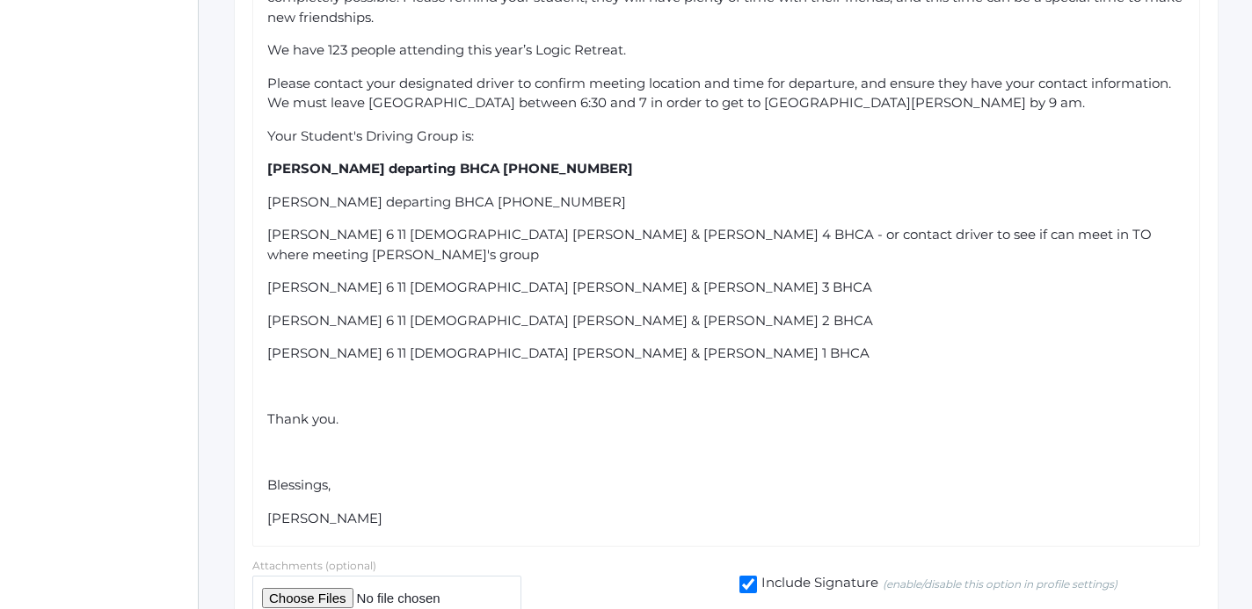
click at [291, 447] on div "Dear Logic Families, Anticipation is rising for Logic Retreat next week. Includ…" at bounding box center [726, 169] width 918 height 719
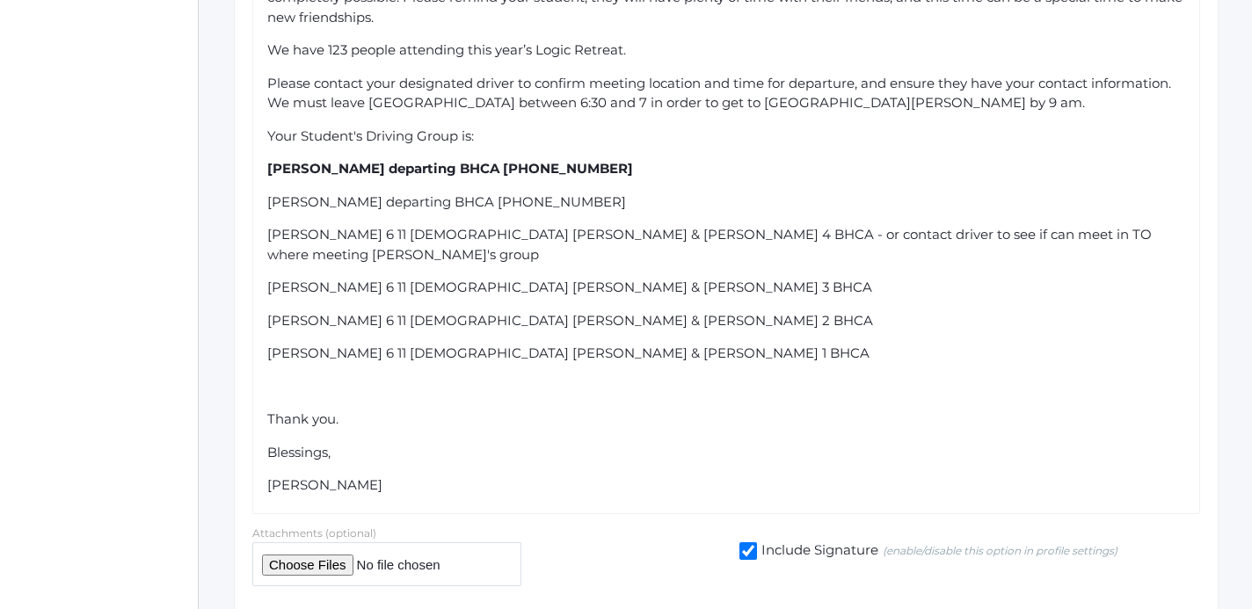
click at [287, 377] on div "rdw-editor" at bounding box center [726, 387] width 918 height 20
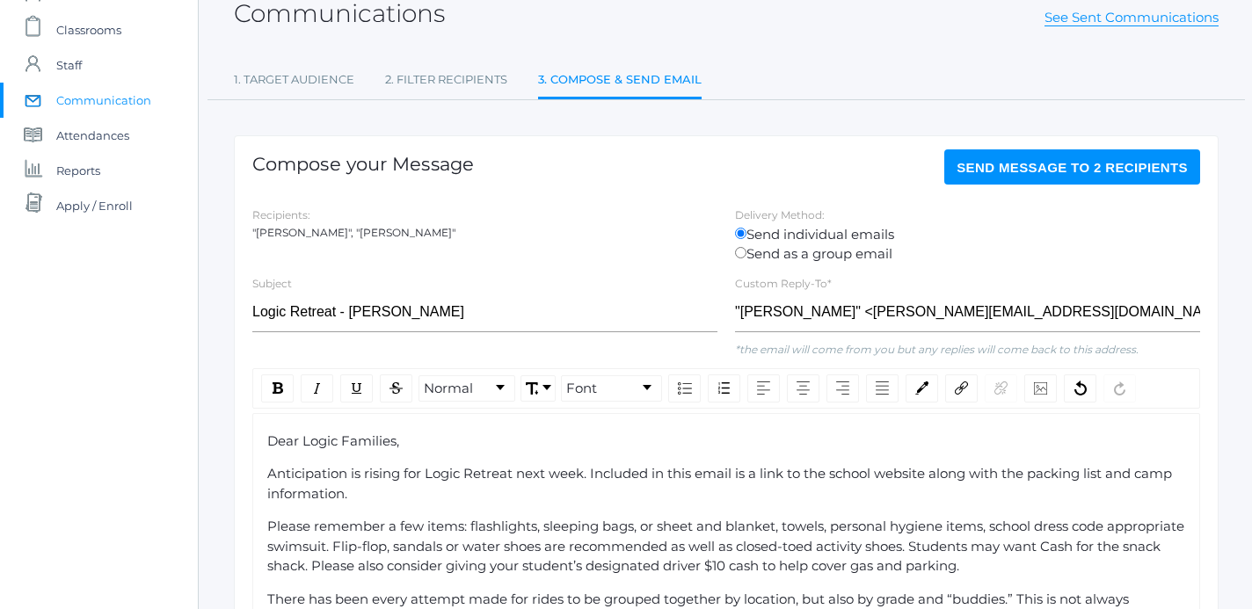
scroll to position [105, 0]
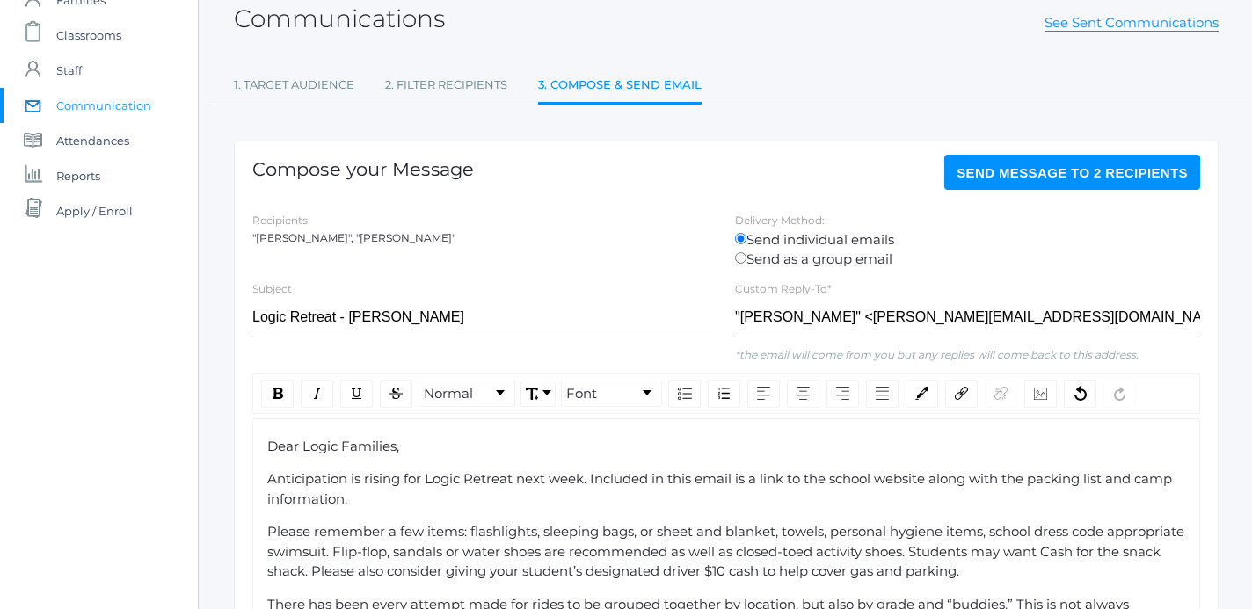
click at [1047, 183] on button "Send Message to 2 recipients" at bounding box center [1072, 172] width 256 height 35
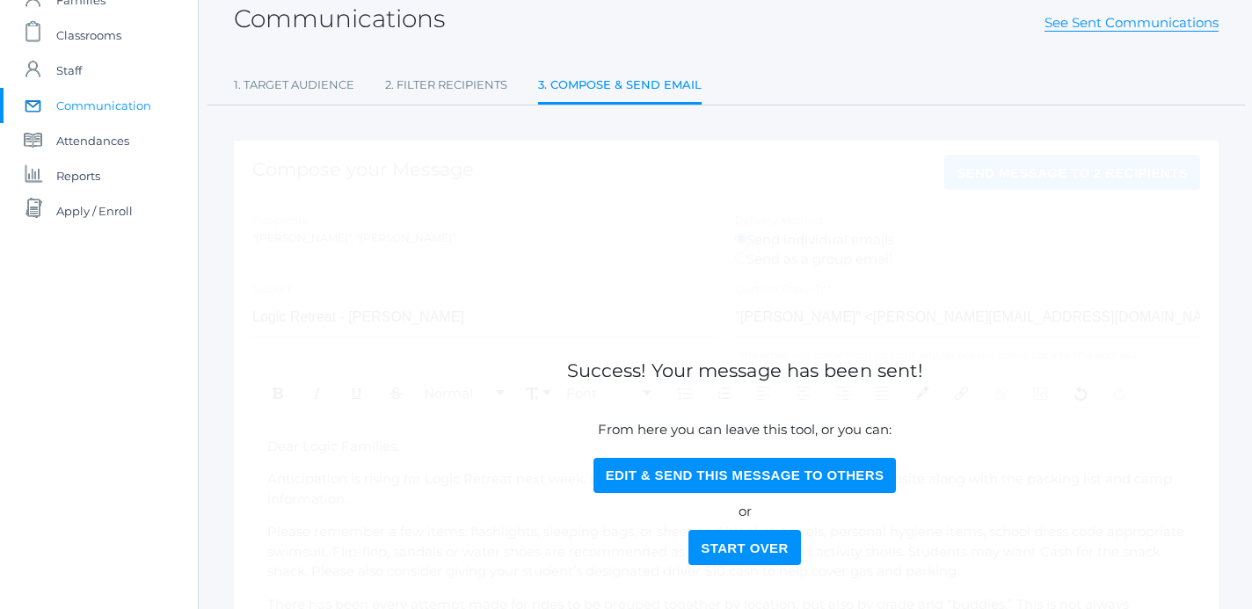
click at [763, 473] on button "Edit & Send this Message to Others" at bounding box center [744, 475] width 303 height 35
select select "Enrolled"
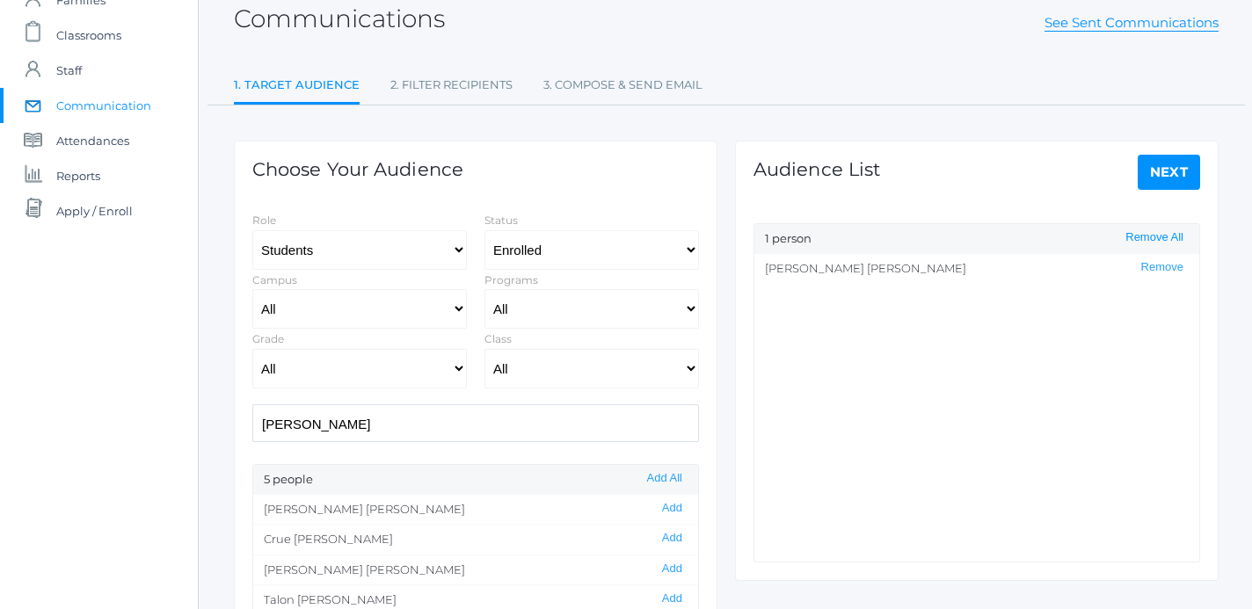
click at [1158, 240] on button "Remove All" at bounding box center [1154, 237] width 69 height 15
click at [334, 437] on input "[PERSON_NAME]" at bounding box center [475, 423] width 446 height 38
drag, startPoint x: 334, startPoint y: 437, endPoint x: 217, endPoint y: 412, distance: 119.5
click at [252, 412] on input "[PERSON_NAME]" at bounding box center [475, 423] width 446 height 38
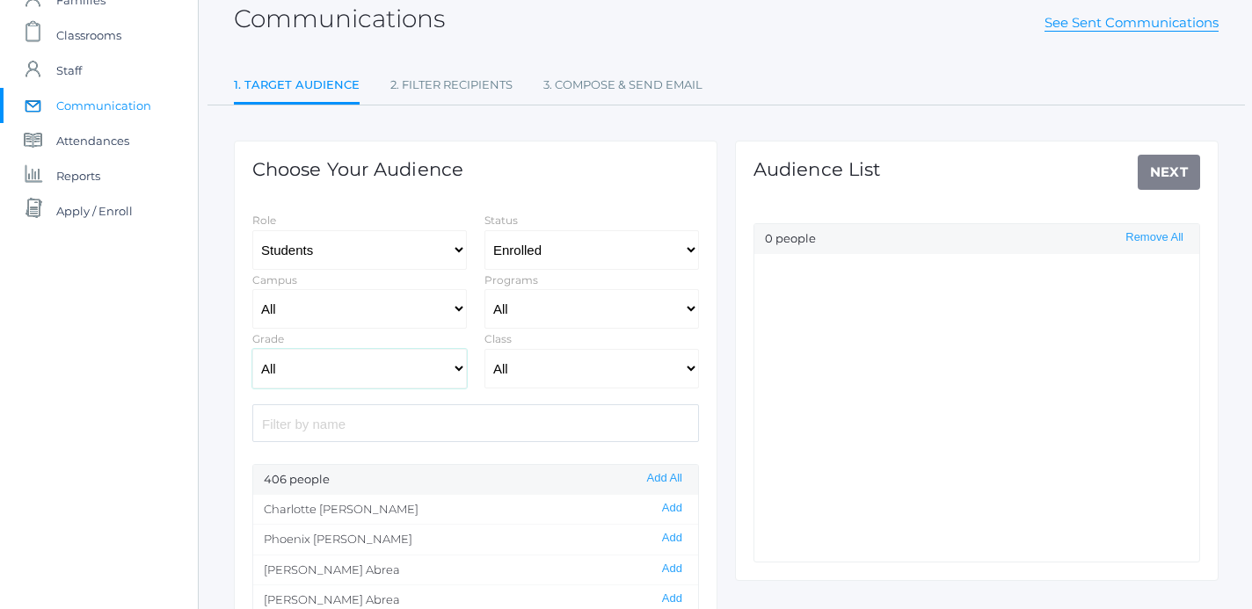
click at [252, 349] on select "All Grammar - Kindergarten - 1st Grade - 2nd Grade - 3rd Grade - 4th Grade - 5t…" at bounding box center [359, 369] width 214 height 40
click option "- 6th Grade" at bounding box center [0, 0] width 0 height 0
click at [670, 483] on button "Add All" at bounding box center [665, 478] width 46 height 15
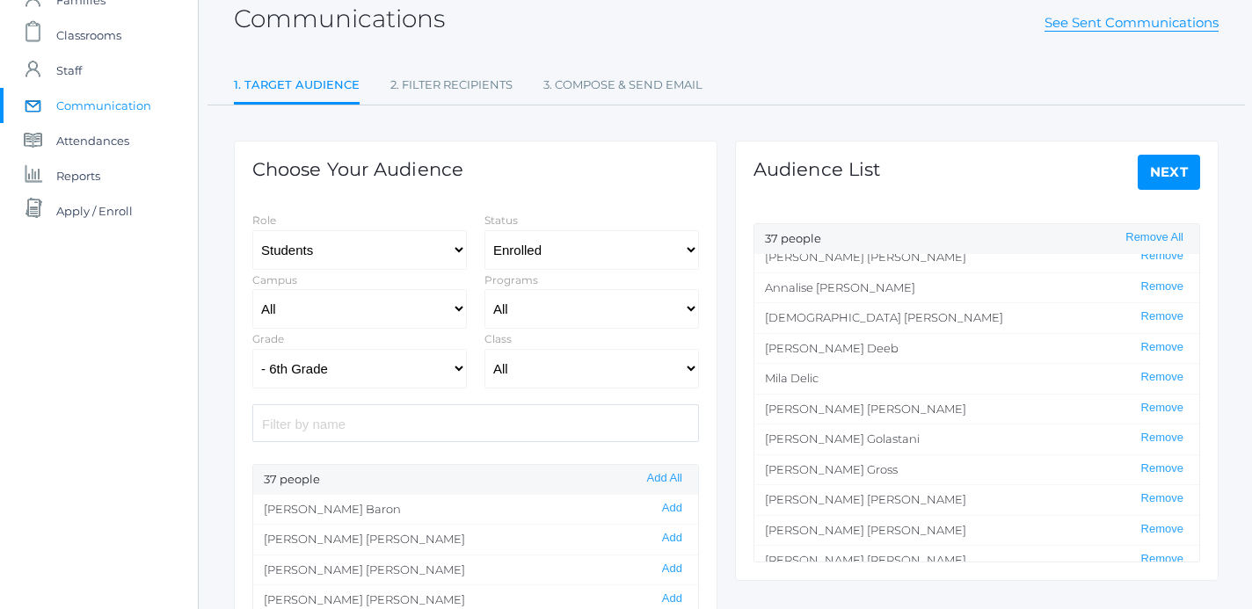
scroll to position [163, 0]
click at [1177, 437] on button "Remove" at bounding box center [1162, 437] width 53 height 15
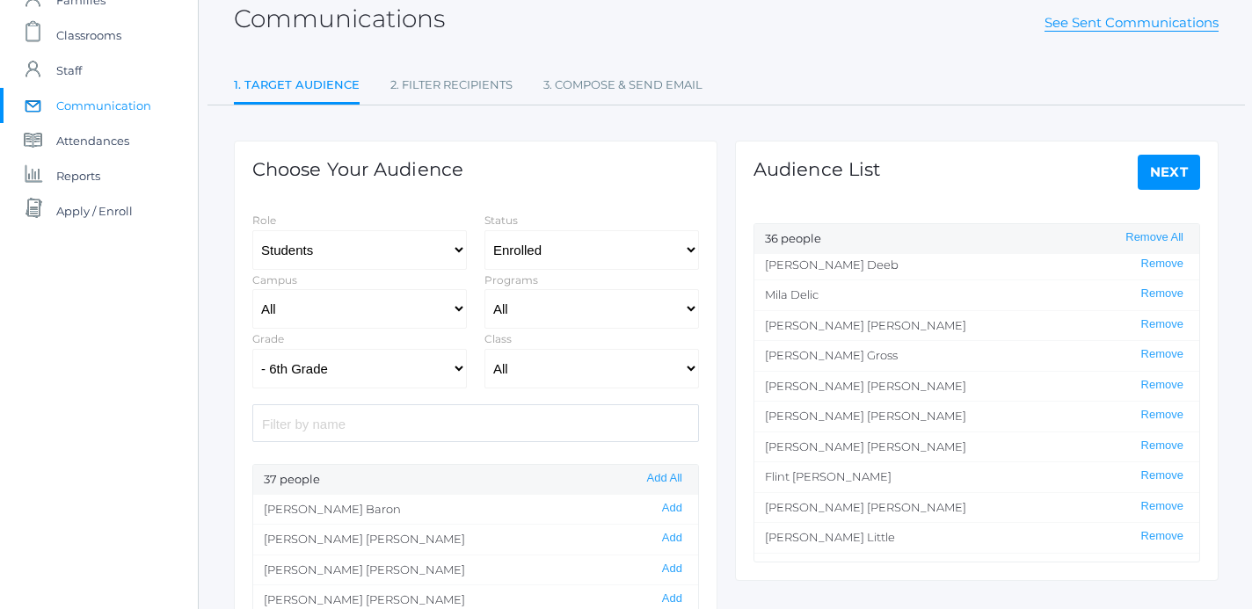
scroll to position [251, 0]
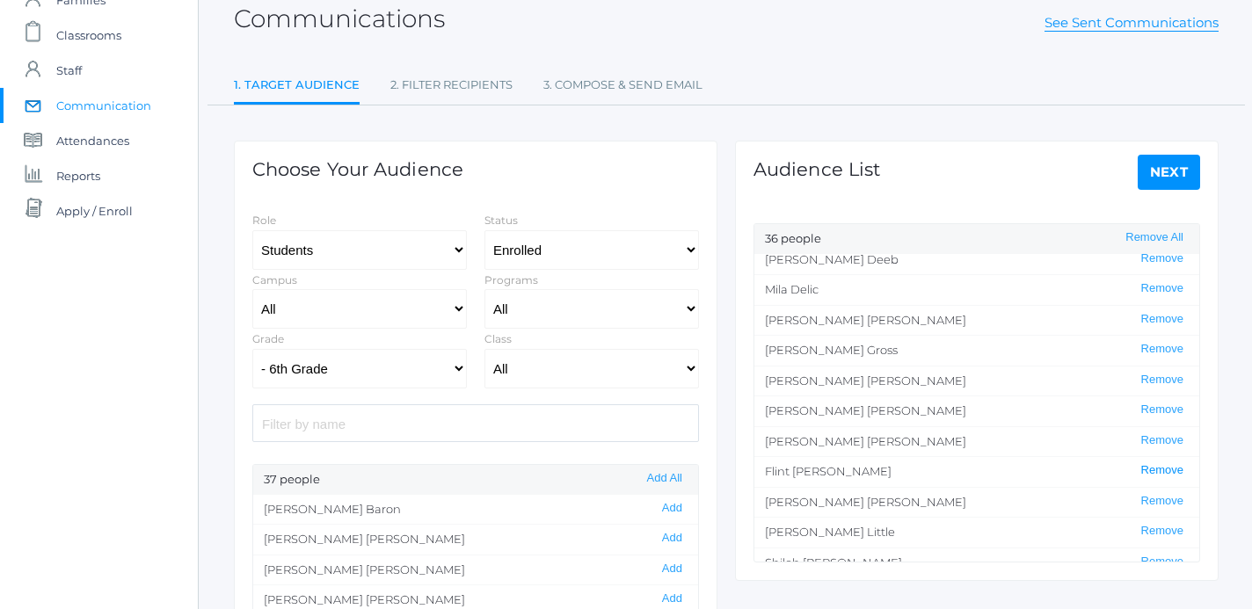
click at [1162, 475] on button "Remove" at bounding box center [1162, 470] width 53 height 15
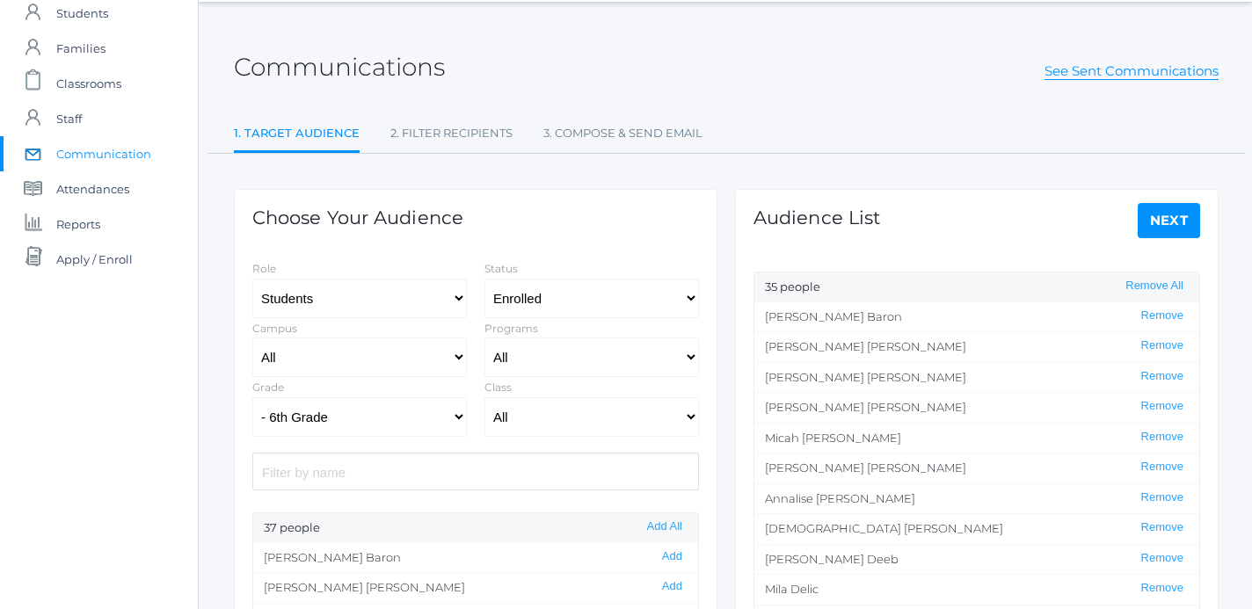
scroll to position [56, 0]
click option "- 7th Grade" at bounding box center [0, 0] width 0 height 0
click at [671, 532] on button "Add All" at bounding box center [665, 527] width 46 height 15
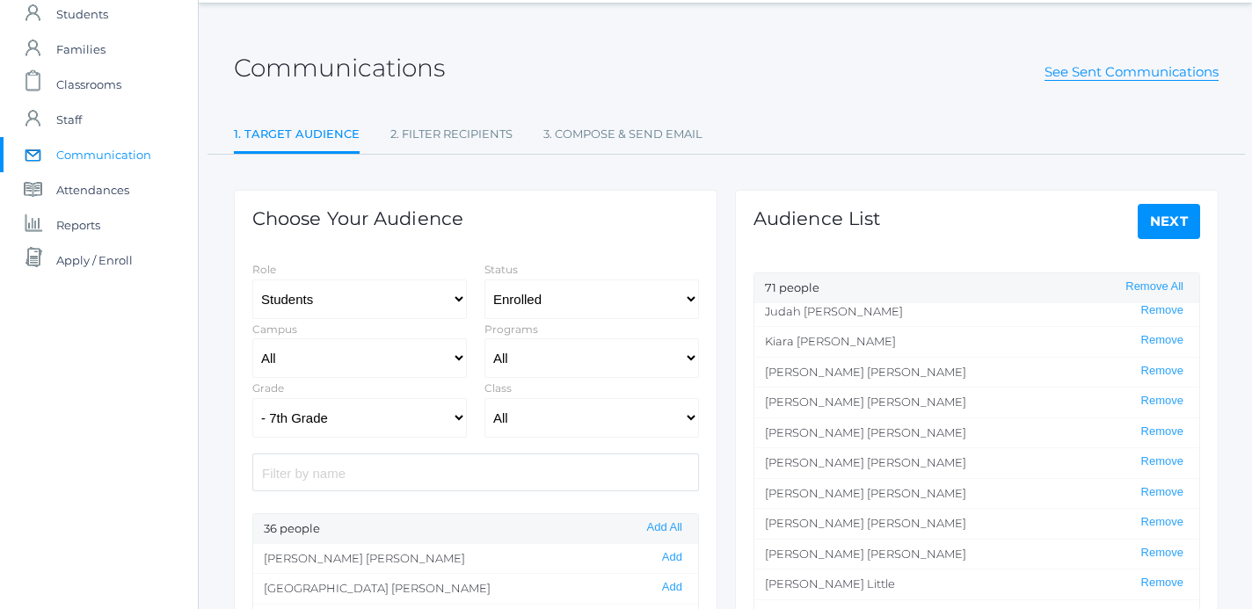
scroll to position [984, 0]
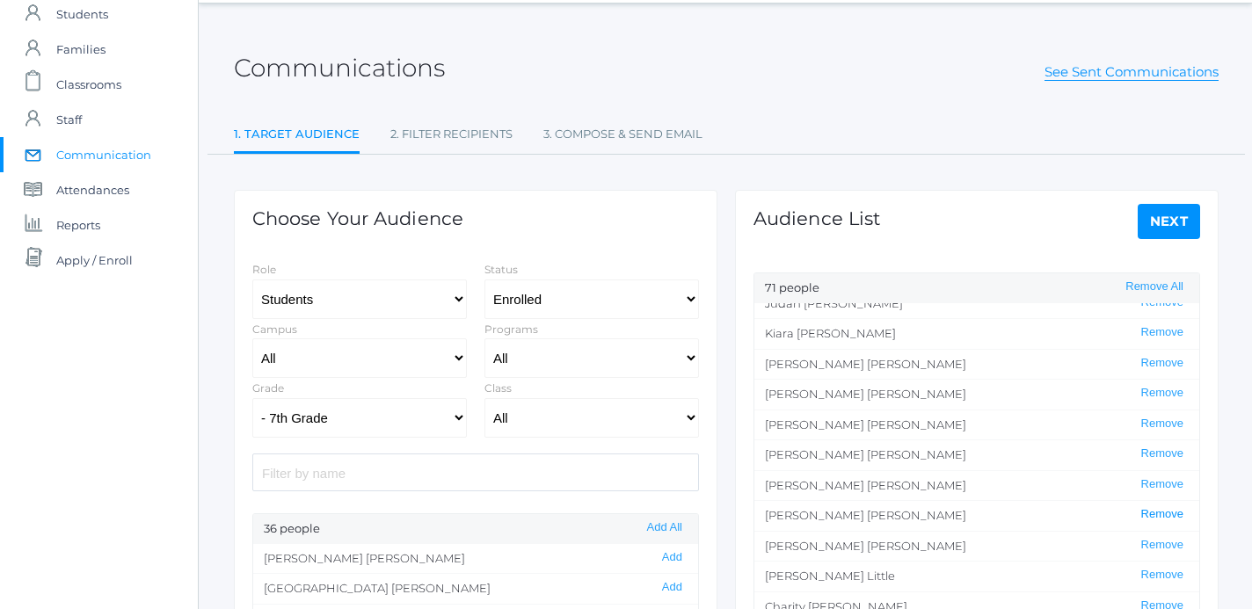
click at [1165, 520] on button "Remove" at bounding box center [1162, 514] width 53 height 15
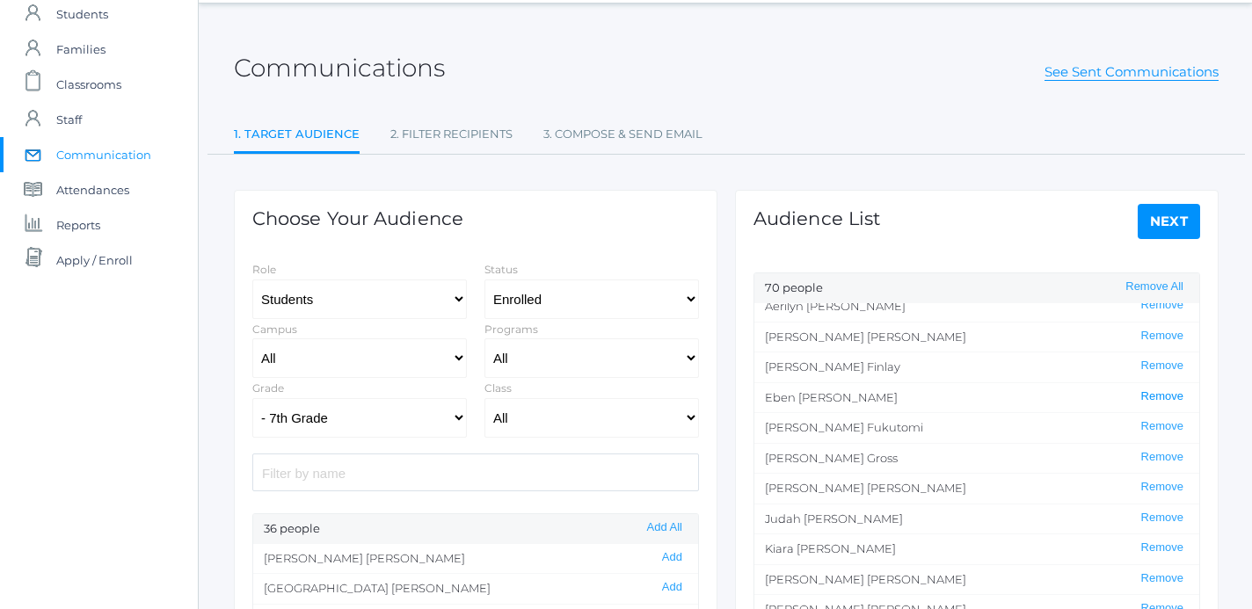
click at [1169, 398] on button "Remove" at bounding box center [1162, 396] width 53 height 15
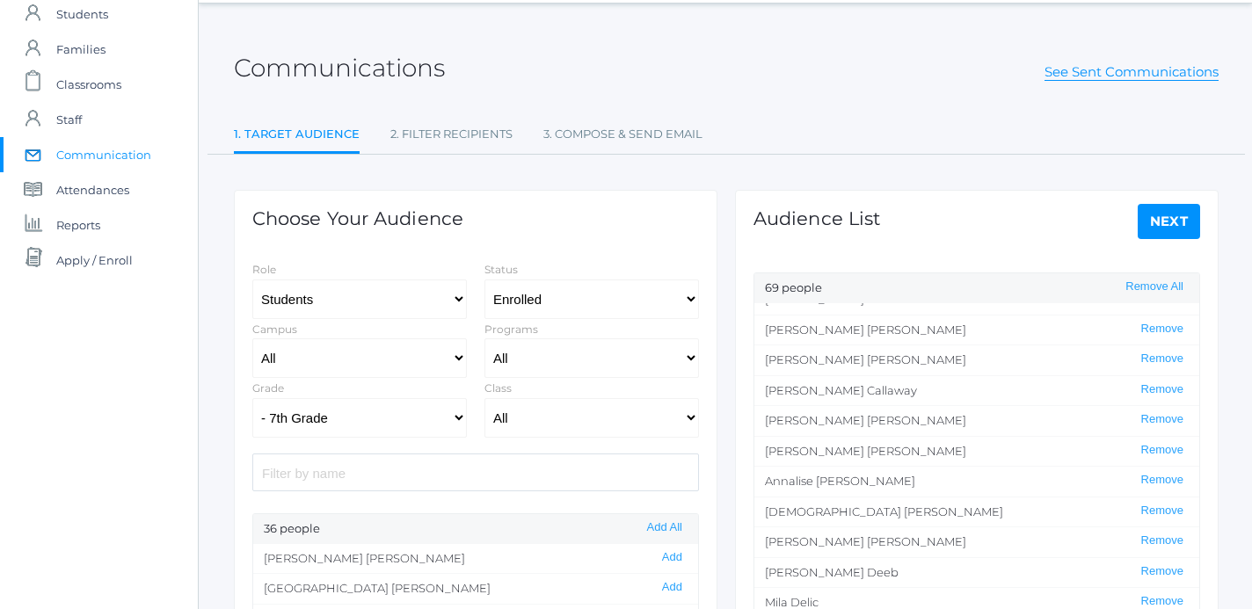
scroll to position [407, 0]
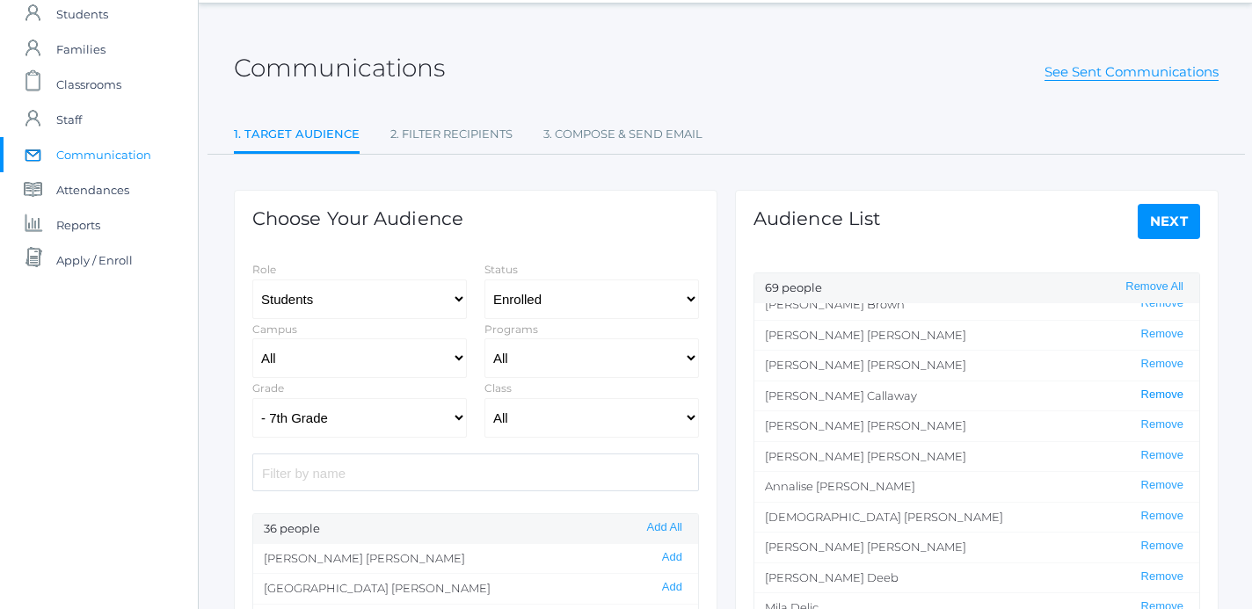
click at [1162, 396] on button "Remove" at bounding box center [1162, 395] width 53 height 15
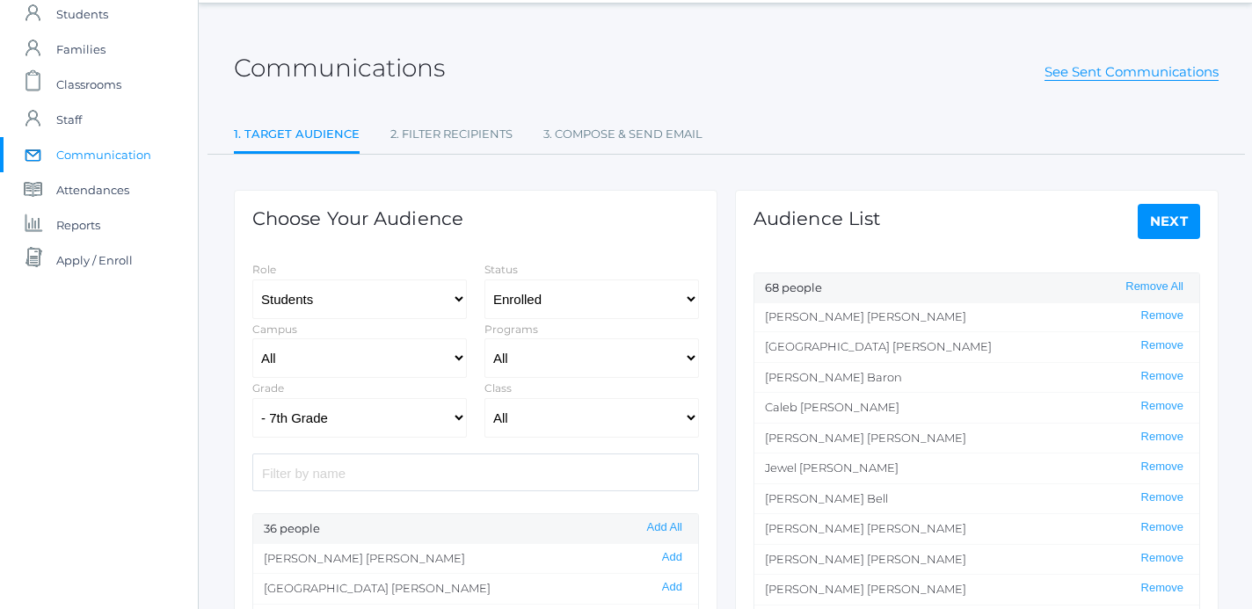
scroll to position [0, 0]
select select "8"
click option "- 8th Grade" at bounding box center [0, 0] width 0 height 0
click at [662, 528] on button "Add All" at bounding box center [665, 527] width 46 height 15
click at [1173, 215] on link "Next" at bounding box center [1168, 221] width 63 height 35
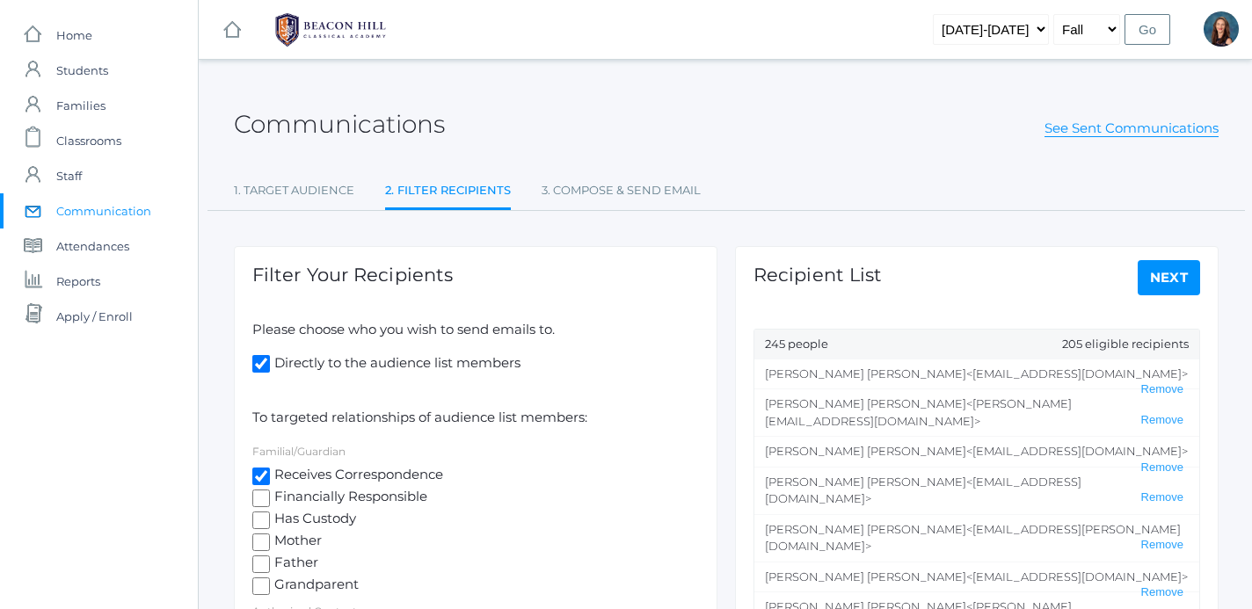
click at [1165, 273] on link "Next" at bounding box center [1168, 277] width 63 height 35
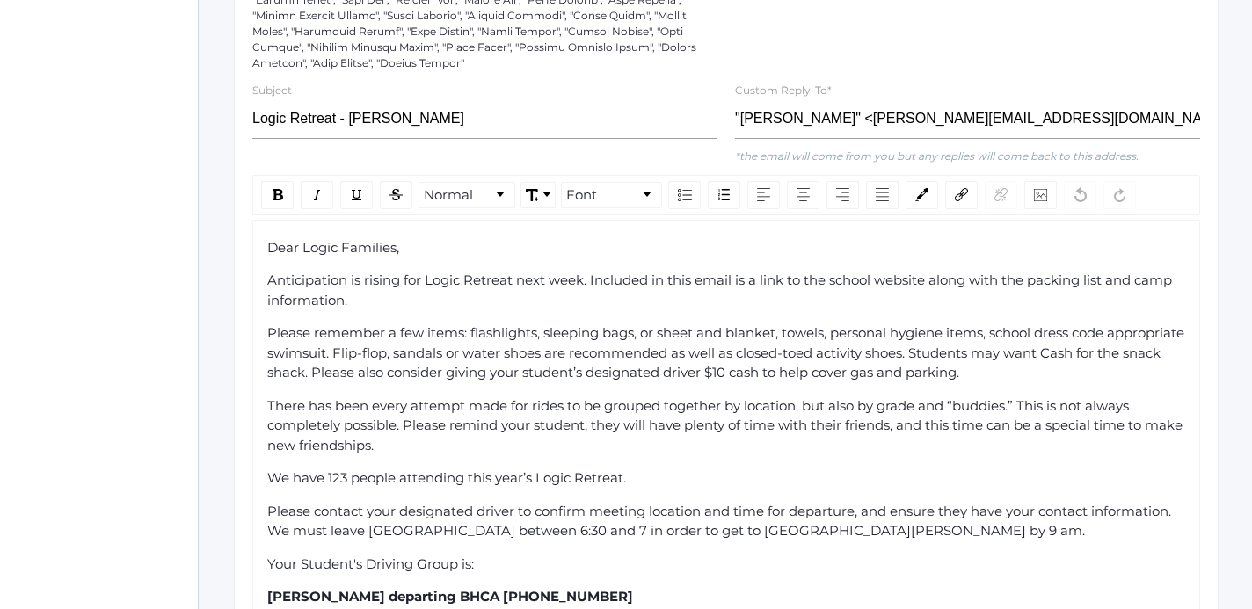
scroll to position [935, 0]
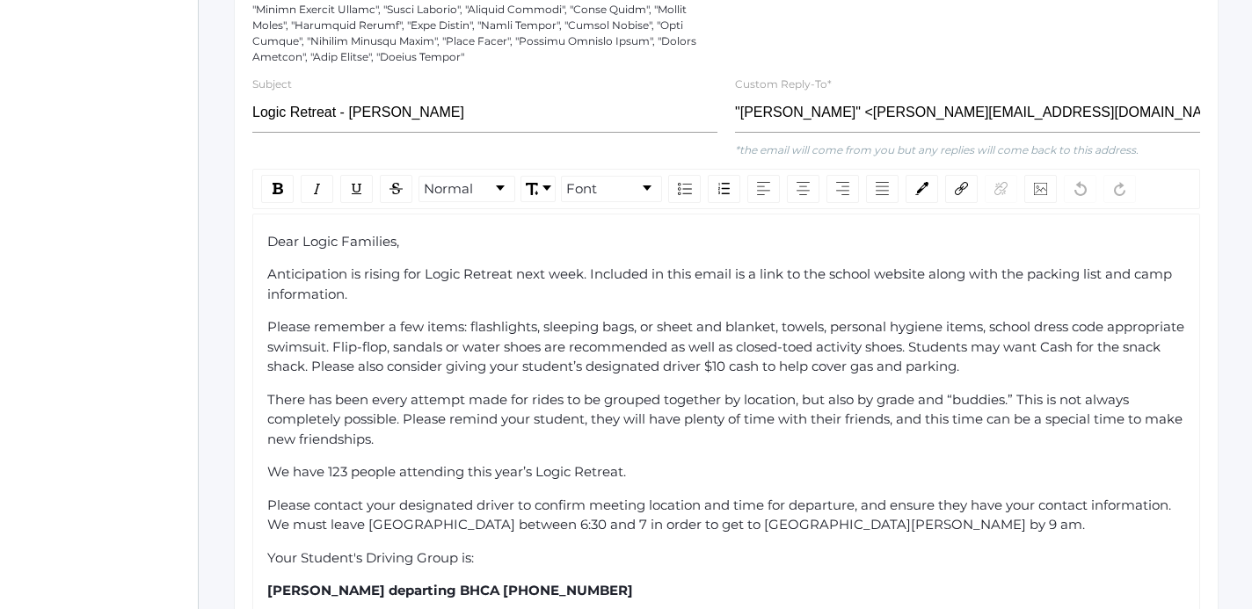
click at [425, 234] on div "Dear Logic Families," at bounding box center [726, 242] width 918 height 20
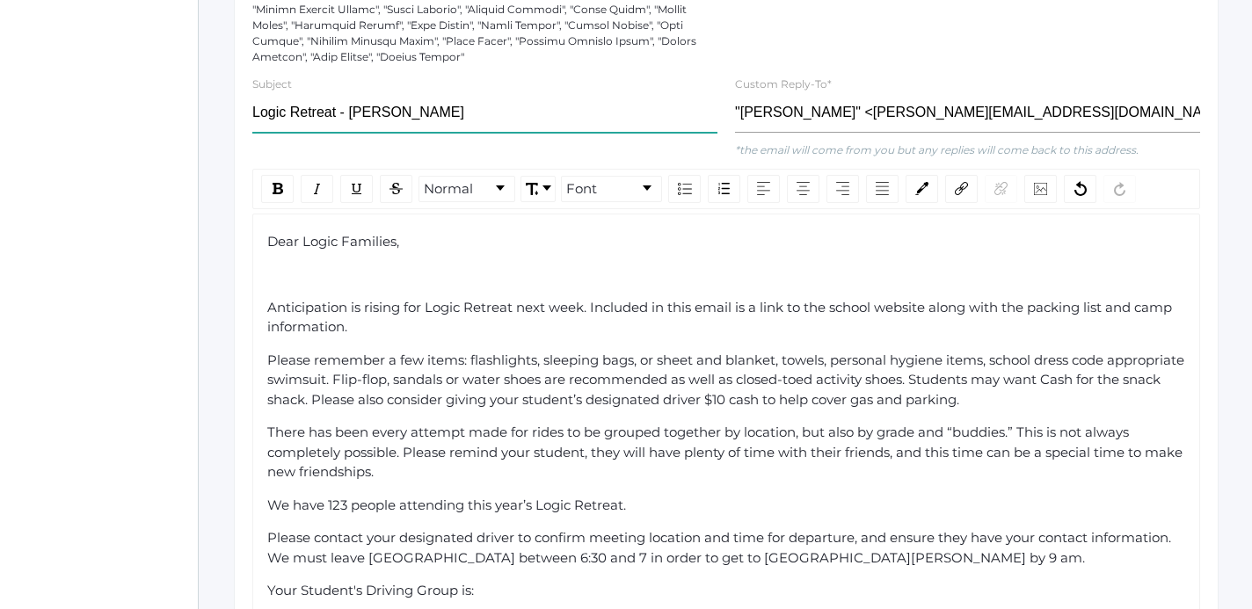
drag, startPoint x: 402, startPoint y: 106, endPoint x: 341, endPoint y: 100, distance: 61.0
click at [341, 100] on input "Logic Retreat - [PERSON_NAME]" at bounding box center [484, 113] width 465 height 40
type input "Logic Retreat Links"
click at [284, 265] on div "To enrich screen reader interactions, please activate Accessibility in Grammarl…" at bounding box center [726, 275] width 918 height 20
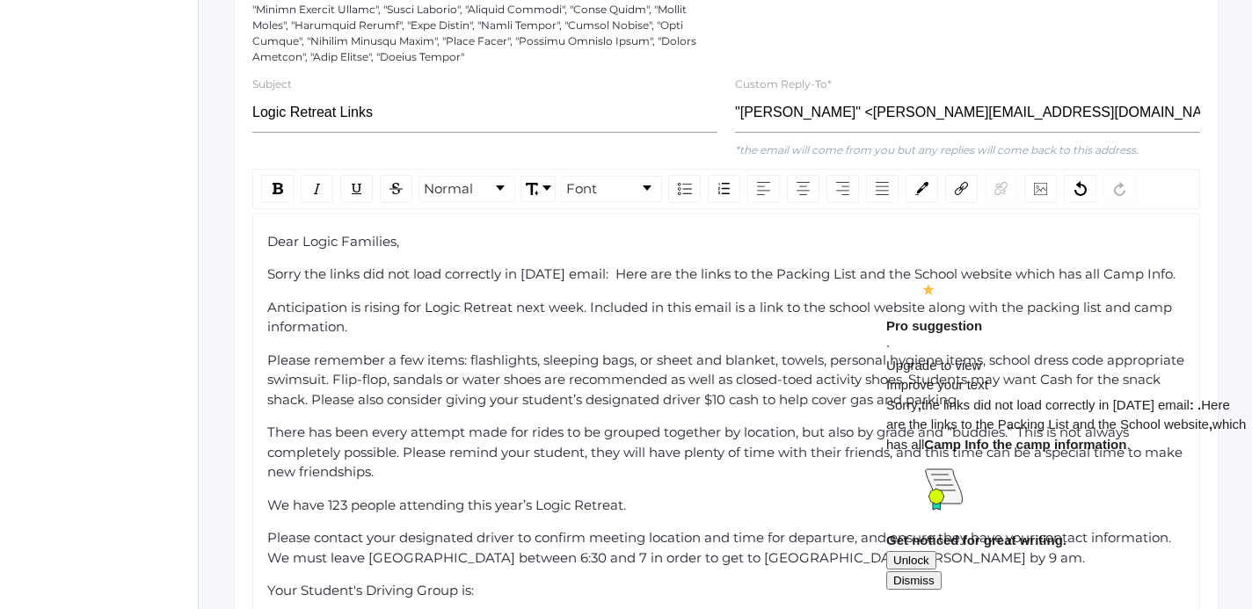
click at [984, 232] on div "Dear Logic Families," at bounding box center [726, 242] width 918 height 20
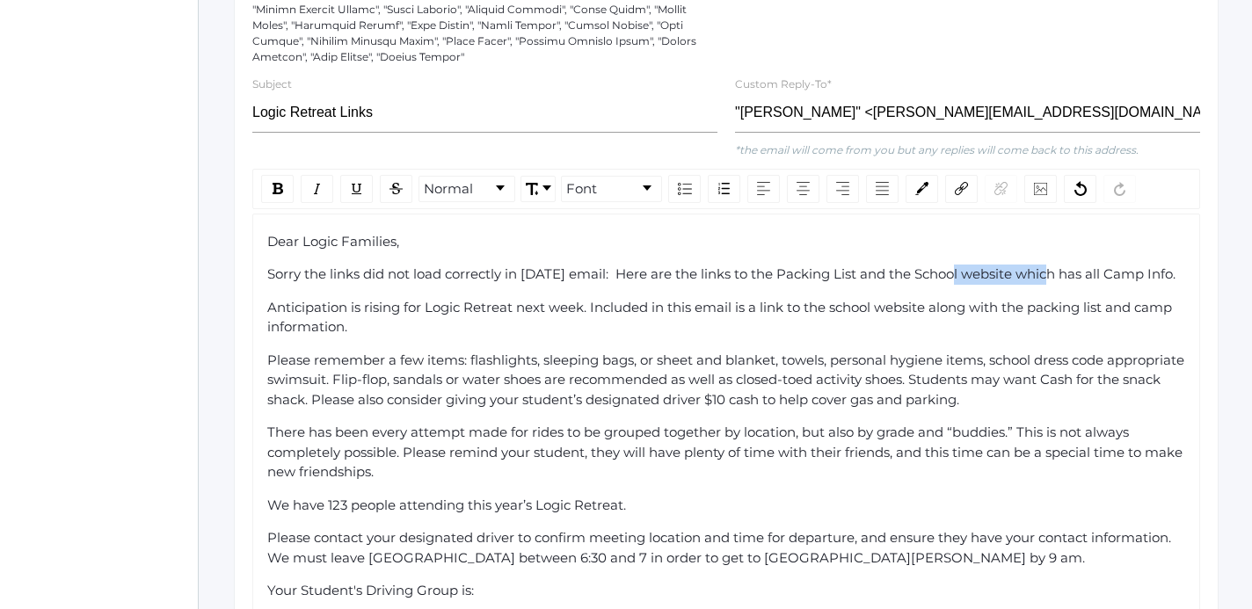
drag, startPoint x: 946, startPoint y: 265, endPoint x: 1041, endPoint y: 261, distance: 95.9
click at [1041, 265] on span "Sorry the links did not load correctly in [DATE] email: Here are the links to t…" at bounding box center [721, 273] width 908 height 17
click at [968, 182] on img "rdw-link-control" at bounding box center [960, 188] width 13 height 13
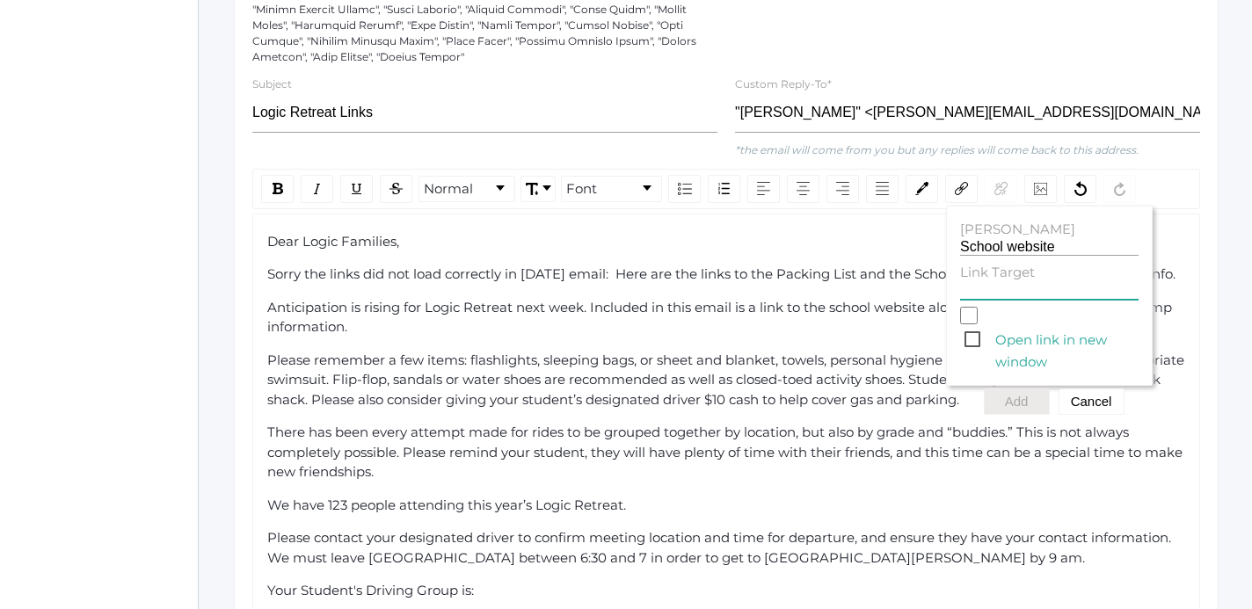
click at [998, 283] on input "Link Target" at bounding box center [1049, 291] width 178 height 17
paste input "[URL][DOMAIN_NAME]"
click at [976, 329] on span "Open link in new window" at bounding box center [1051, 340] width 174 height 22
type input "[URL][DOMAIN_NAME]"
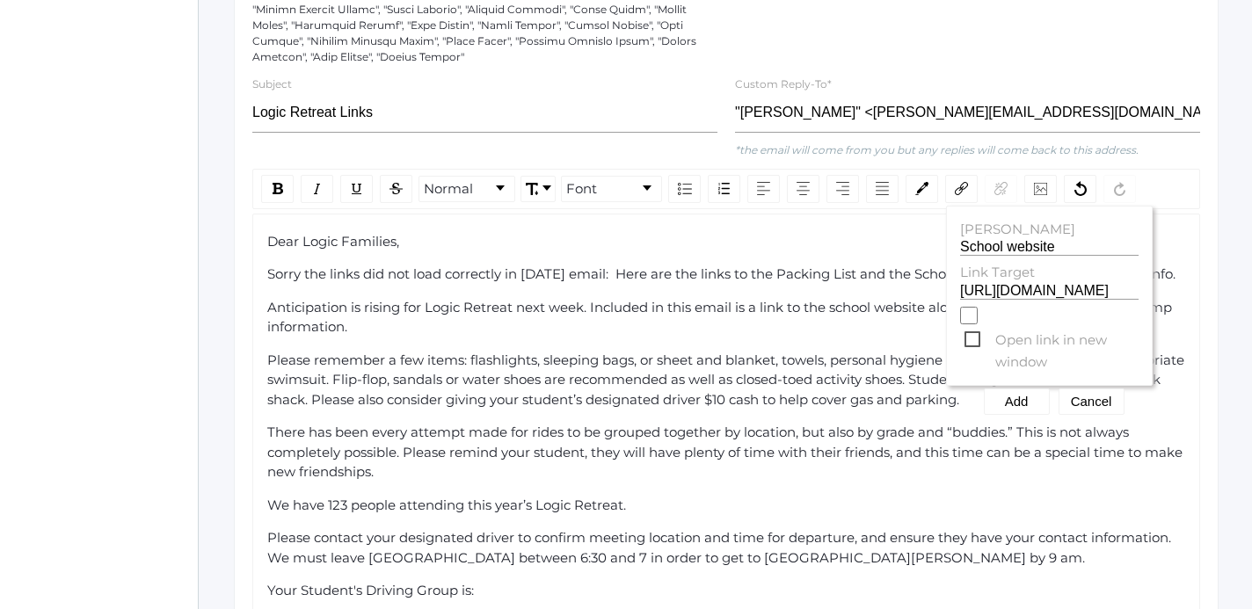
click at [976, 324] on input "Open link in new window" at bounding box center [969, 316] width 18 height 18
checkbox input "true"
click at [1019, 388] on button "Add" at bounding box center [1016, 401] width 66 height 26
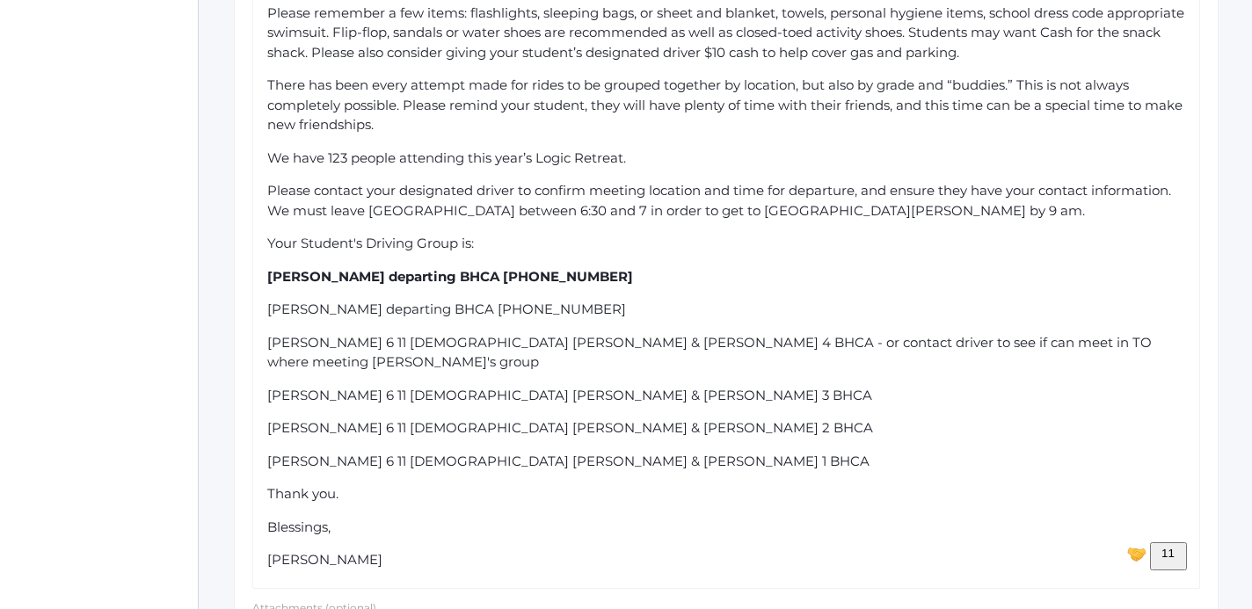
scroll to position [1293, 0]
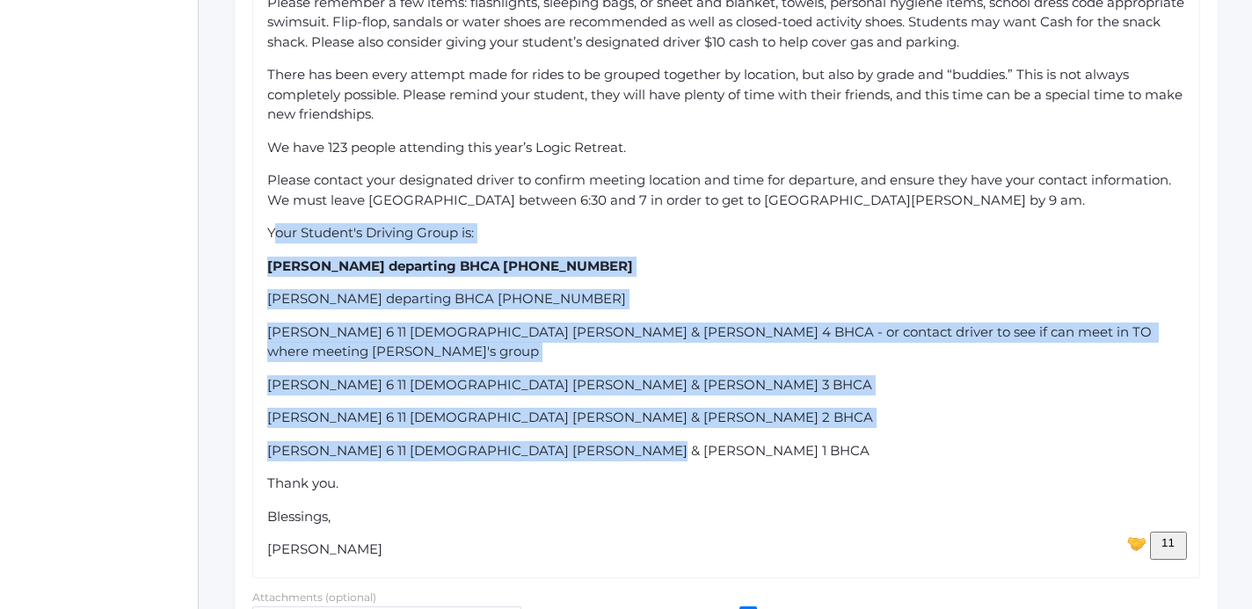
drag, startPoint x: 272, startPoint y: 378, endPoint x: 653, endPoint y: 435, distance: 385.7
click at [653, 435] on div "Dear Logic Families, Sorry the links did not load correctly in [DATE] email: He…" at bounding box center [726, 217] width 918 height 686
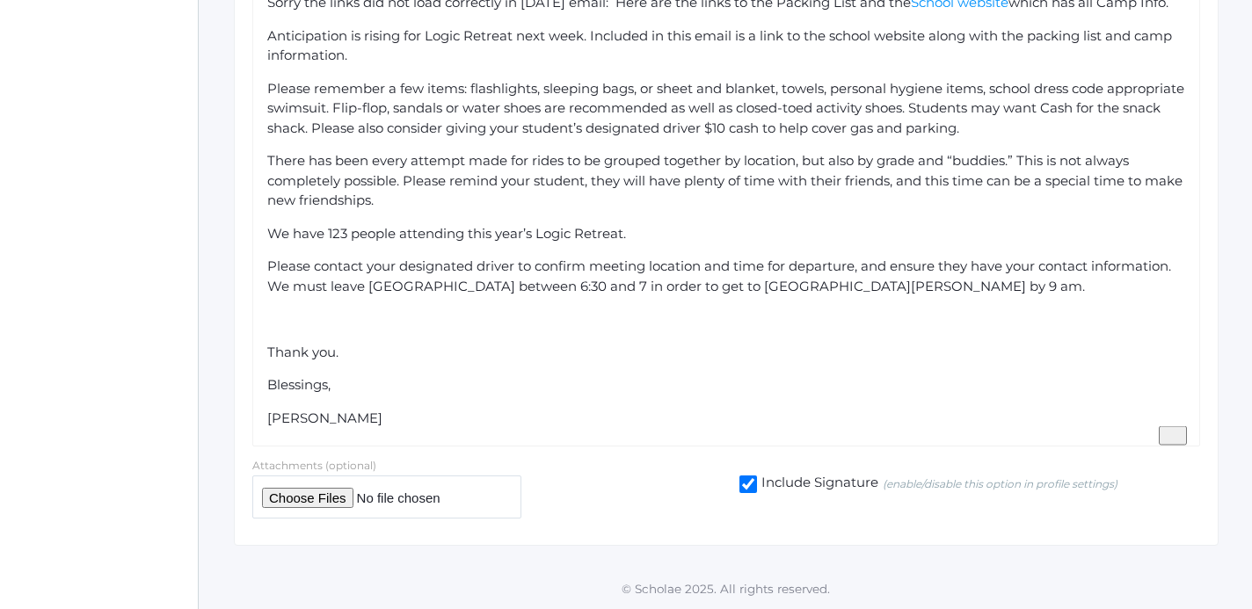
scroll to position [1179, 0]
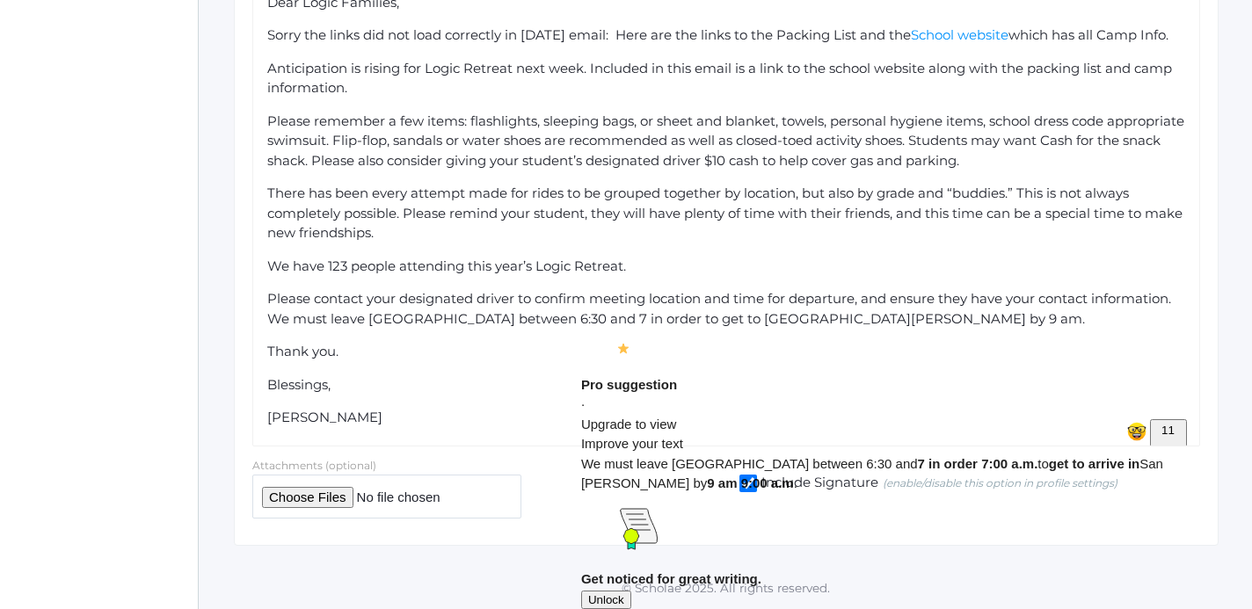
click at [607, 322] on span "Please contact your designated driver to confirm meeting location and time for …" at bounding box center [720, 308] width 907 height 37
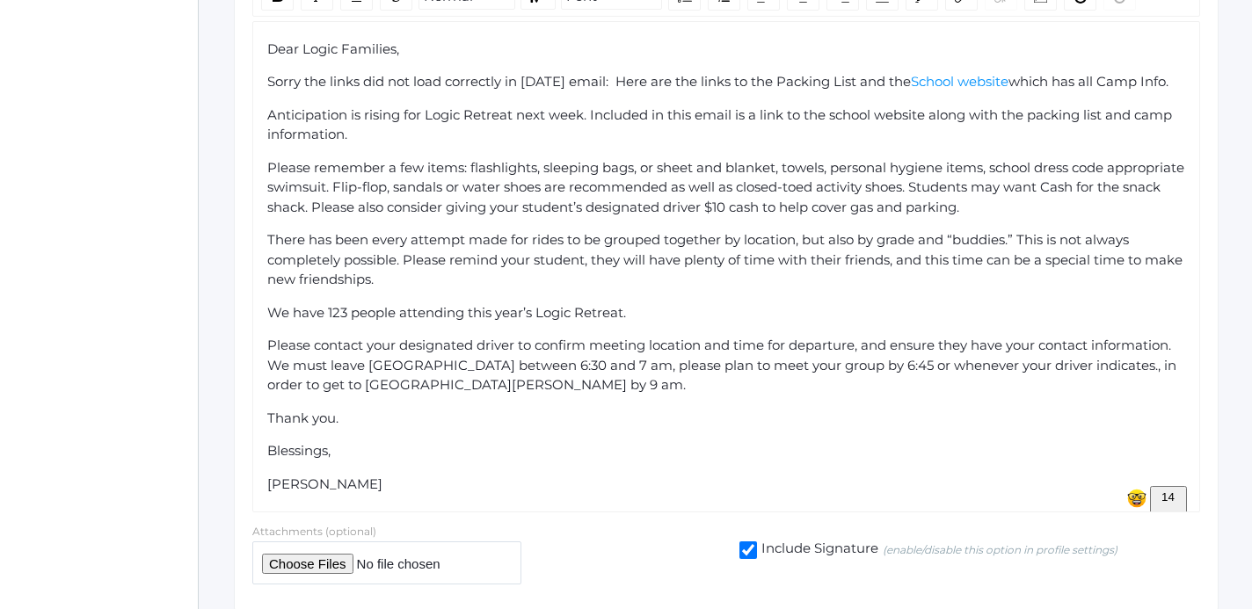
scroll to position [1124, 0]
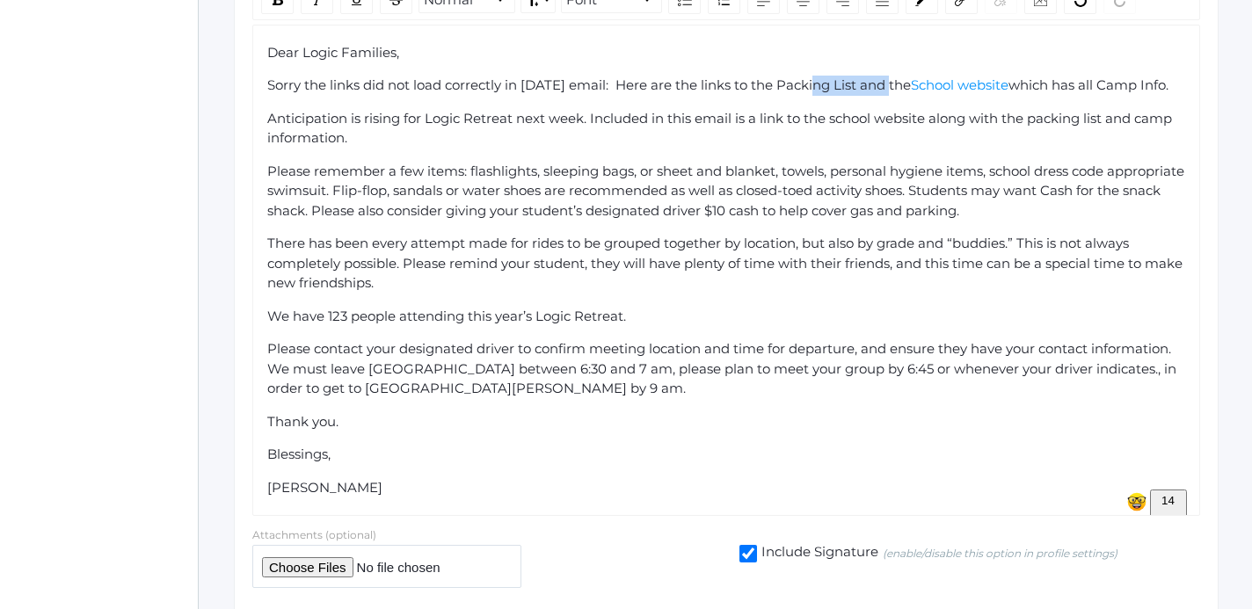
drag, startPoint x: 808, startPoint y: 70, endPoint x: 887, endPoint y: 68, distance: 79.1
click at [887, 76] on span "Sorry the links did not load correctly in [DATE] email: Here are the links to t…" at bounding box center [588, 84] width 643 height 17
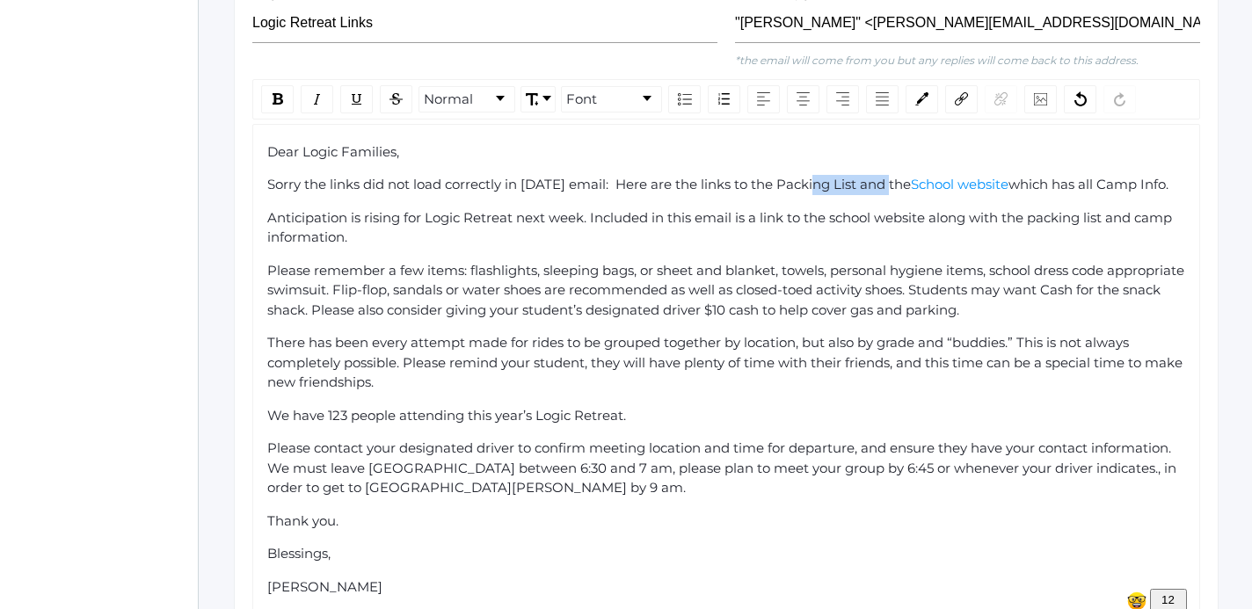
scroll to position [1020, 0]
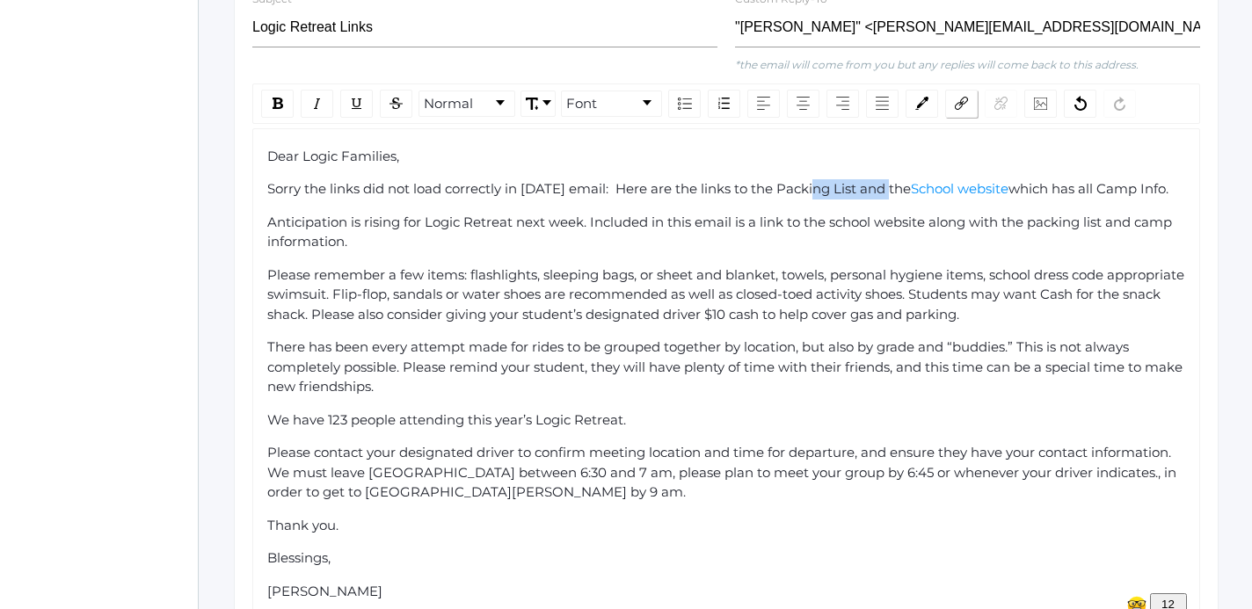
click at [955, 96] on div "rdw-link-control" at bounding box center [961, 104] width 33 height 28
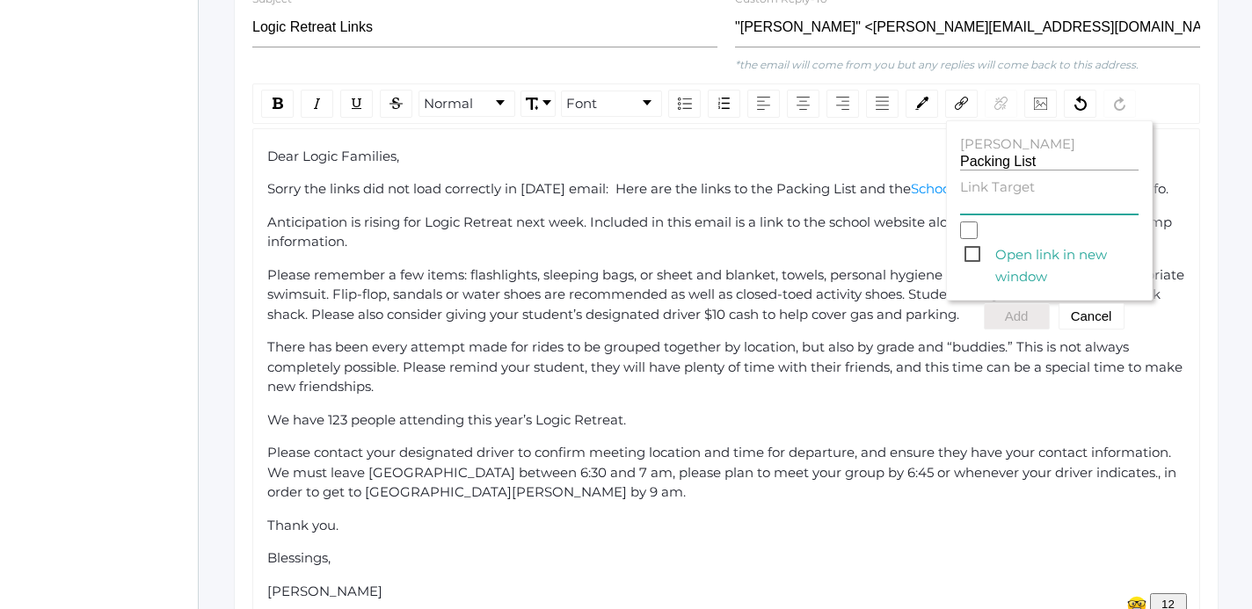
click at [975, 198] on input "Link Target" at bounding box center [1049, 206] width 178 height 17
paste input "[URL][DOMAIN_NAME]"
click at [973, 243] on span "Open link in new window" at bounding box center [1051, 254] width 174 height 22
type input "[URL][DOMAIN_NAME]"
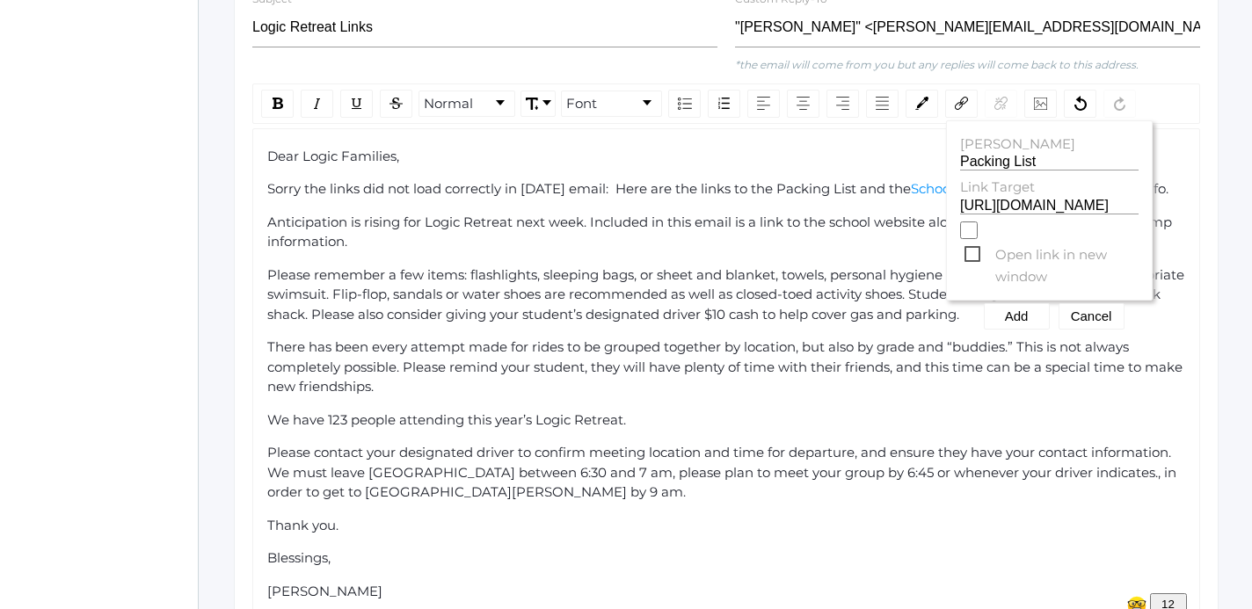
click at [973, 239] on input "Open link in new window" at bounding box center [969, 230] width 18 height 18
checkbox input "true"
click at [1012, 303] on button "Add" at bounding box center [1016, 316] width 66 height 26
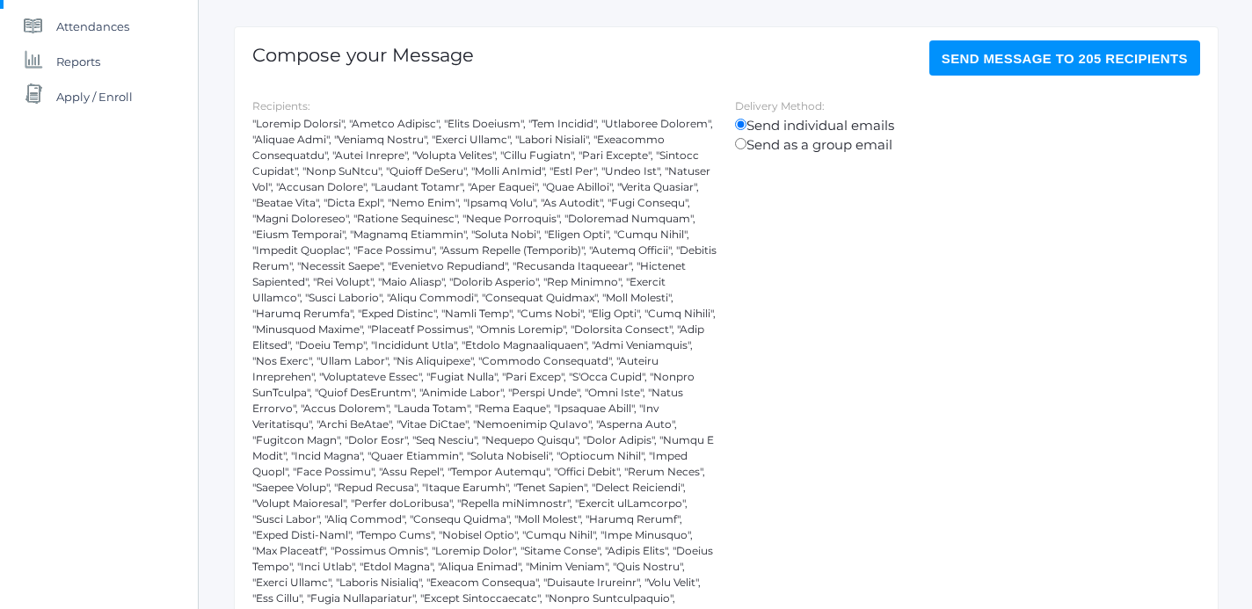
scroll to position [0, 0]
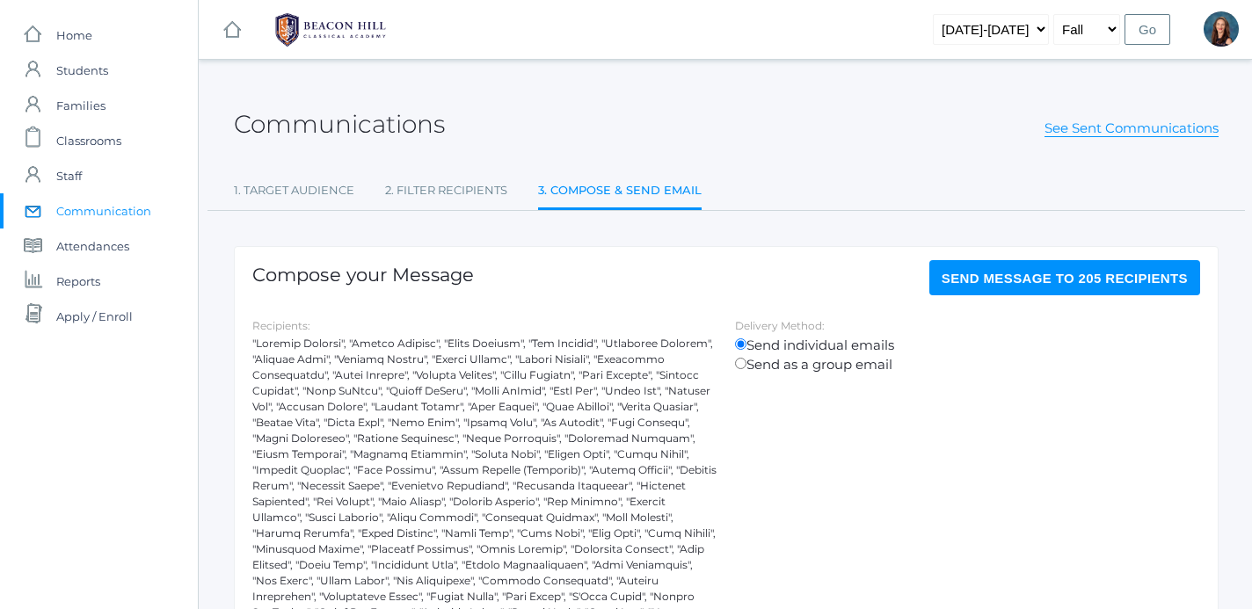
click at [1089, 272] on span "Send Message to 205 recipients" at bounding box center [1064, 278] width 246 height 15
